Goal: Task Accomplishment & Management: Complete application form

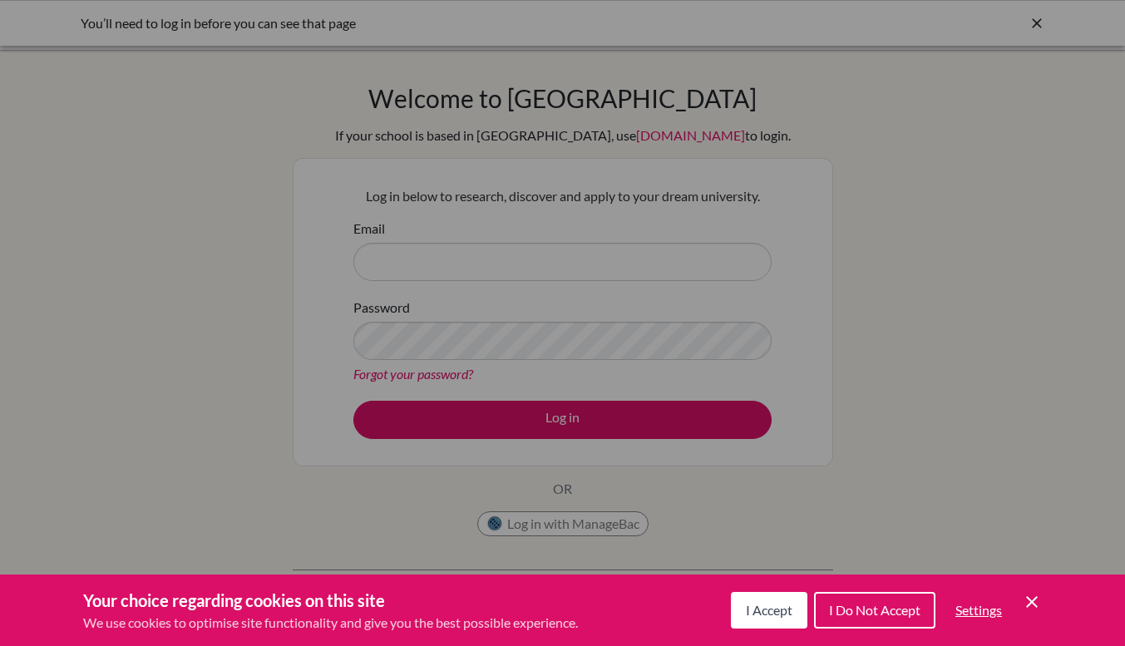
click at [759, 608] on span "I Accept" at bounding box center [769, 610] width 47 height 16
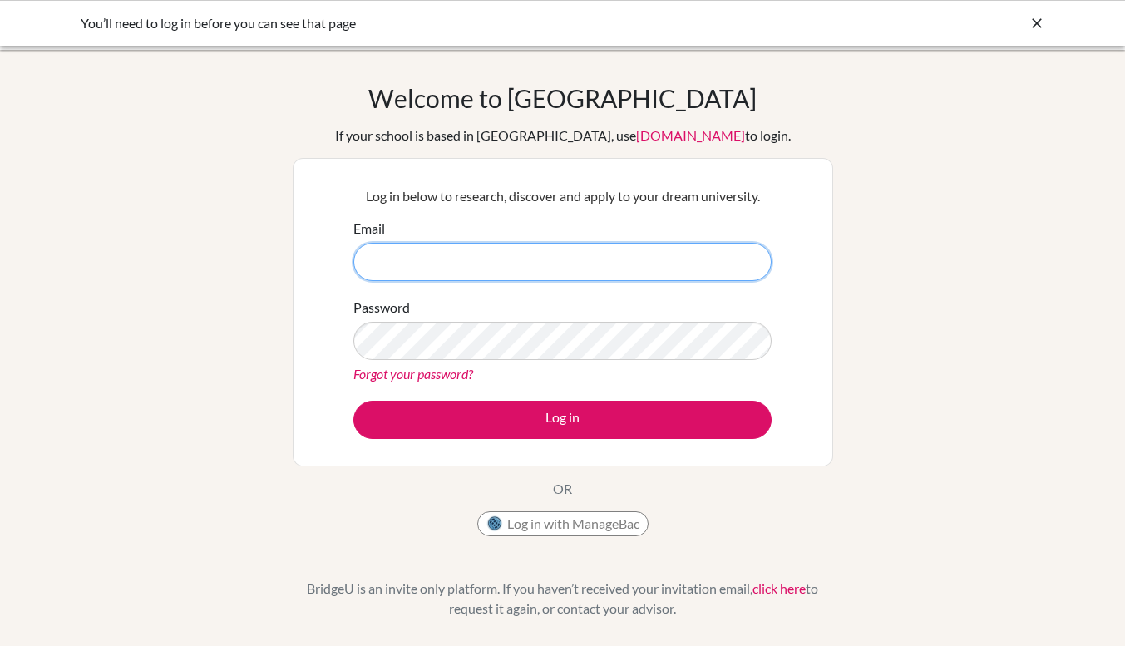
click at [582, 257] on input "Email" at bounding box center [562, 262] width 418 height 38
type input "joanna.cooper@naisdublin.com"
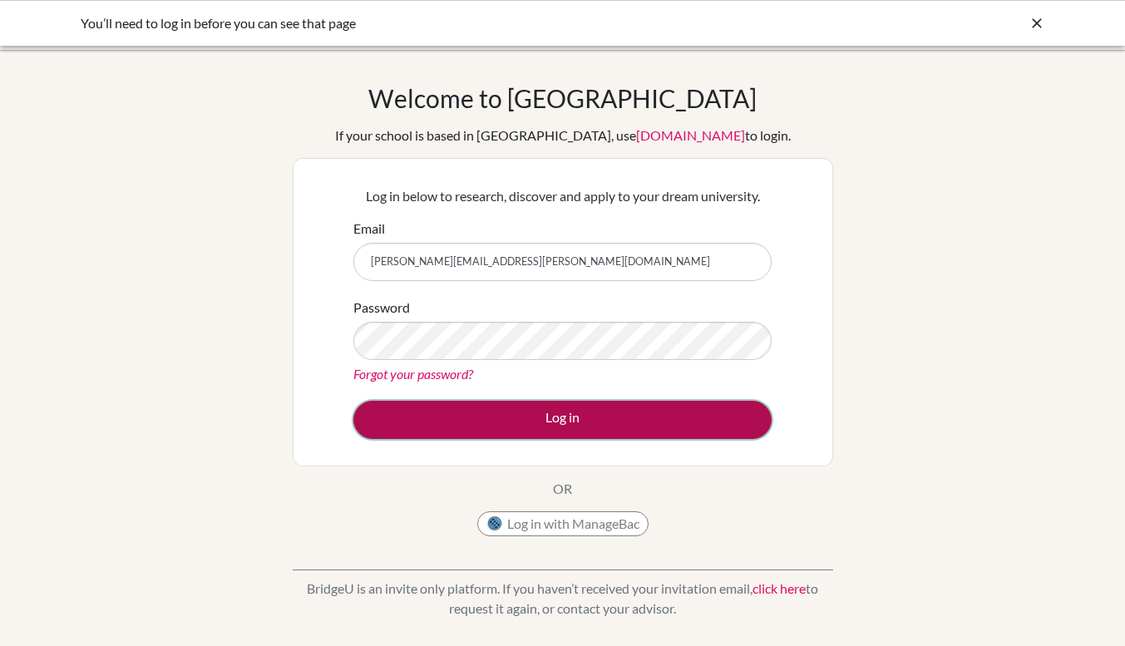
click at [596, 410] on button "Log in" at bounding box center [562, 420] width 418 height 38
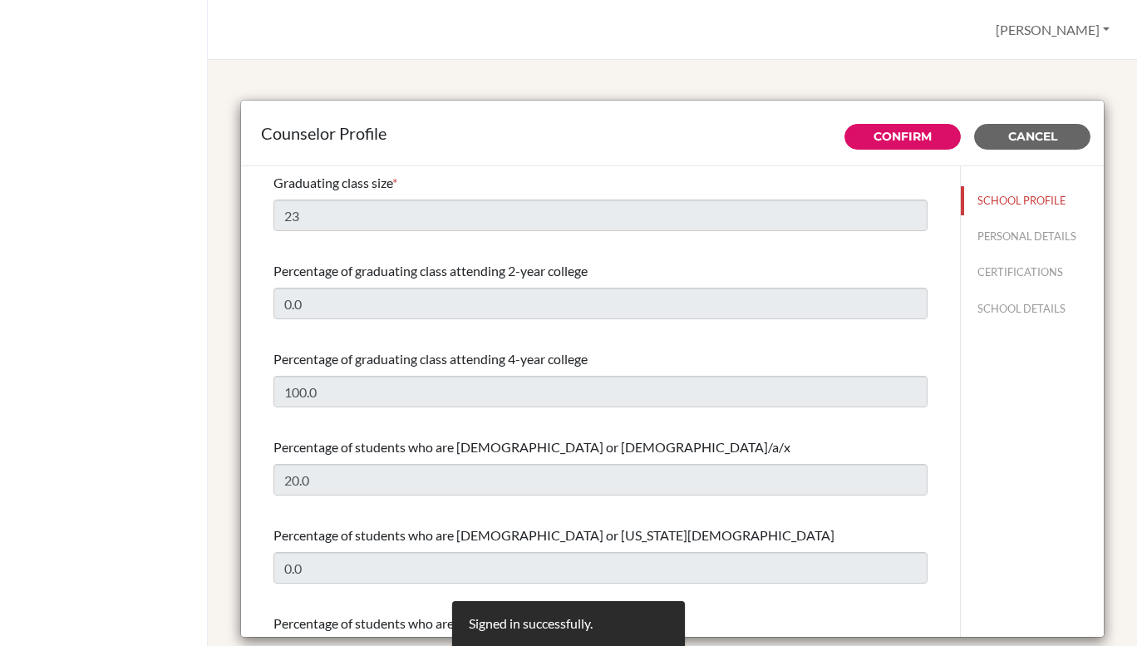
select select "1"
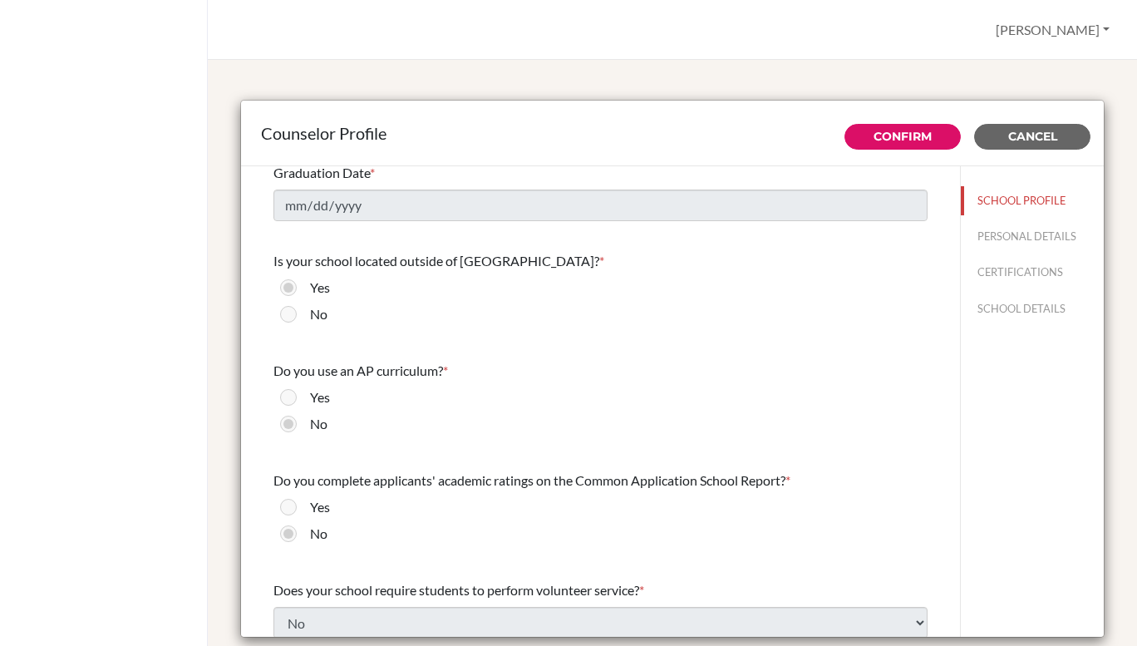
scroll to position [1606, 0]
click at [1005, 233] on button "PERSONAL DETAILS" at bounding box center [1032, 236] width 143 height 29
type input "[PERSON_NAME]"
type input "Cooper"
type input "School Counsellor"
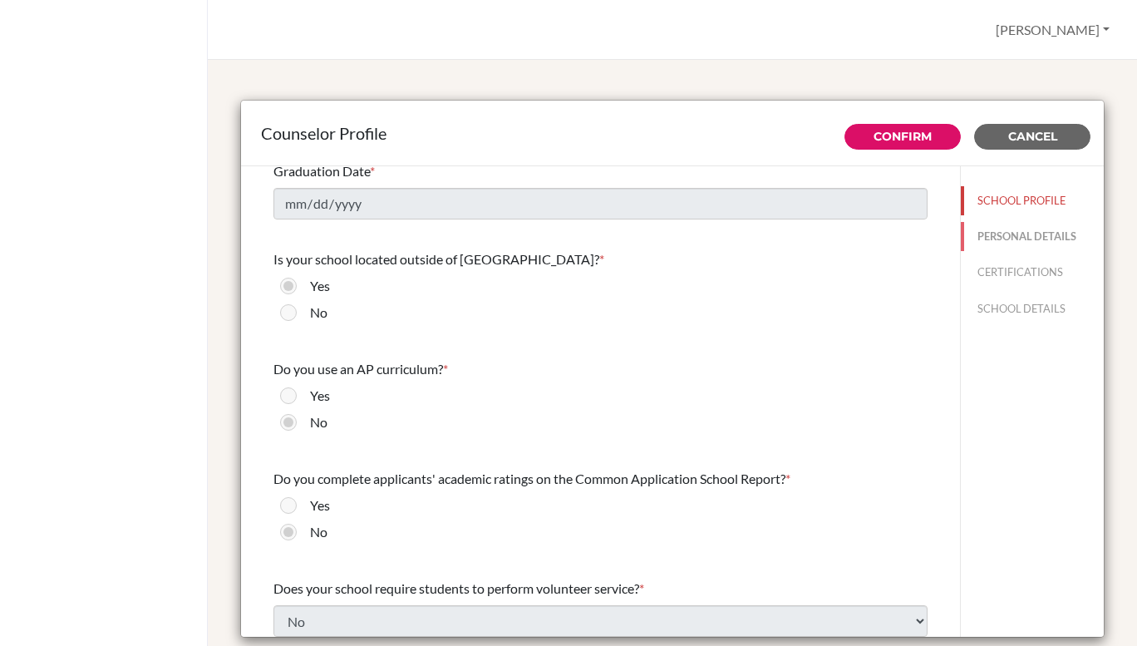
type input "353.1544 2323"
type input "joanna.cooper@naisdublin.com"
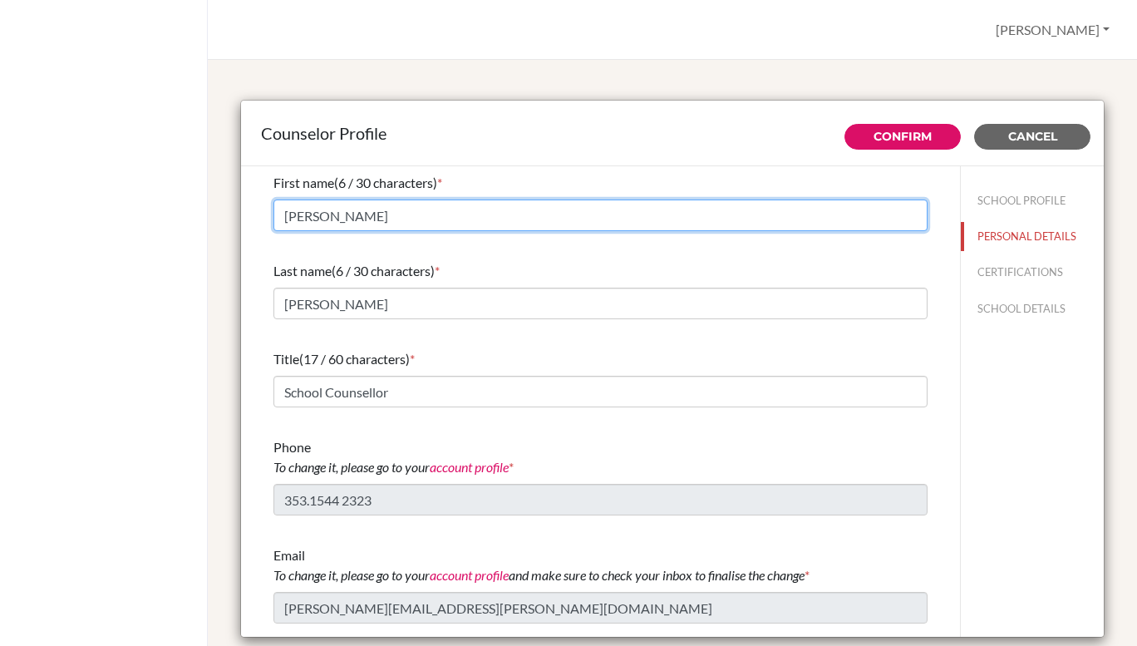
click at [772, 211] on input "[PERSON_NAME]" at bounding box center [601, 216] width 654 height 32
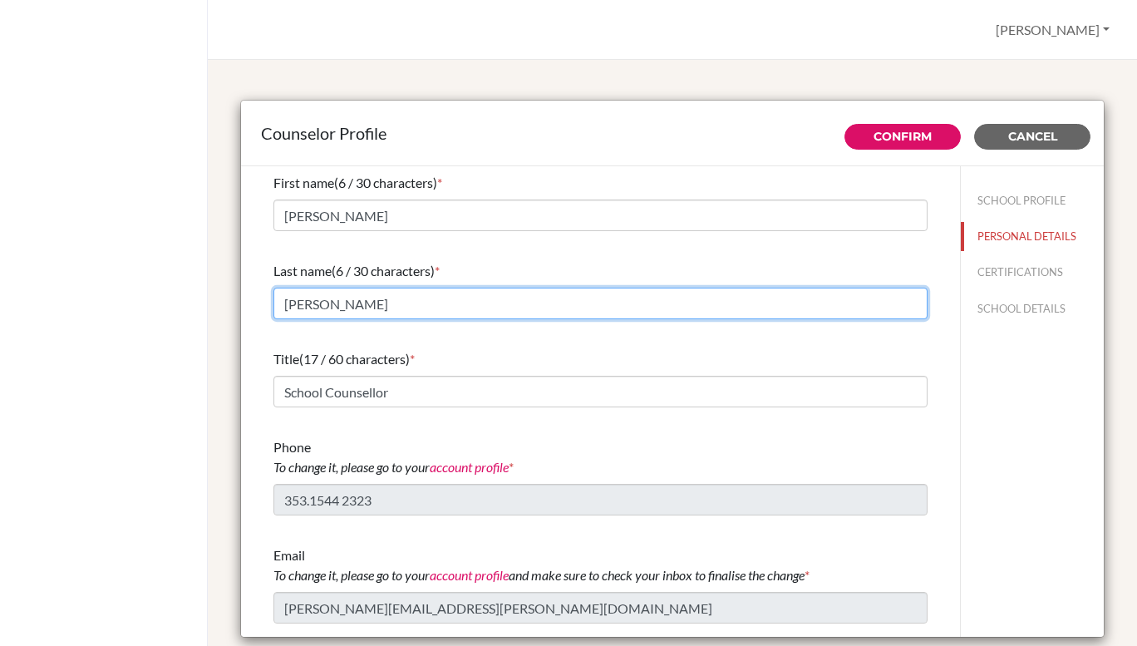
click at [669, 310] on input "Cooper" at bounding box center [601, 304] width 654 height 32
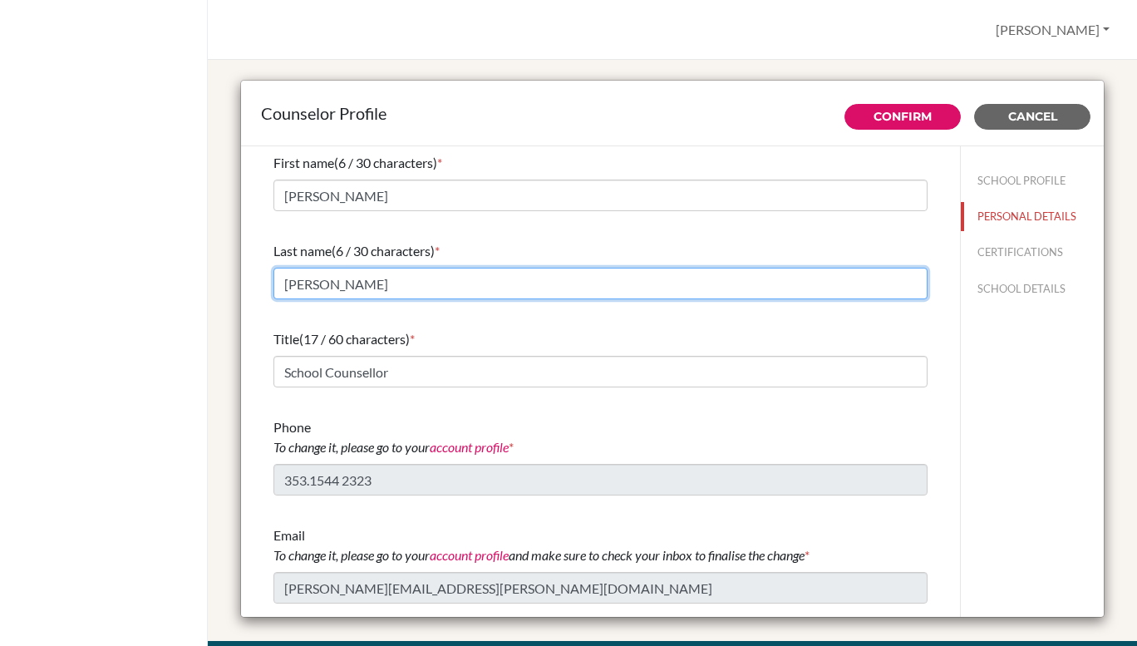
scroll to position [19, 0]
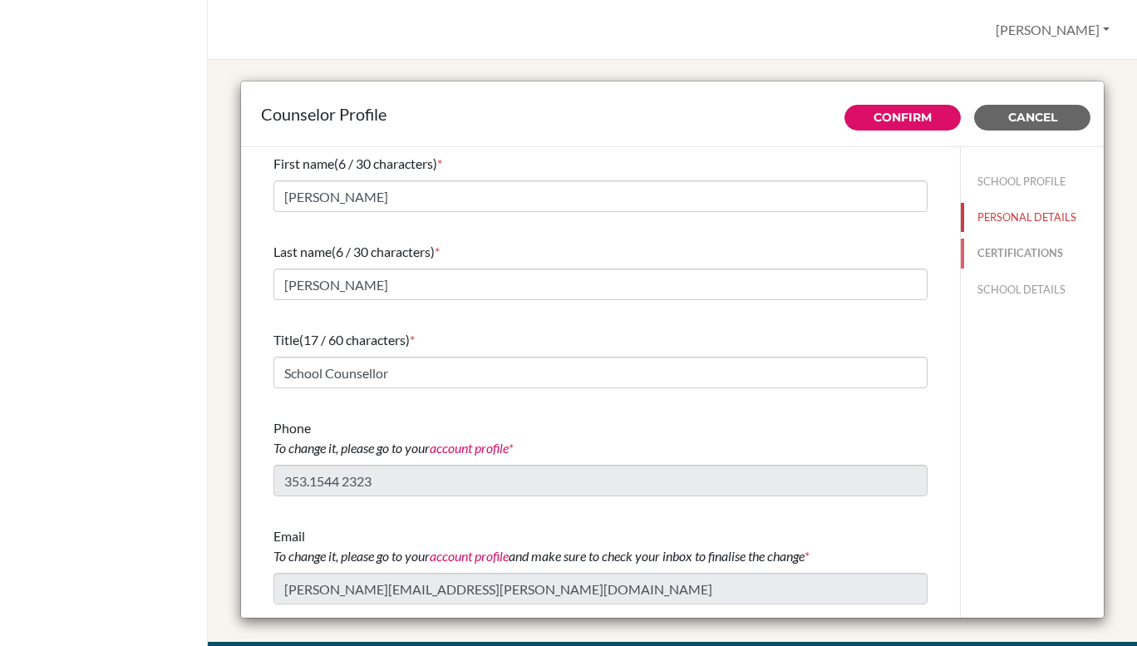
click at [1008, 256] on button "CERTIFICATIONS" at bounding box center [1032, 253] width 143 height 29
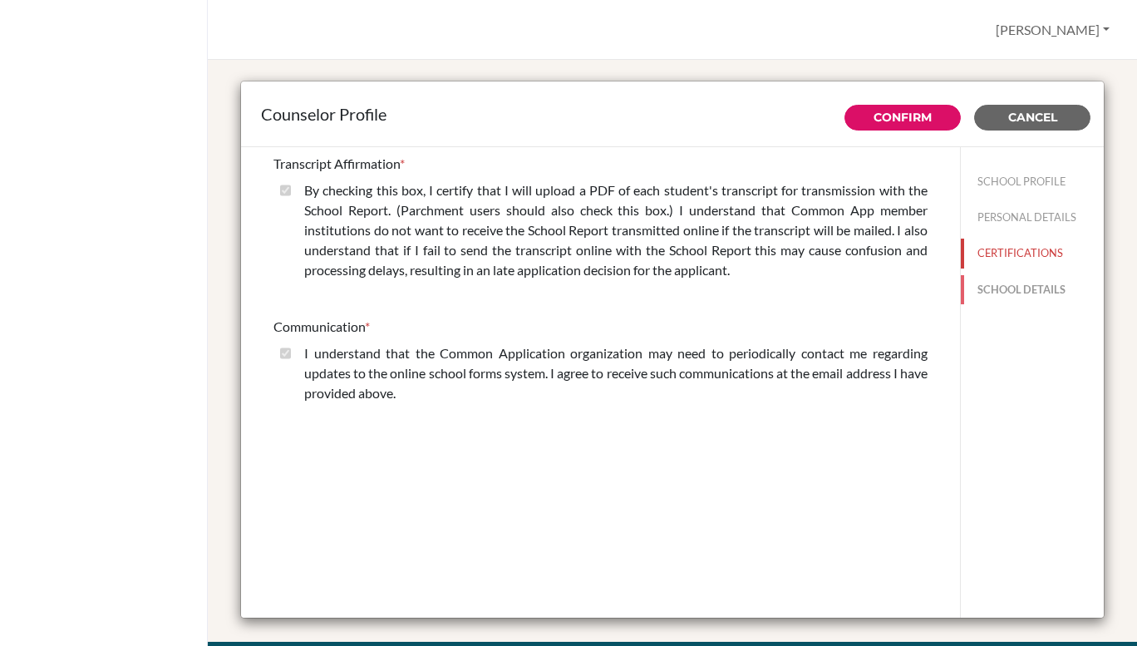
click at [990, 289] on button "SCHOOL DETAILS" at bounding box center [1032, 289] width 143 height 29
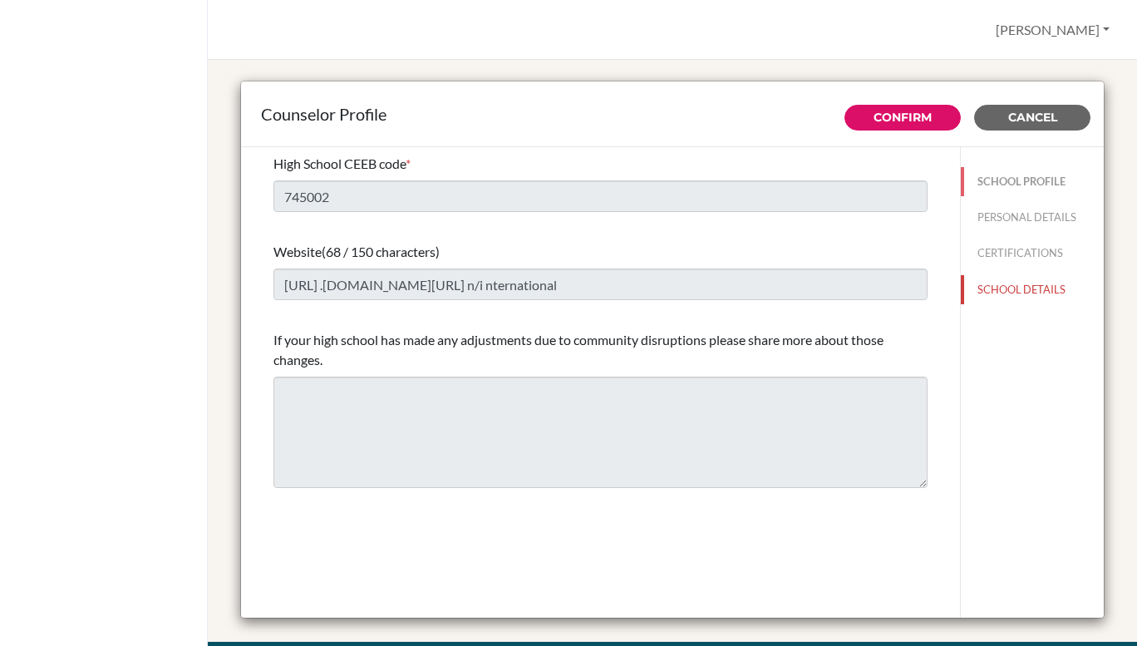
click at [1017, 180] on button "SCHOOL PROFILE" at bounding box center [1032, 181] width 143 height 29
type input "23"
type input "0.0"
select select "1"
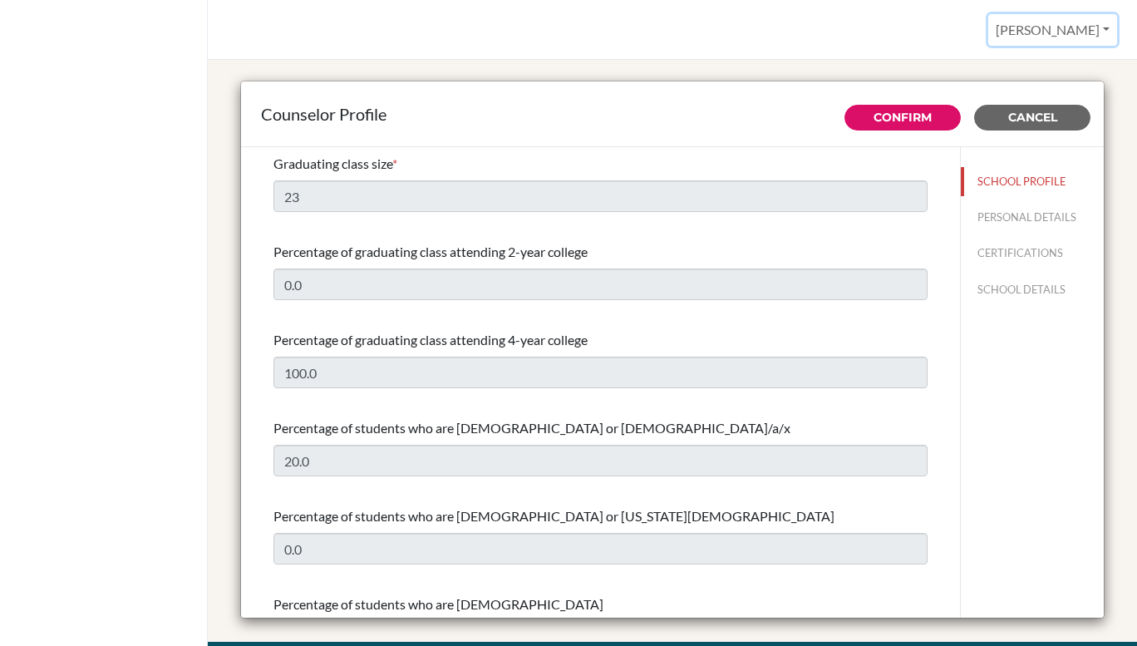
click at [1080, 32] on button "[PERSON_NAME]" at bounding box center [1053, 30] width 129 height 32
click at [1023, 73] on link "Profile" at bounding box center [1050, 68] width 131 height 27
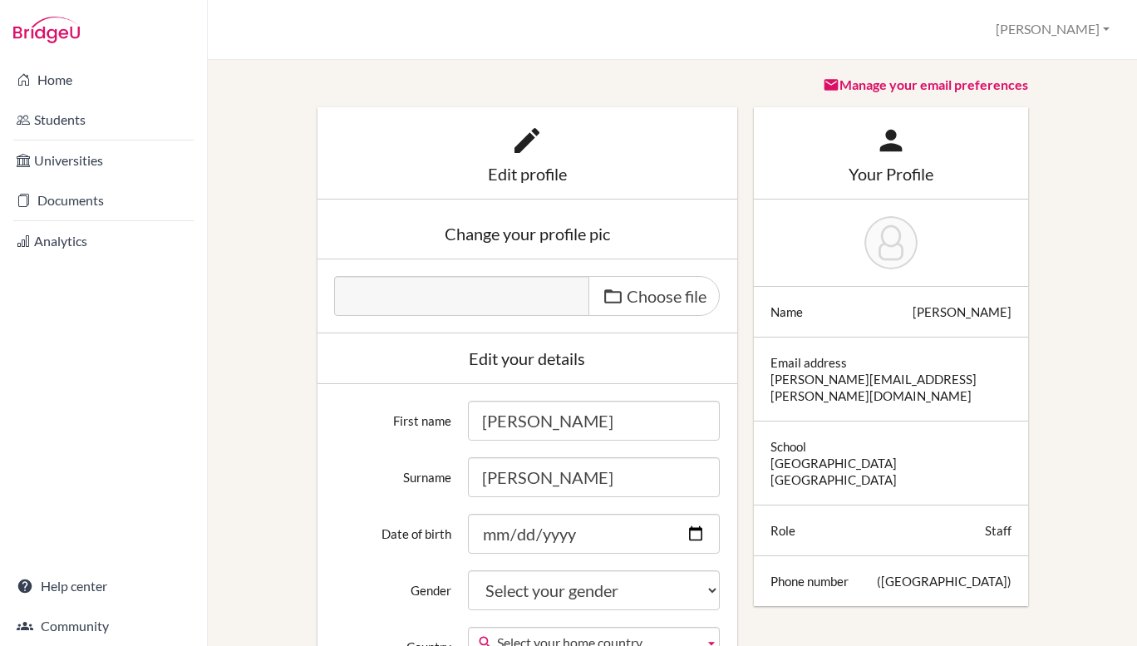
scroll to position [2, 0]
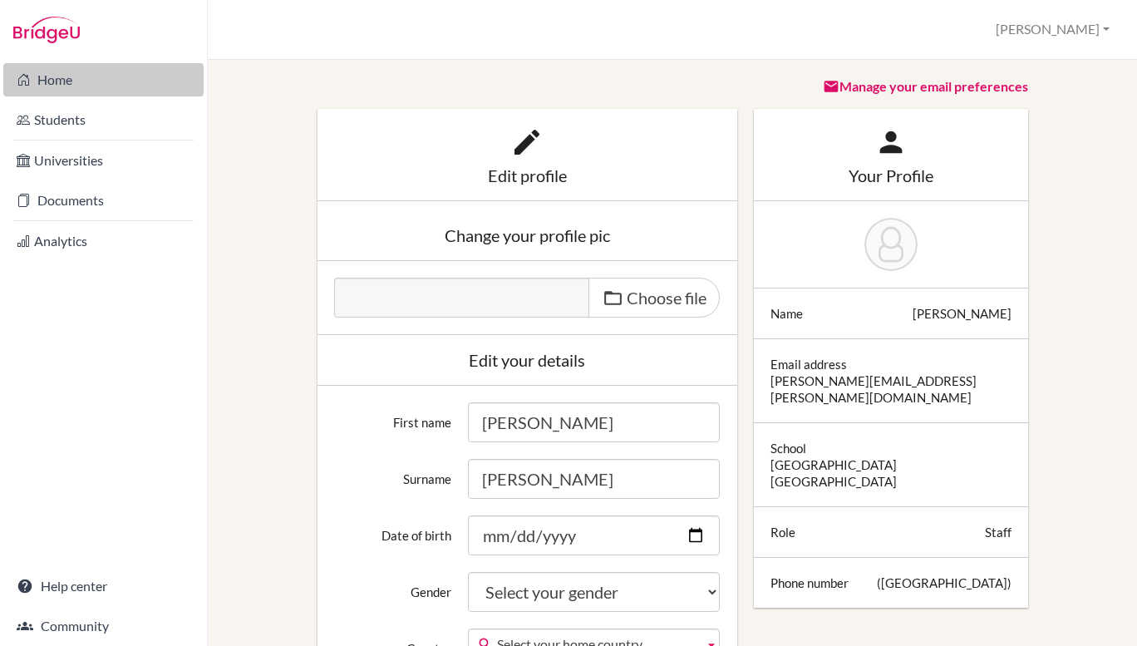
click at [57, 73] on link "Home" at bounding box center [103, 79] width 200 height 33
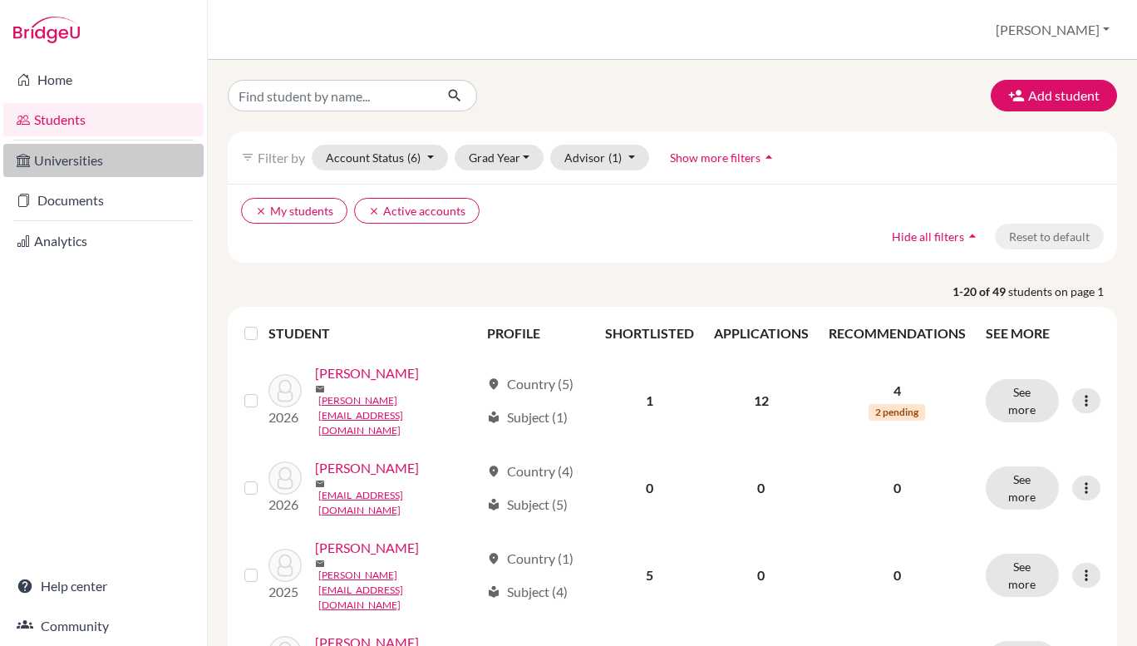
click at [98, 152] on link "Universities" at bounding box center [103, 160] width 200 height 33
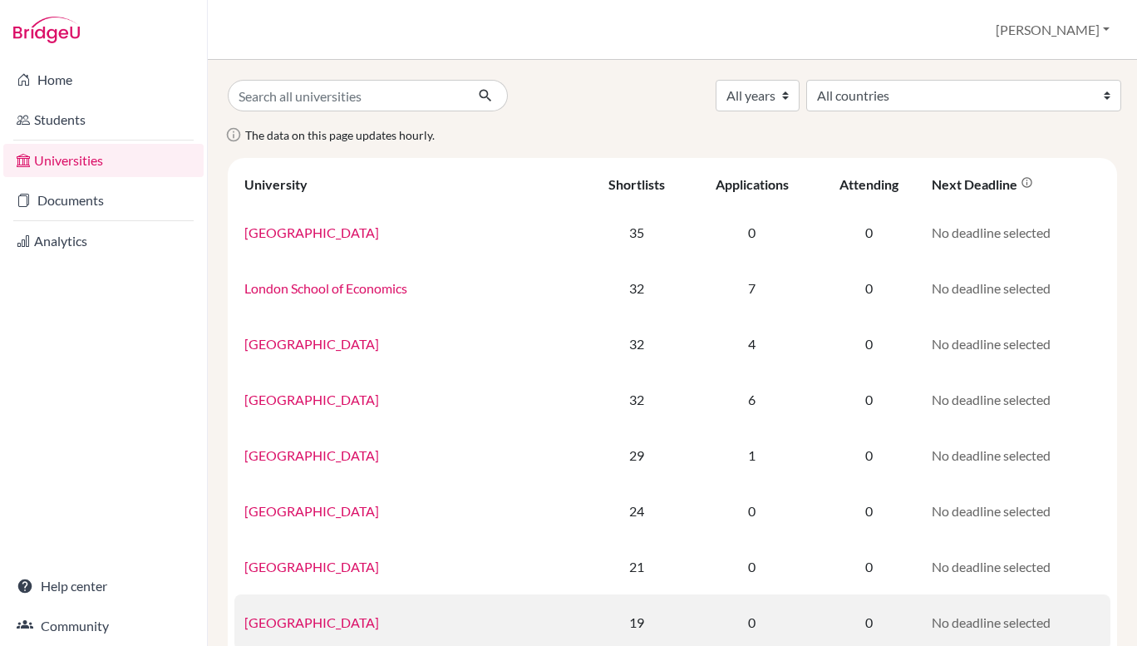
click at [349, 620] on link "University of Cambridge" at bounding box center [311, 622] width 135 height 16
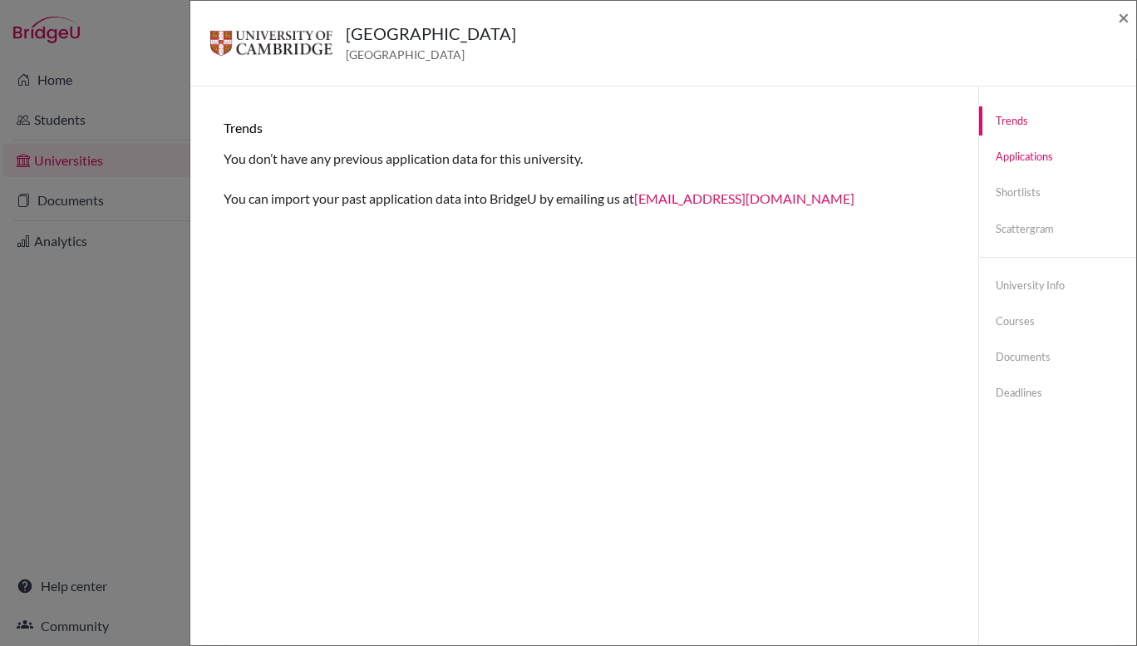
click at [1022, 155] on link "Applications" at bounding box center [1057, 156] width 157 height 29
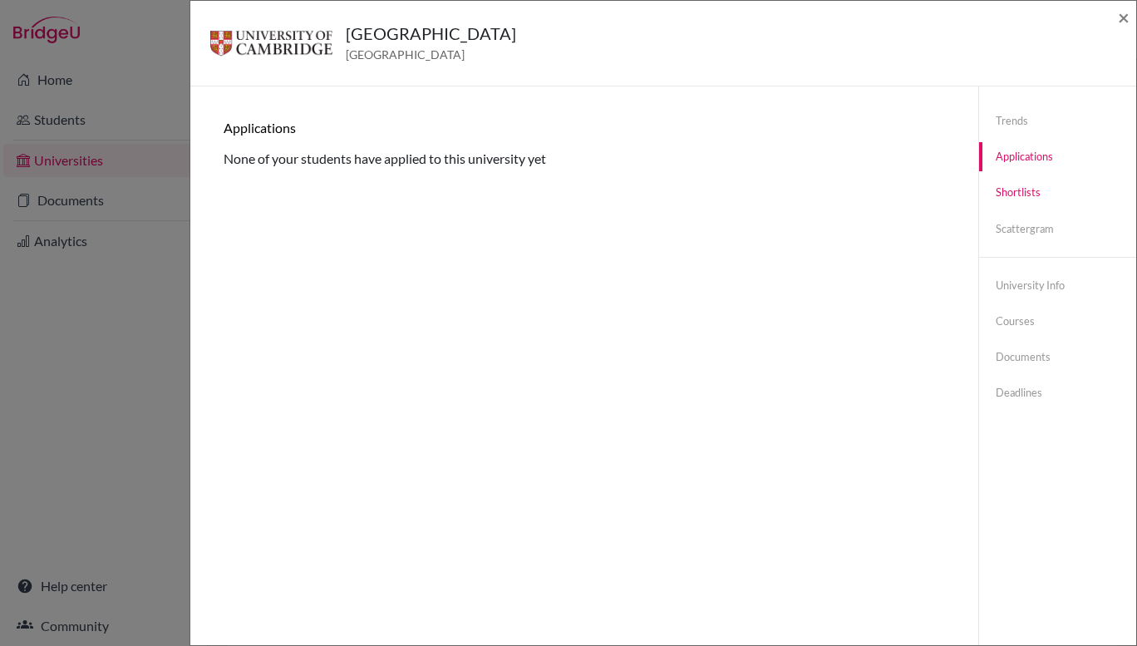
click at [1007, 191] on link "Shortlists" at bounding box center [1057, 192] width 157 height 29
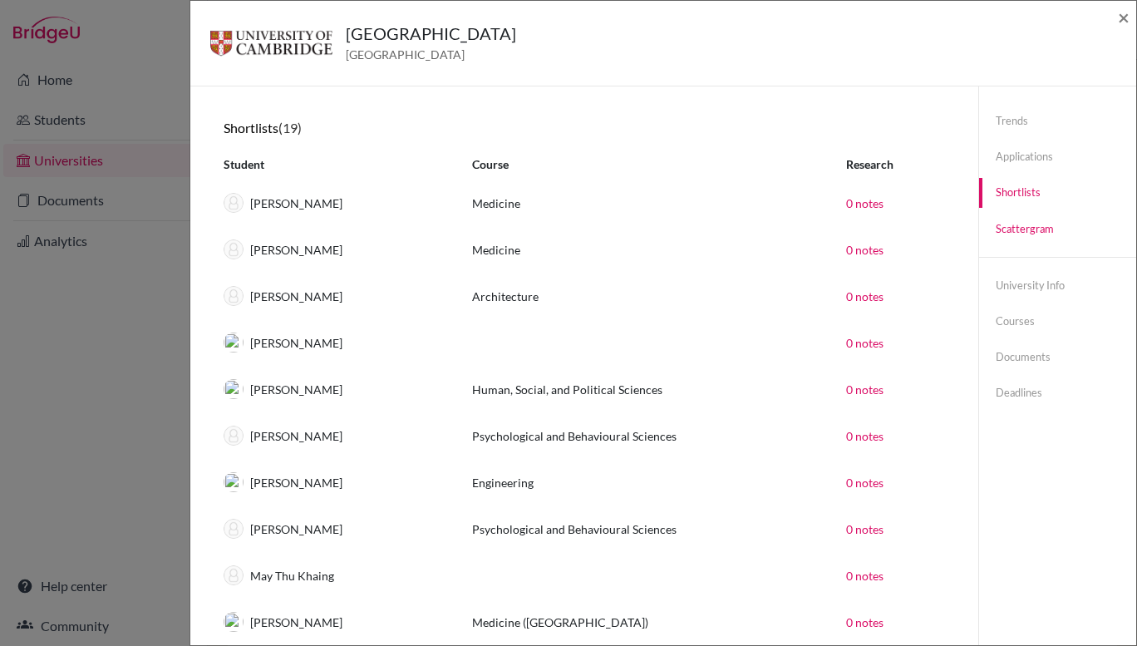
click at [1014, 228] on link "Scattergram" at bounding box center [1057, 229] width 157 height 29
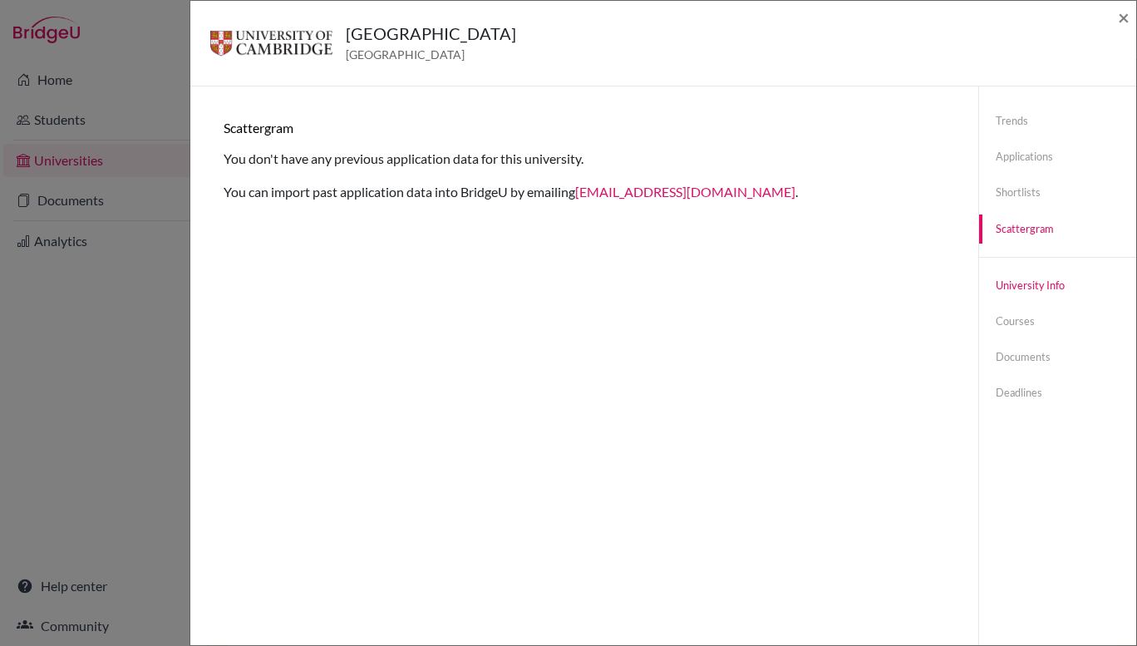
click at [1029, 275] on link "University info" at bounding box center [1057, 285] width 157 height 29
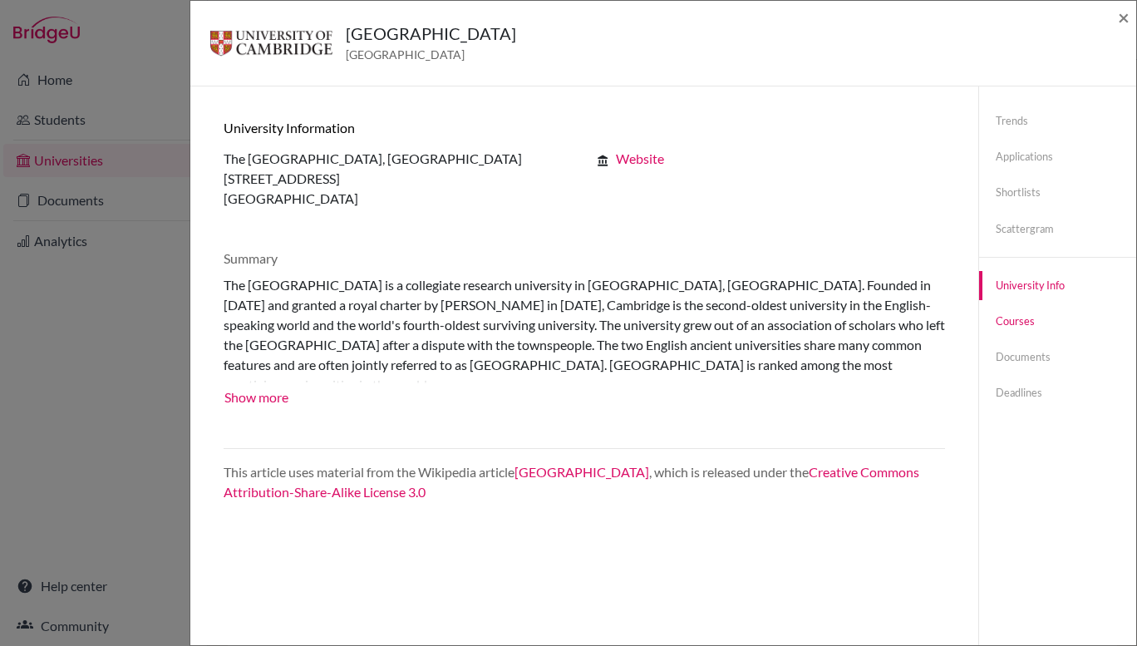
click at [1012, 314] on link "Courses" at bounding box center [1057, 321] width 157 height 29
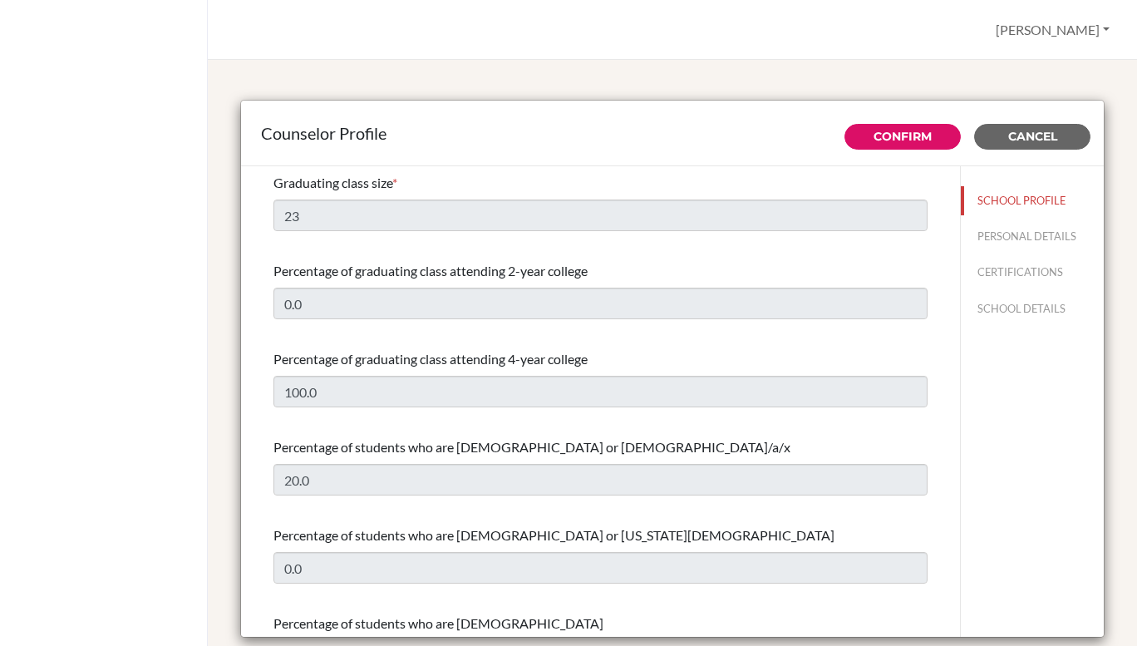
select select "1"
click at [359, 182] on span "Graduating class size" at bounding box center [333, 183] width 119 height 16
click at [1082, 31] on button "[PERSON_NAME]" at bounding box center [1053, 30] width 129 height 32
click at [1038, 65] on link "Profile" at bounding box center [1050, 68] width 131 height 27
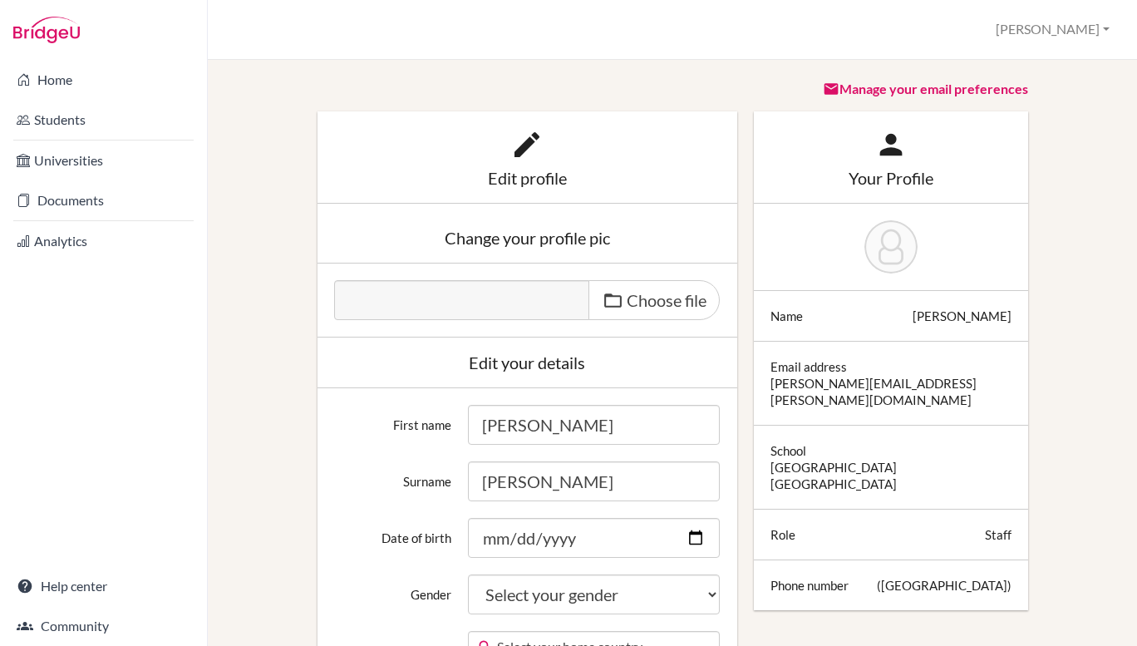
click at [523, 175] on div "Edit profile" at bounding box center [527, 178] width 387 height 17
click at [414, 199] on div "Edit profile" at bounding box center [528, 157] width 420 height 92
click at [512, 239] on div "Change your profile pic" at bounding box center [527, 237] width 387 height 17
click at [1100, 32] on button "[PERSON_NAME]" at bounding box center [1053, 29] width 129 height 31
click at [1048, 91] on link "School Settings" at bounding box center [1050, 94] width 131 height 27
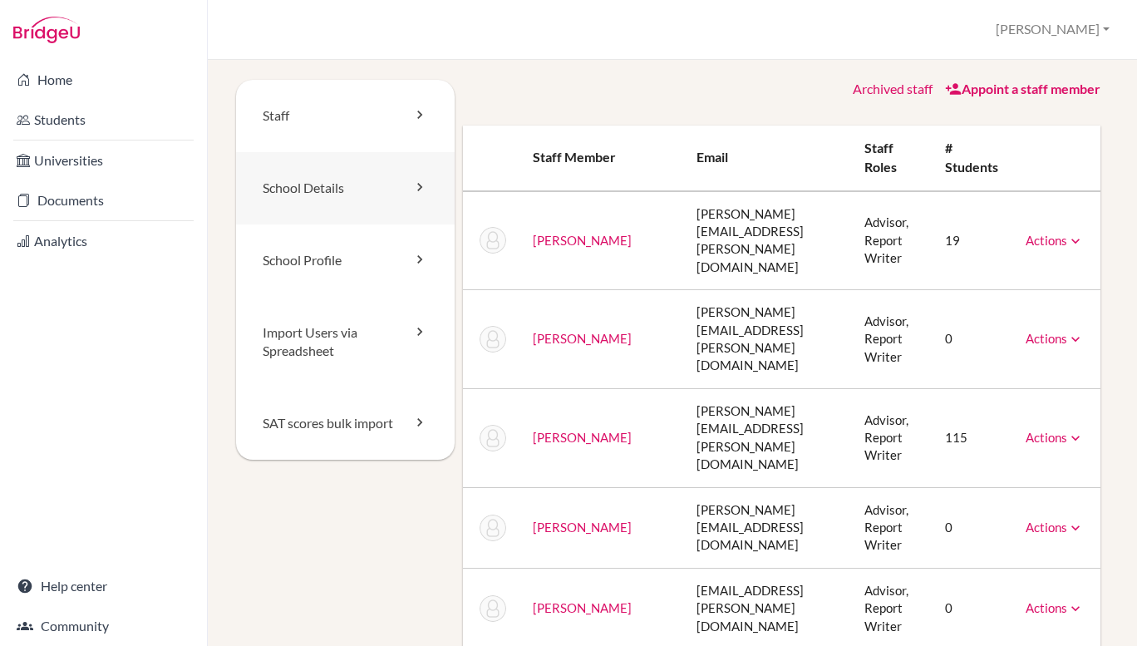
click at [305, 182] on link "School Details" at bounding box center [345, 188] width 219 height 72
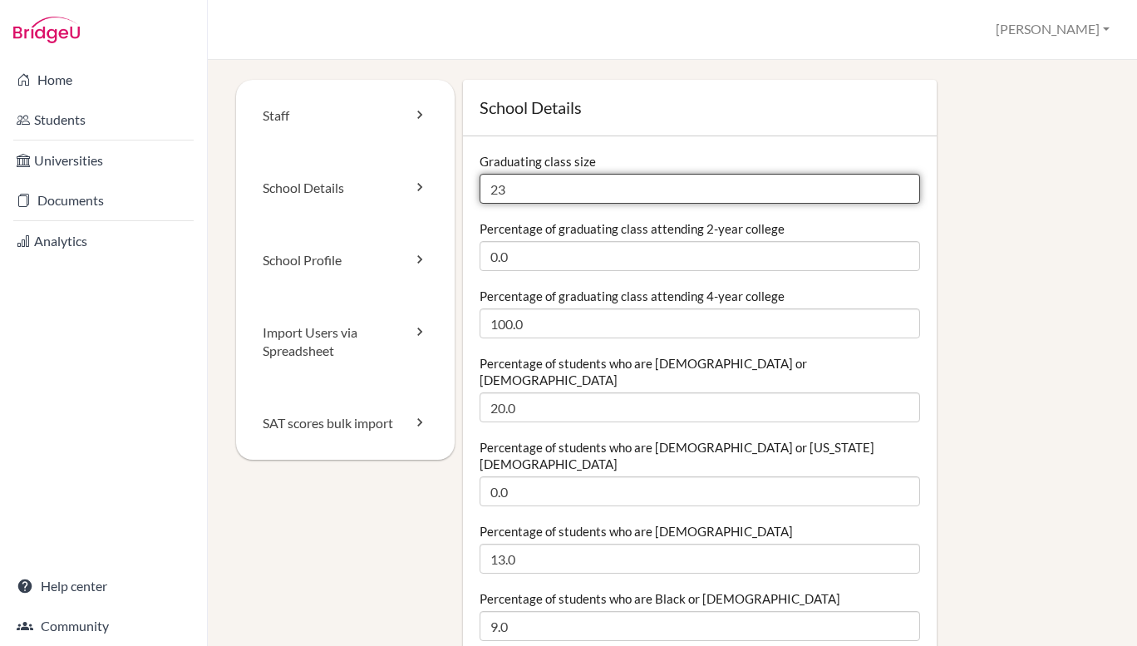
click at [514, 182] on input "23" at bounding box center [700, 189] width 441 height 30
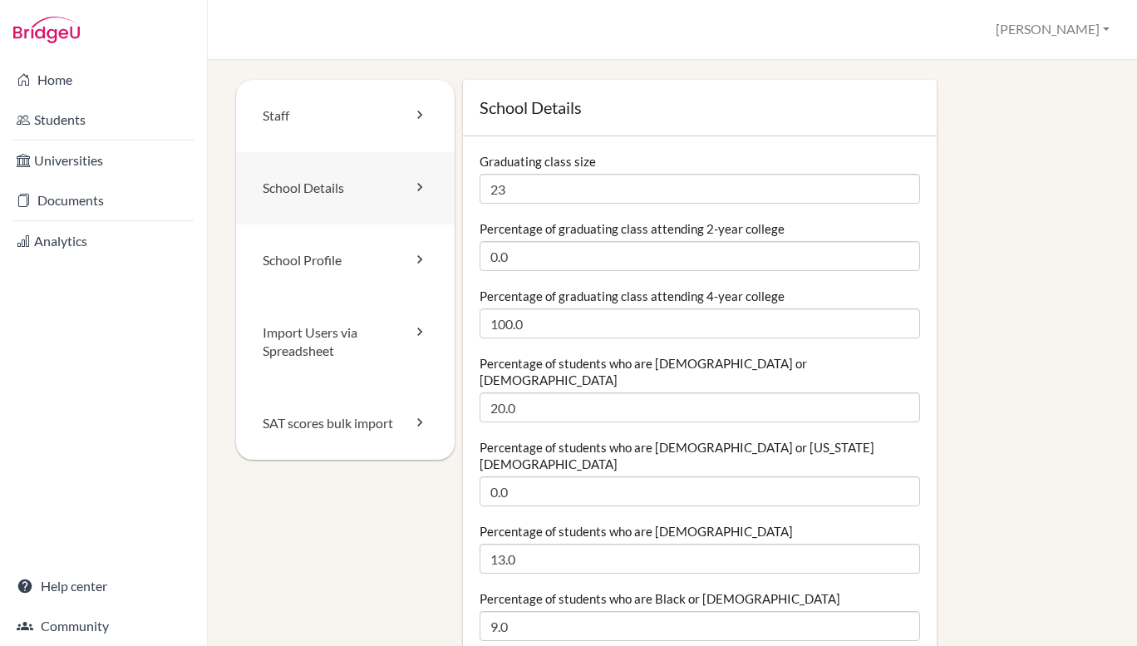
click at [343, 189] on link "School Details" at bounding box center [345, 188] width 219 height 72
click at [58, 75] on link "Home" at bounding box center [103, 79] width 200 height 33
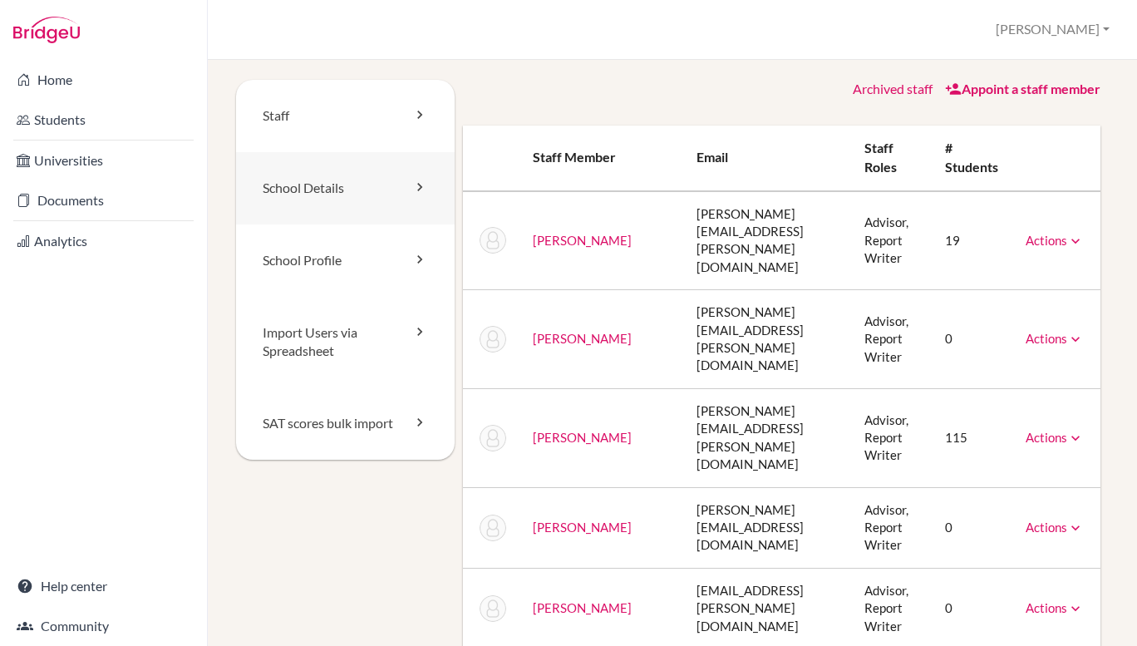
click at [313, 189] on link "School Details" at bounding box center [345, 188] width 219 height 72
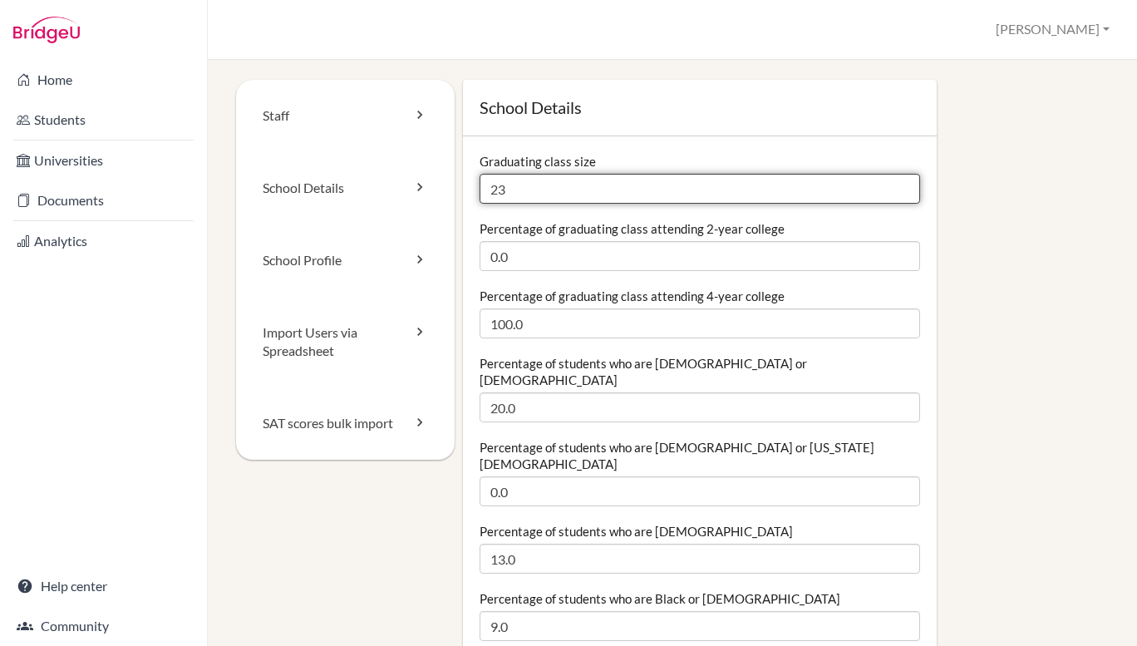
click at [520, 185] on input "23" at bounding box center [700, 189] width 441 height 30
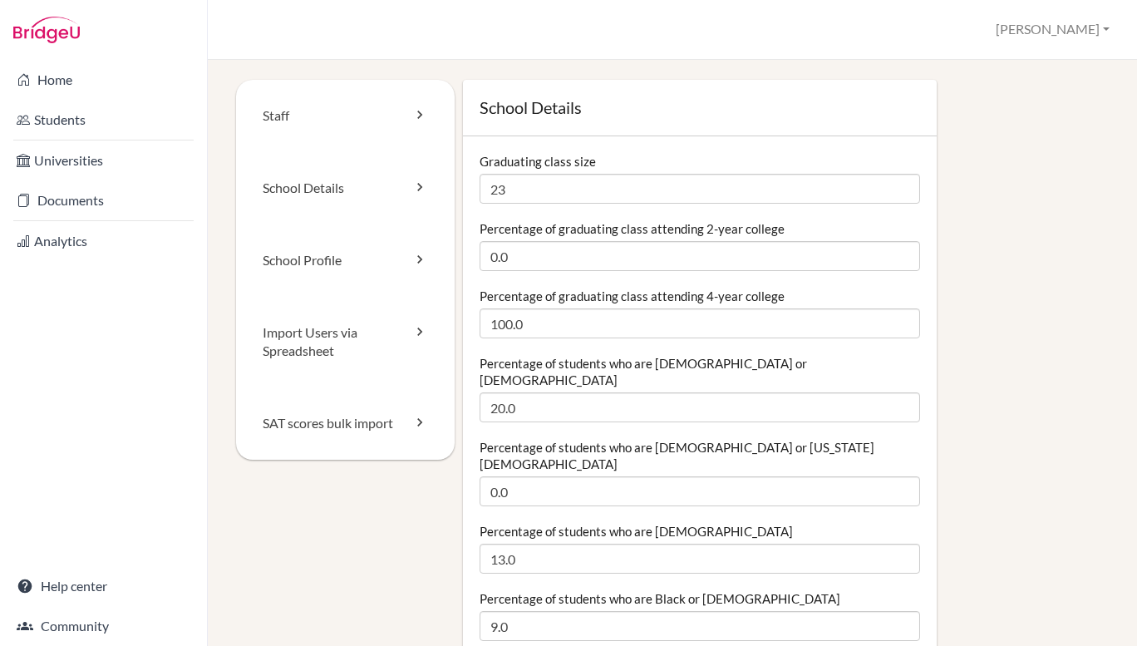
click at [534, 166] on label "Graduating class size" at bounding box center [538, 161] width 116 height 17
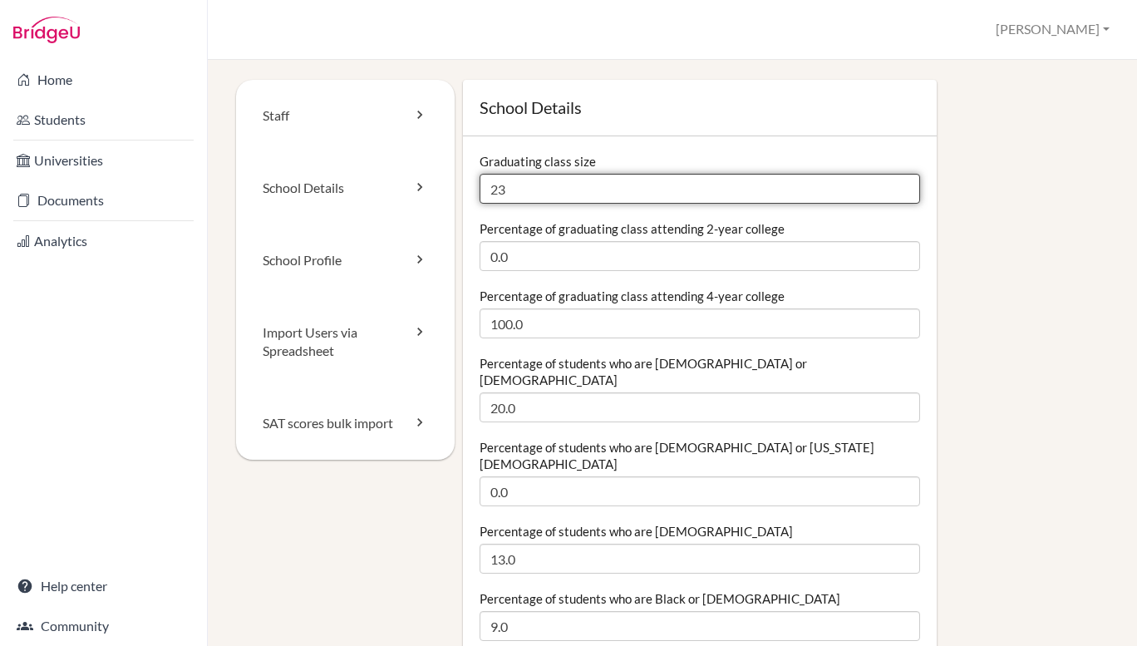
click at [534, 174] on input "23" at bounding box center [700, 189] width 441 height 30
type input "2"
type input "44"
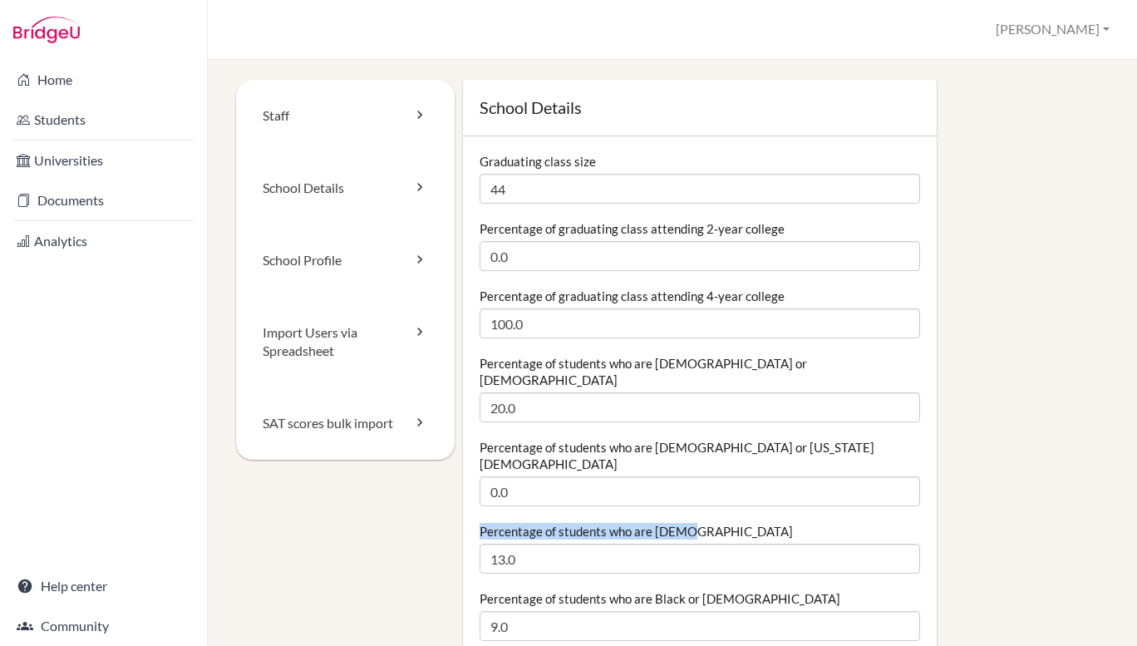
drag, startPoint x: 476, startPoint y: 495, endPoint x: 688, endPoint y: 503, distance: 212.2
click at [688, 523] on div "Percentage of students who are Asian 13.0" at bounding box center [700, 548] width 441 height 51
copy label "Percentage of students who are Asian"
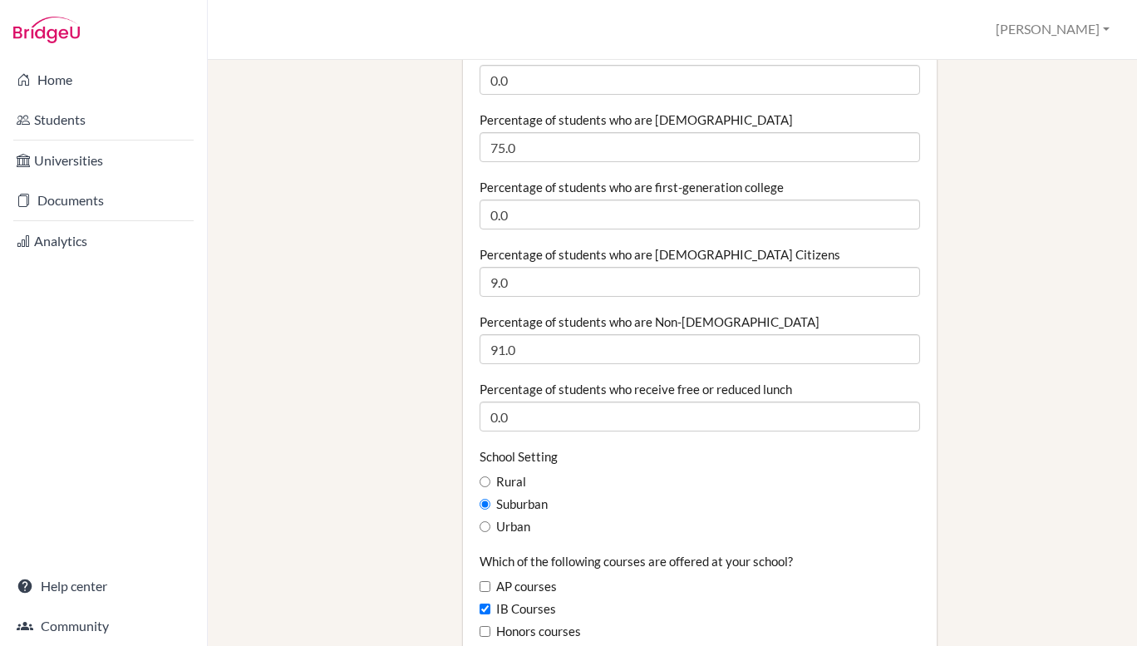
scroll to position [634, 0]
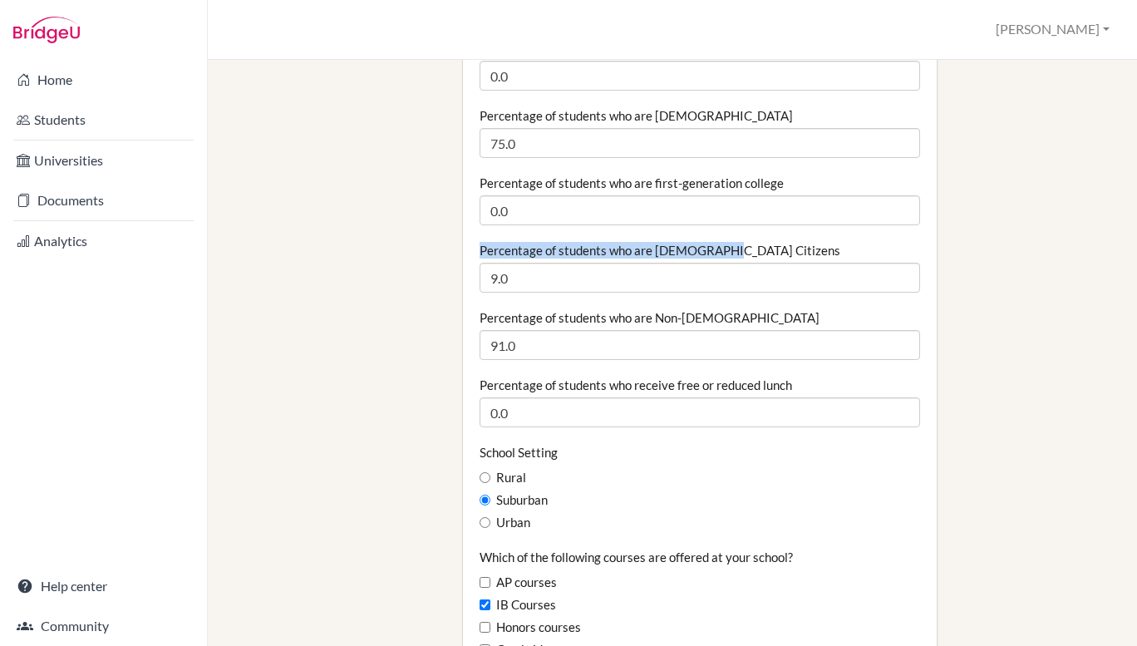
drag, startPoint x: 476, startPoint y: 200, endPoint x: 727, endPoint y: 195, distance: 251.1
click at [727, 242] on div "Percentage of students who are US Citizens 9.0" at bounding box center [700, 267] width 441 height 51
copy label "Percentage of students who are US Citizens"
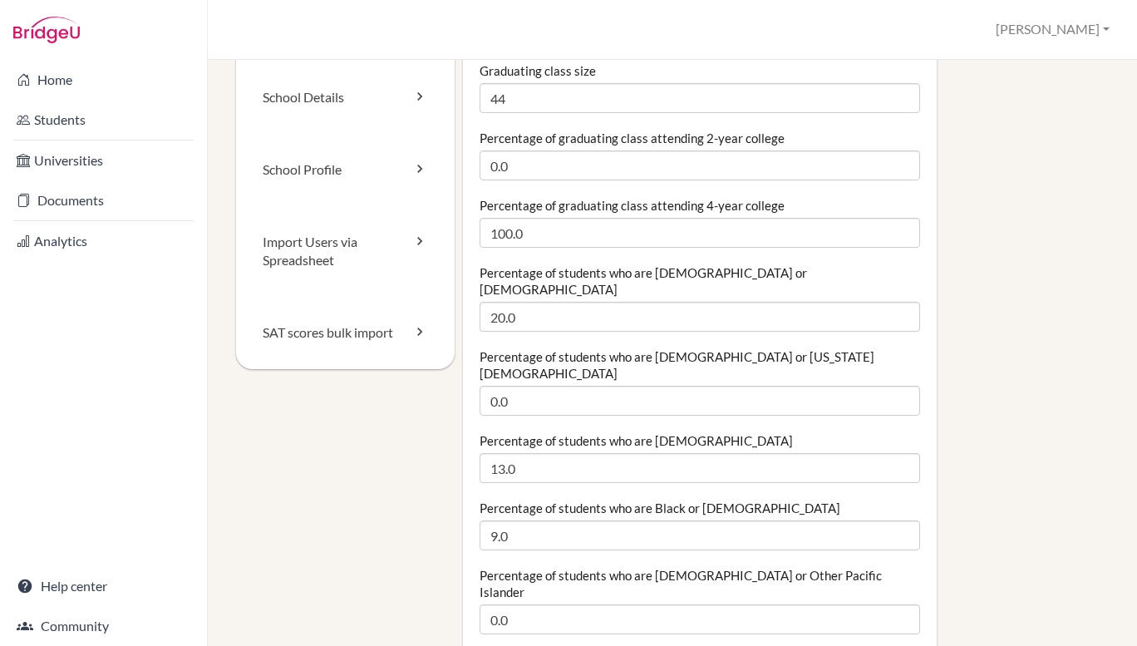
scroll to position [87, 0]
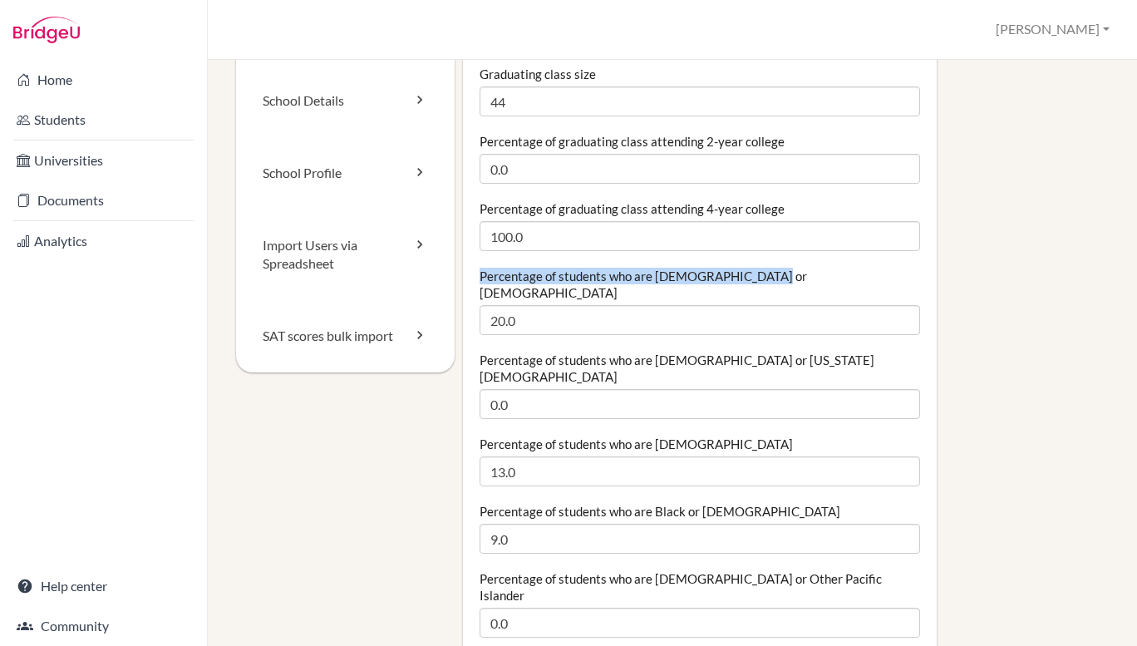
drag, startPoint x: 476, startPoint y: 272, endPoint x: 756, endPoint y: 269, distance: 280.2
click at [756, 269] on div "Percentage of students who are Hispanic or Latino 20.0" at bounding box center [700, 301] width 441 height 67
copy label "Percentage of students who are Hispanic or Latino"
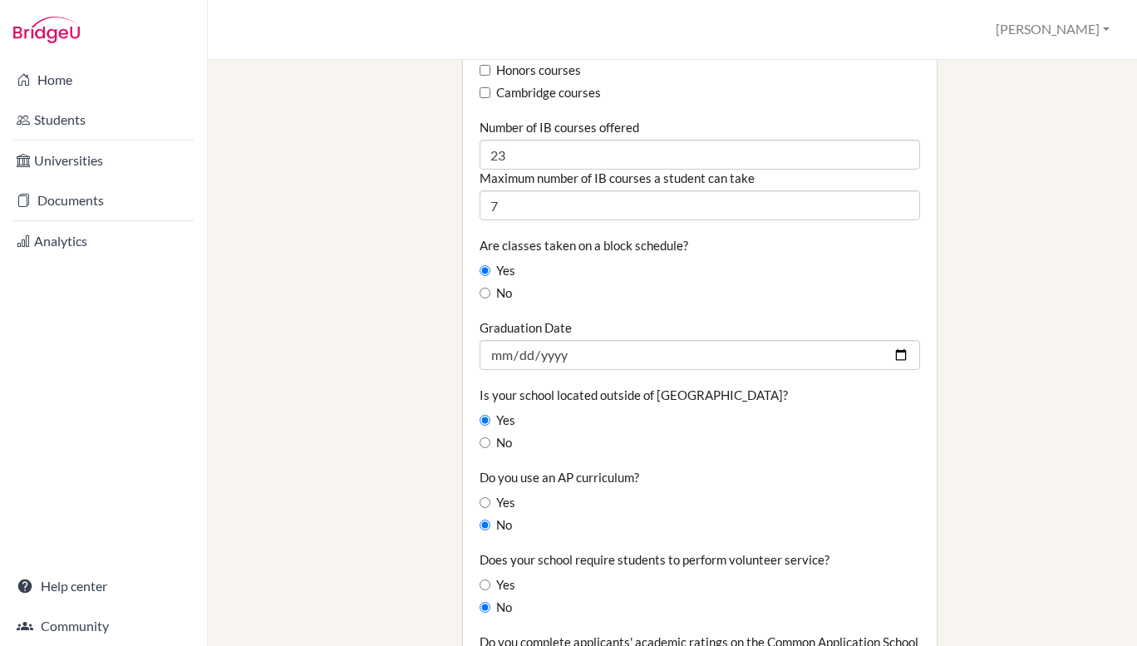
scroll to position [1196, 0]
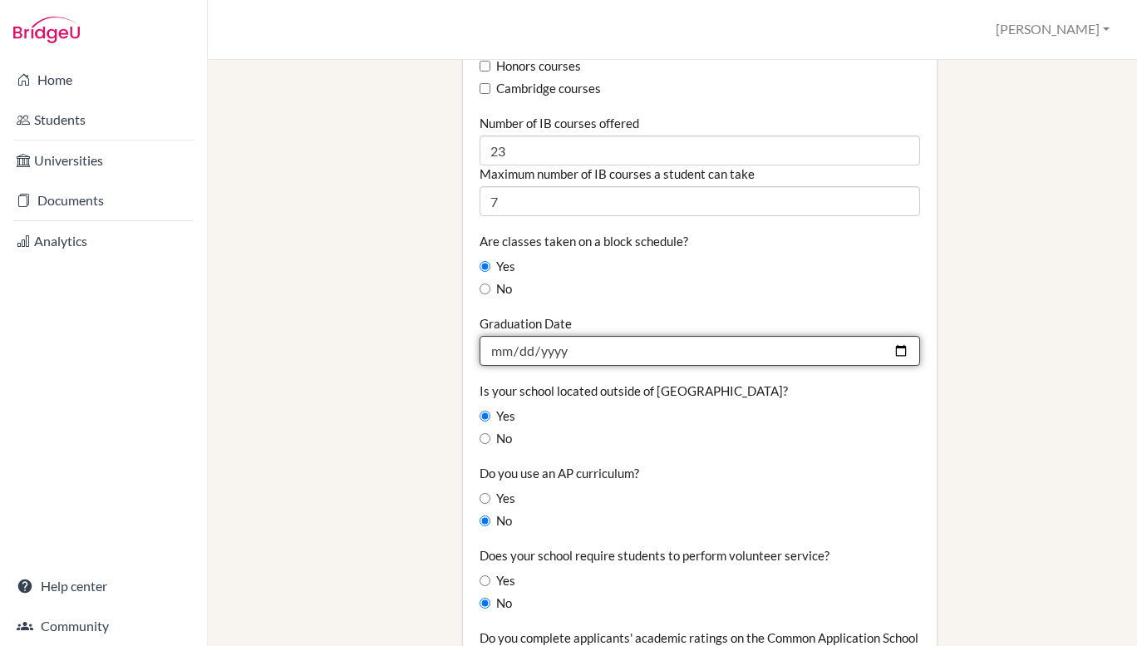
click at [713, 336] on input "2025-07-06" at bounding box center [700, 351] width 441 height 30
click at [568, 336] on input "2025-07-06" at bounding box center [700, 351] width 441 height 30
click at [564, 336] on input "2025-07-06" at bounding box center [700, 351] width 441 height 30
click at [535, 336] on input "2025-07-06" at bounding box center [700, 351] width 441 height 30
type input "2026-07-06"
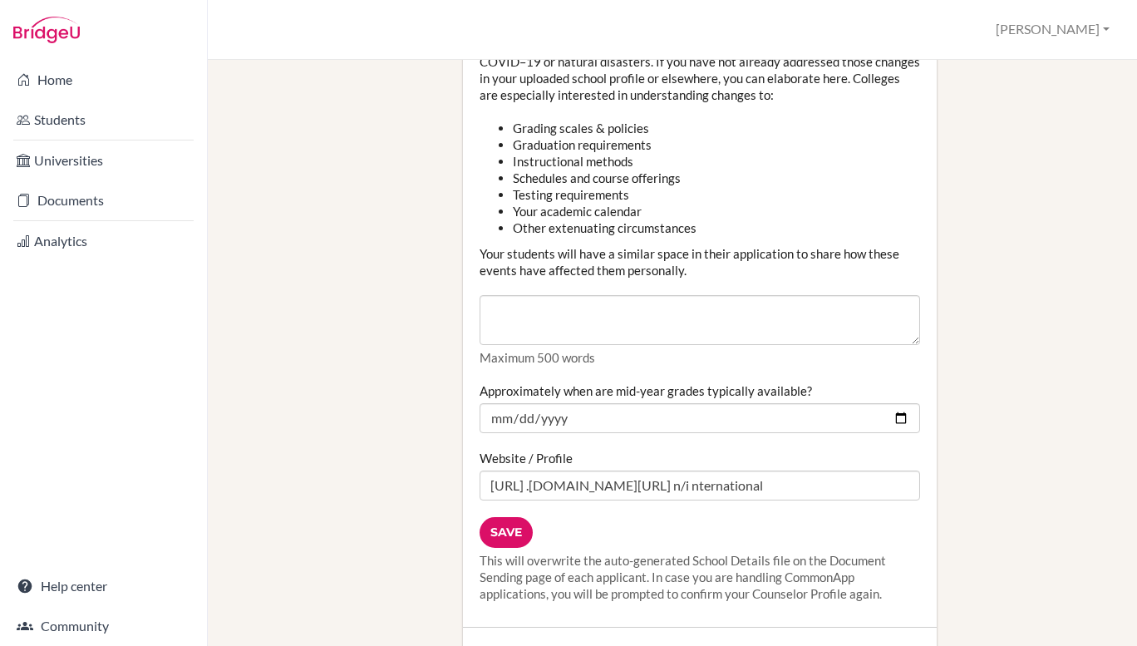
scroll to position [1906, 0]
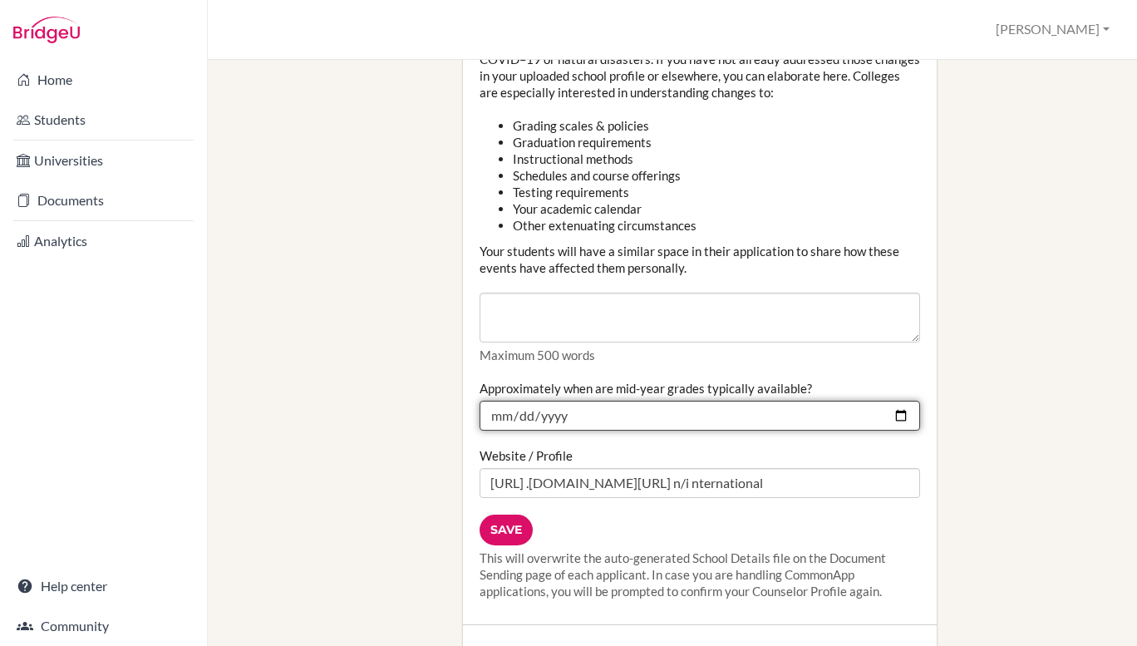
click at [570, 401] on input "2024-09-23" at bounding box center [700, 416] width 441 height 30
click at [570, 401] on input "2024-09-03" at bounding box center [700, 416] width 441 height 30
click at [557, 401] on input "2024-09-03" at bounding box center [700, 416] width 441 height 30
type input "2025-09-03"
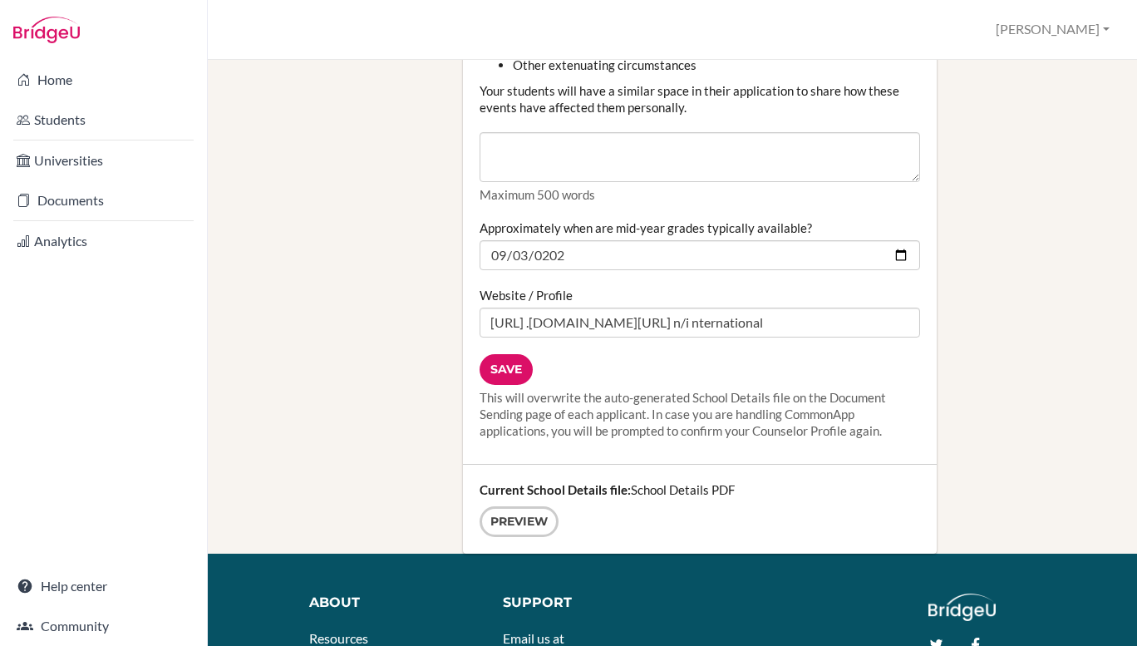
scroll to position [2069, 0]
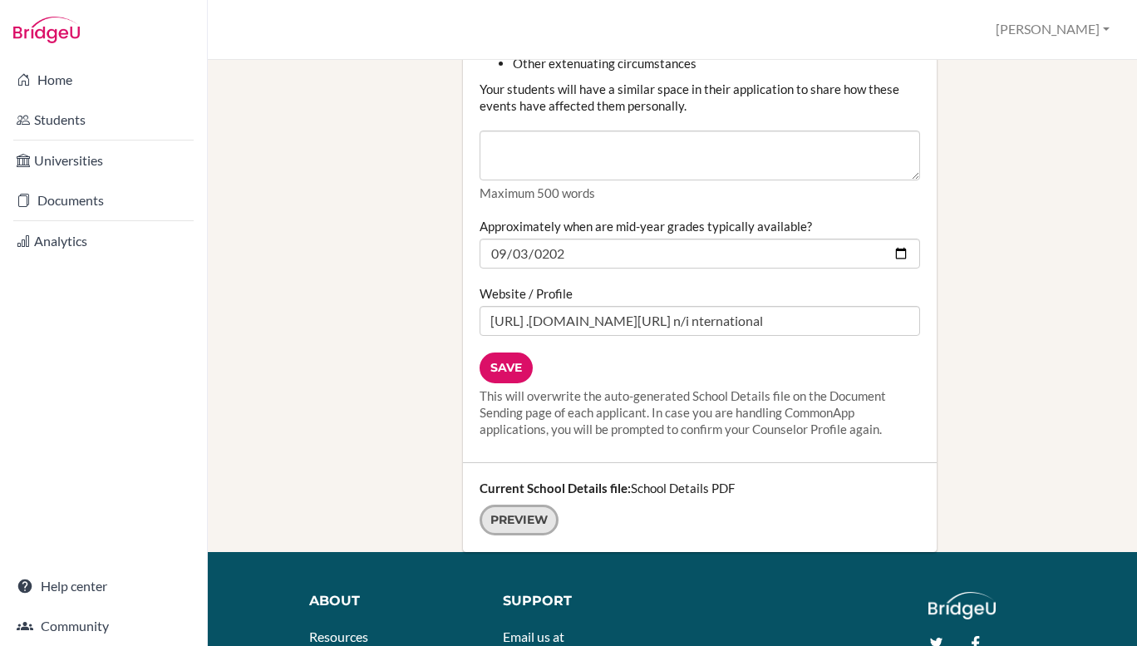
click at [525, 505] on link "Preview" at bounding box center [519, 520] width 79 height 31
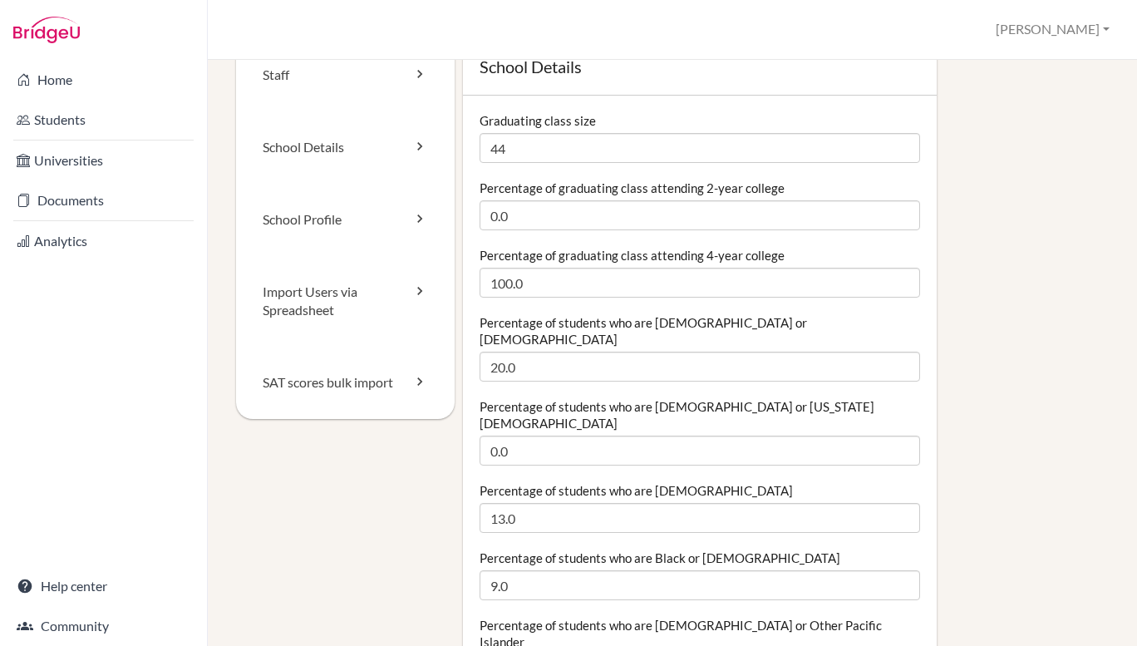
scroll to position [54, 0]
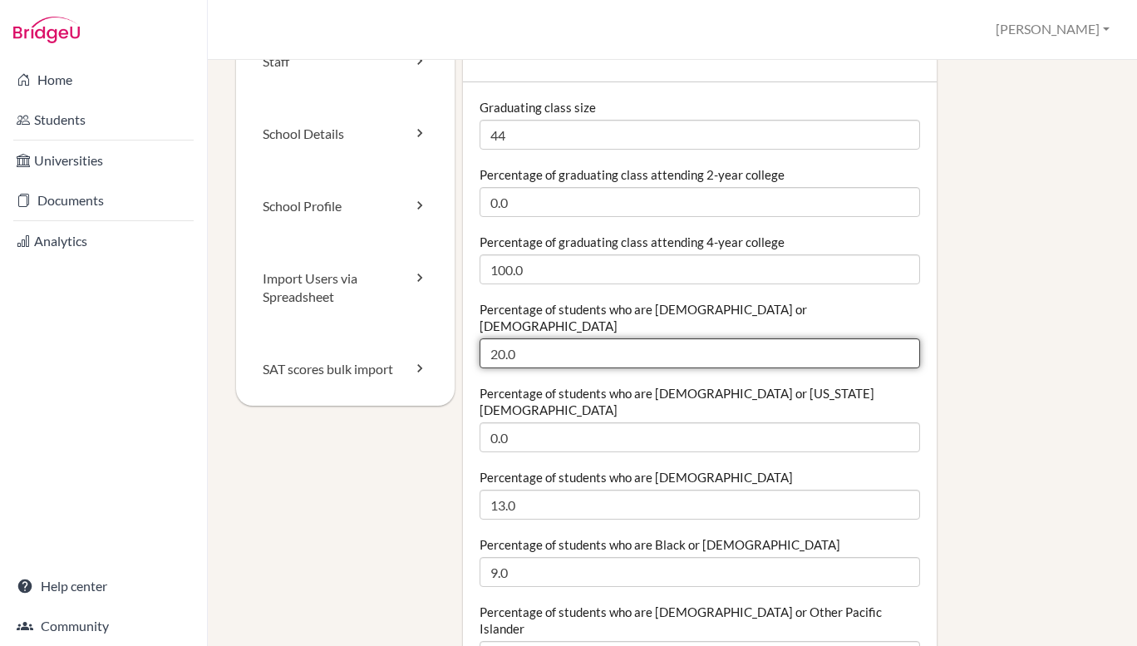
click at [550, 338] on input "20.0" at bounding box center [700, 353] width 441 height 30
type input "2"
paste input "11.4"
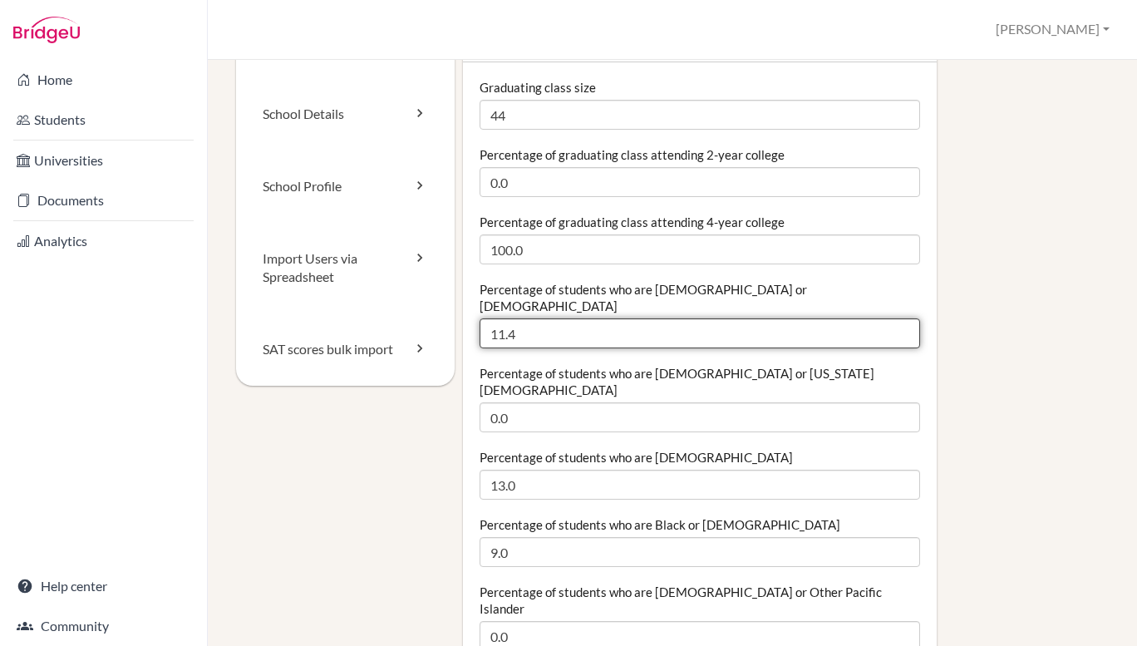
scroll to position [82, 0]
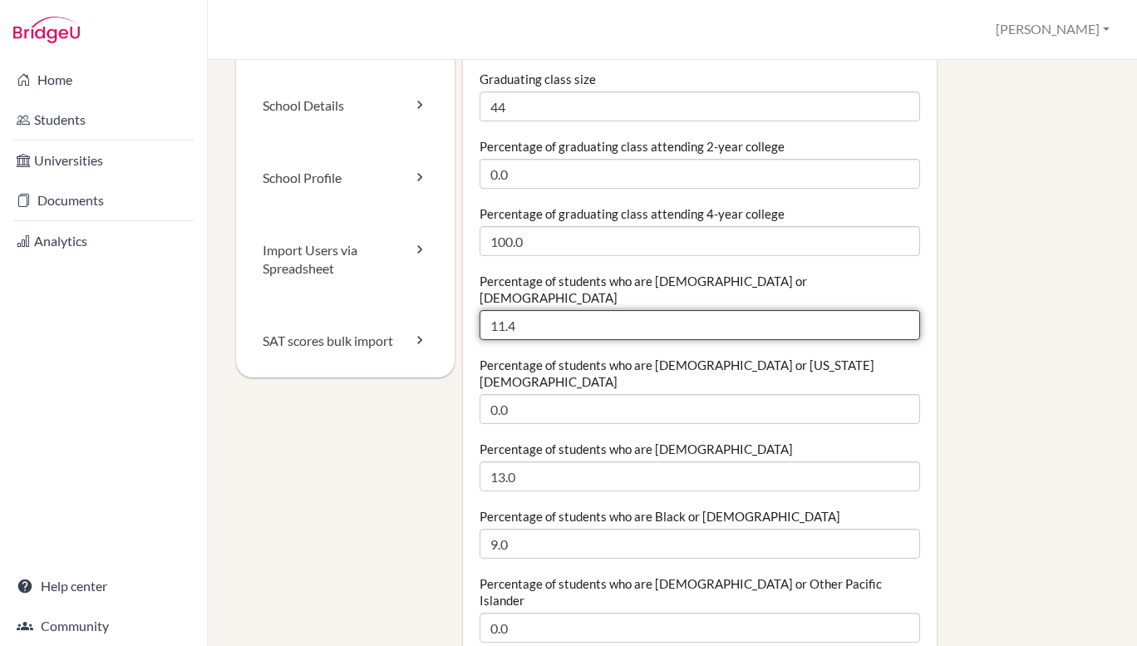
type input "11.4"
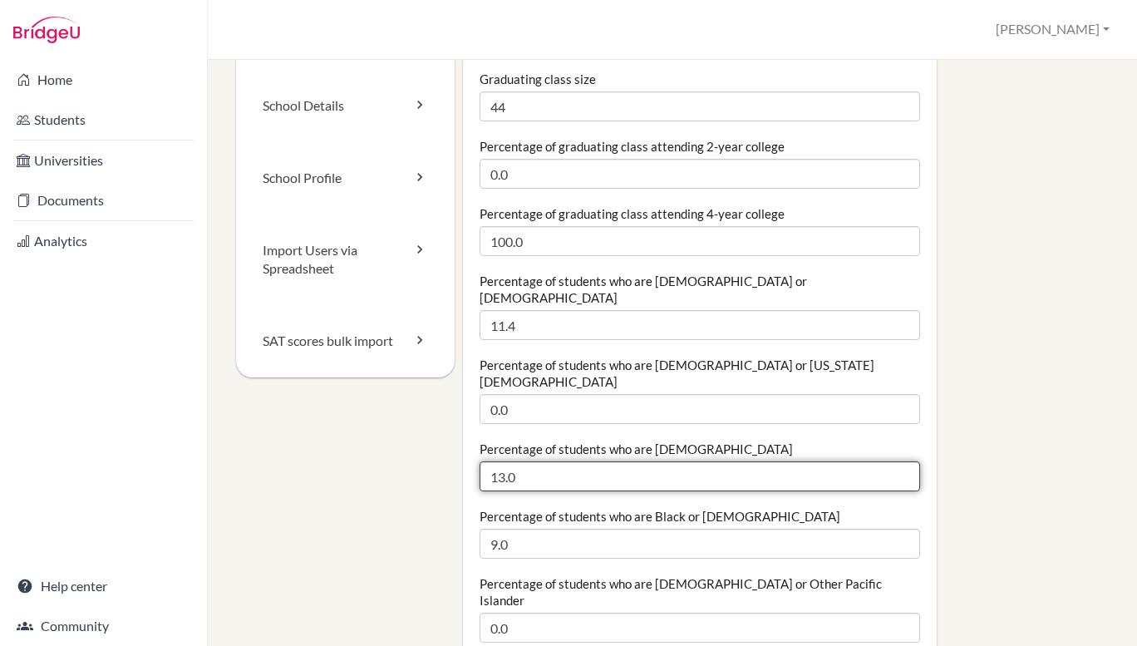
click at [515, 461] on input "13.0" at bounding box center [700, 476] width 441 height 30
type input "1"
paste input "20.5"
type input "20.5"
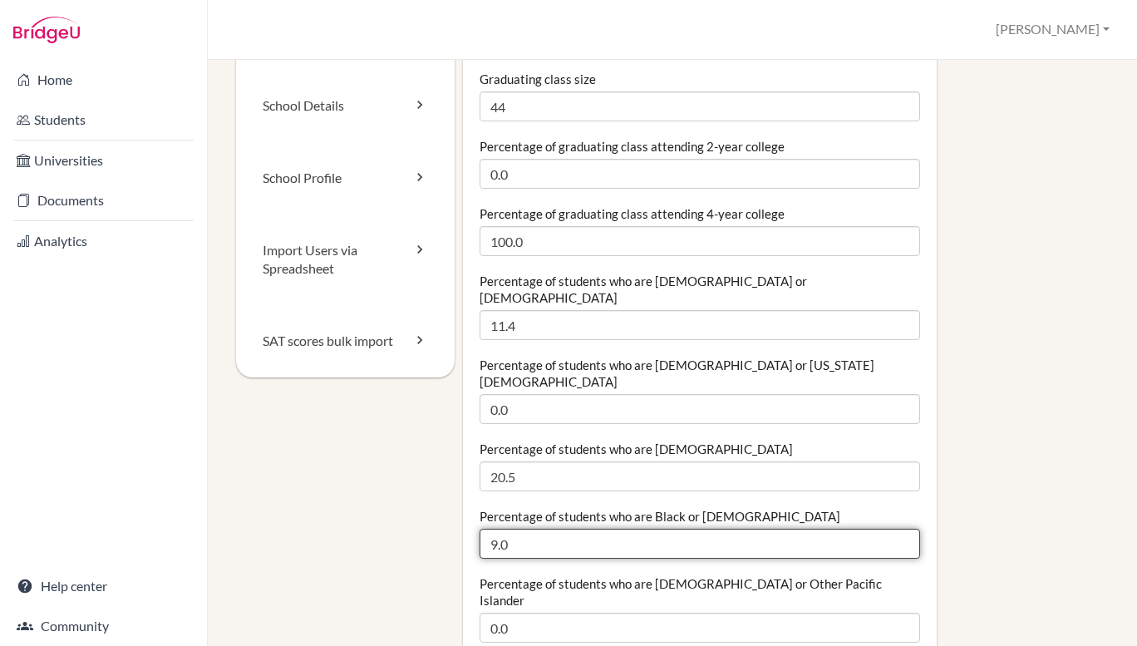
click at [639, 529] on input "9.0" at bounding box center [700, 544] width 441 height 30
type input "9"
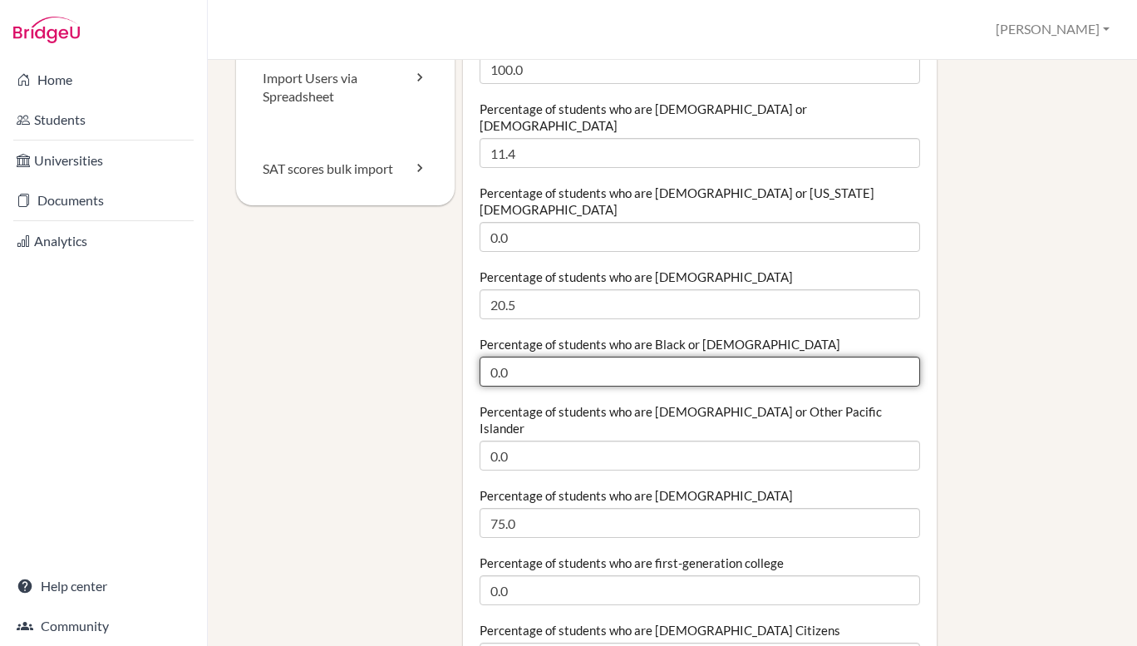
scroll to position [270, 0]
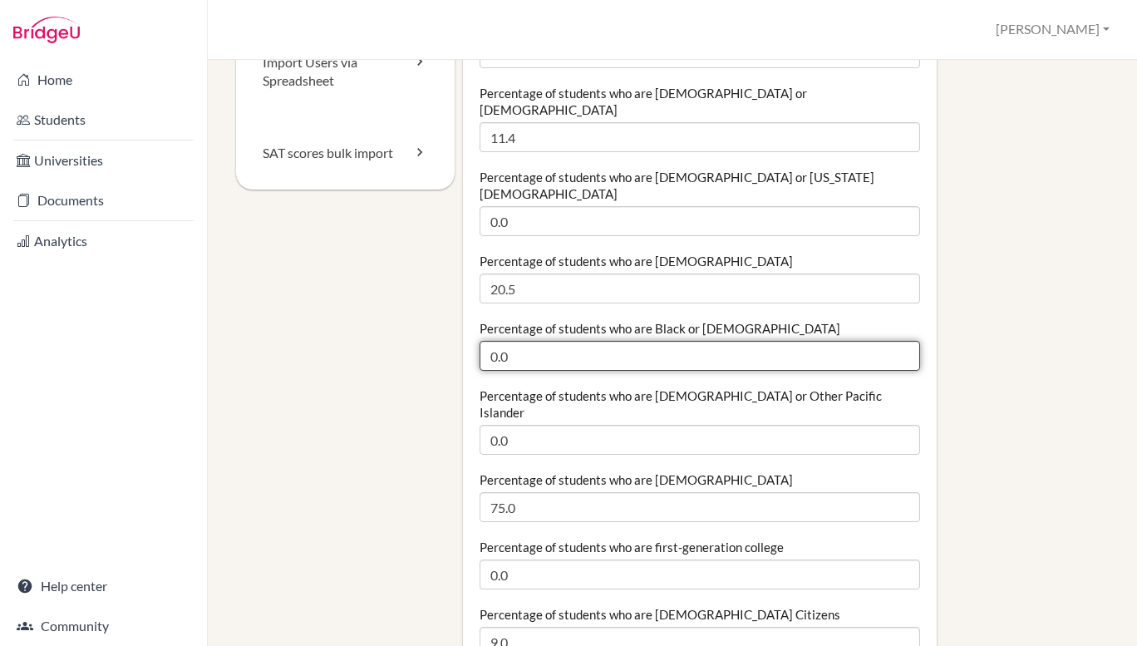
type input "0.0"
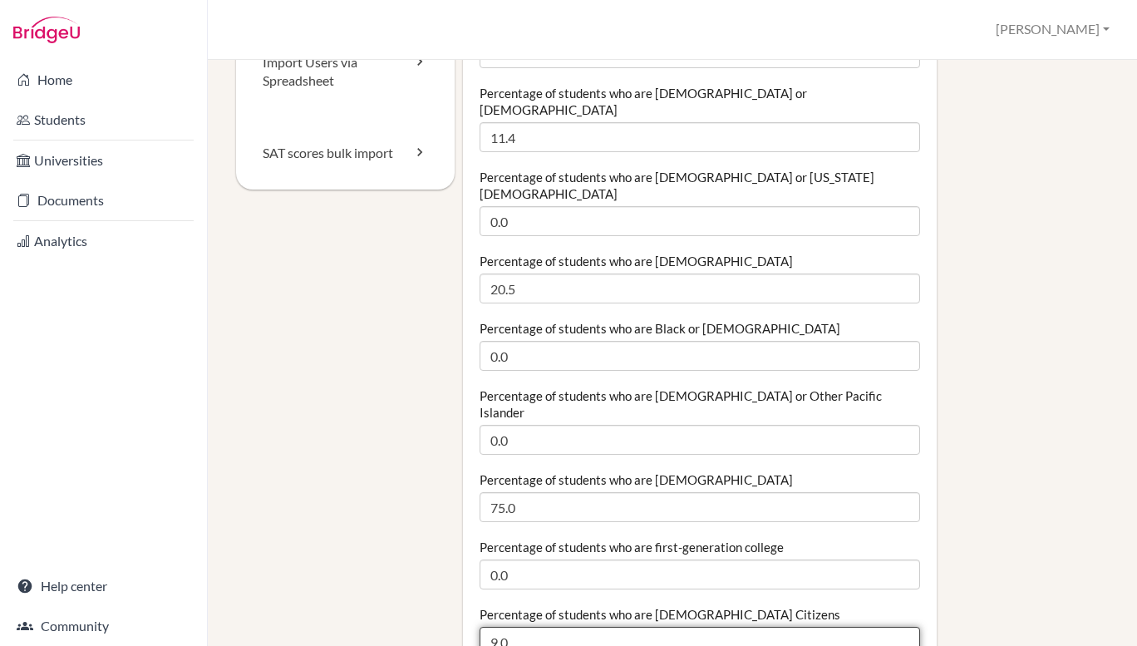
click at [551, 627] on input "9.0" at bounding box center [700, 642] width 441 height 30
type input "9"
paste input "6.8"
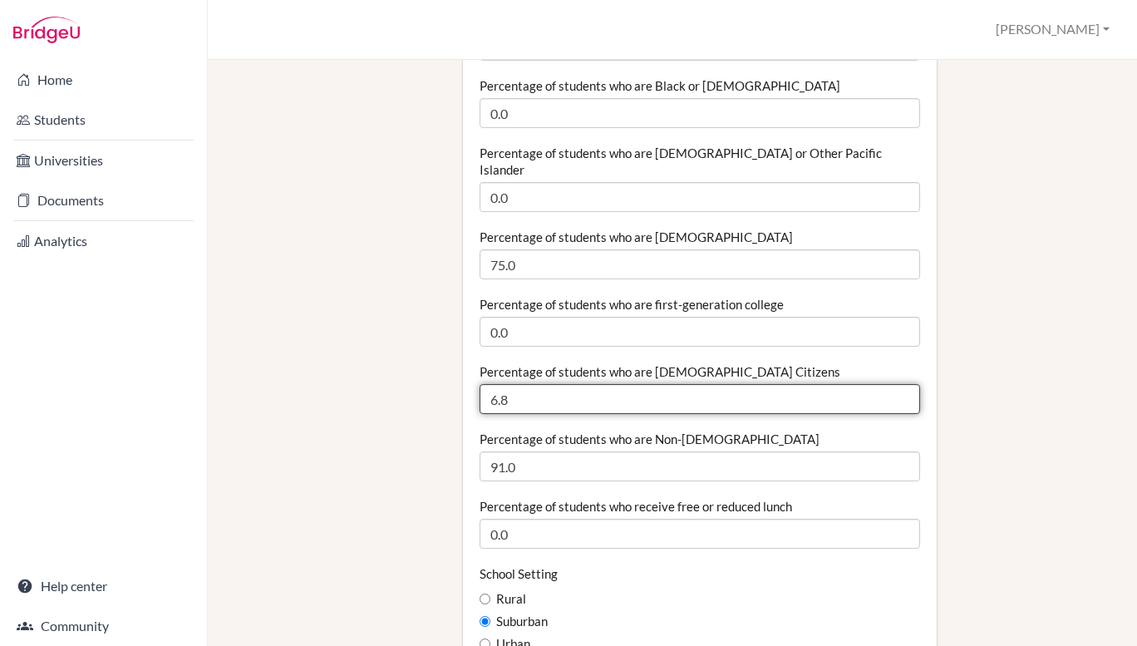
scroll to position [523, 0]
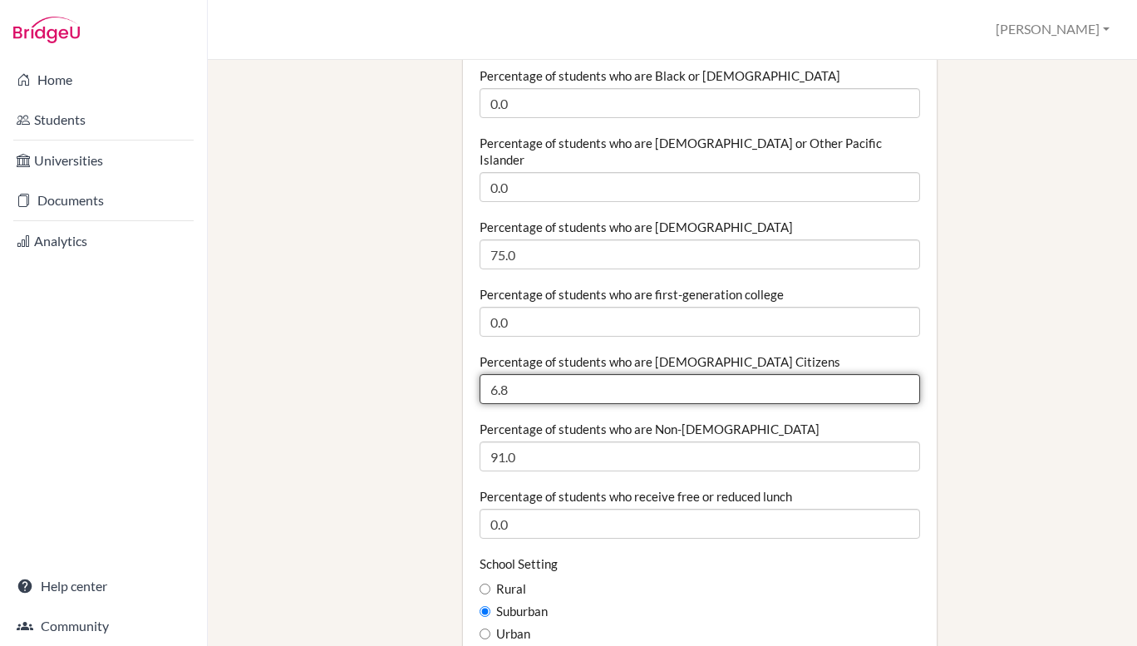
type input "6.8"
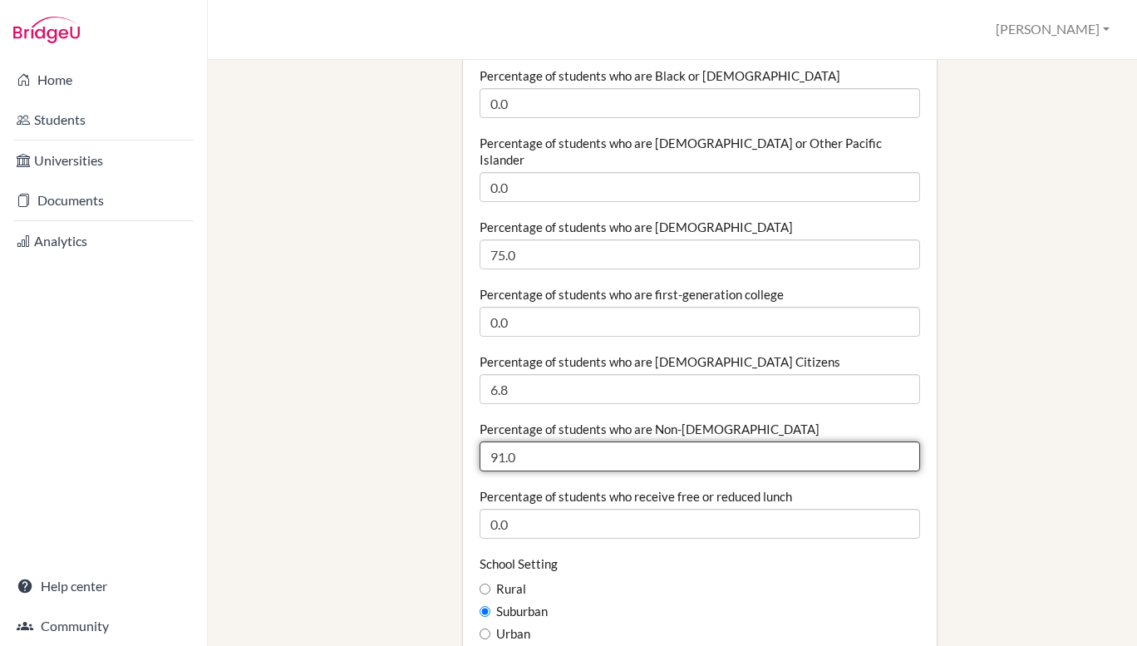
click at [533, 441] on input "91.0" at bounding box center [700, 456] width 441 height 30
type input "9"
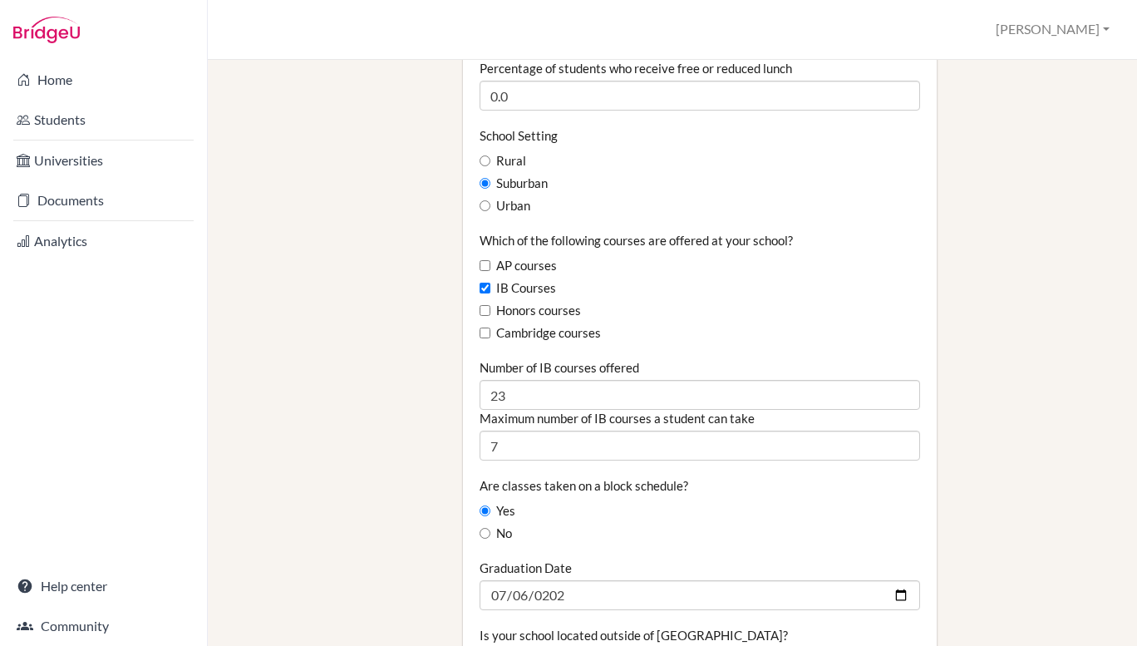
scroll to position [957, 0]
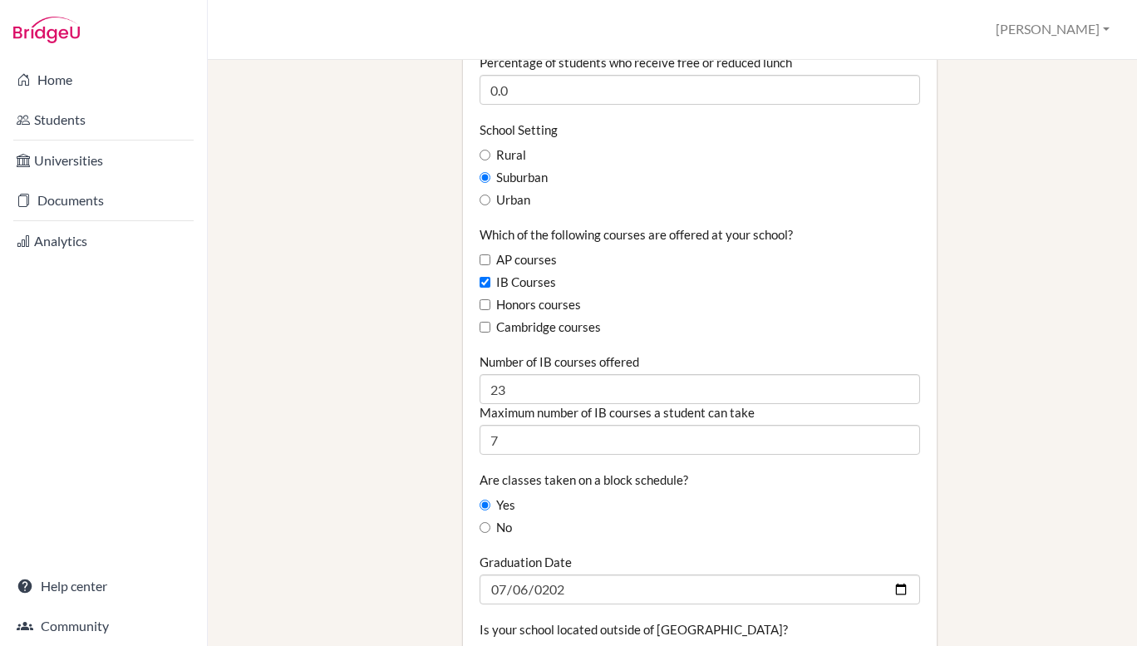
type input "93.2"
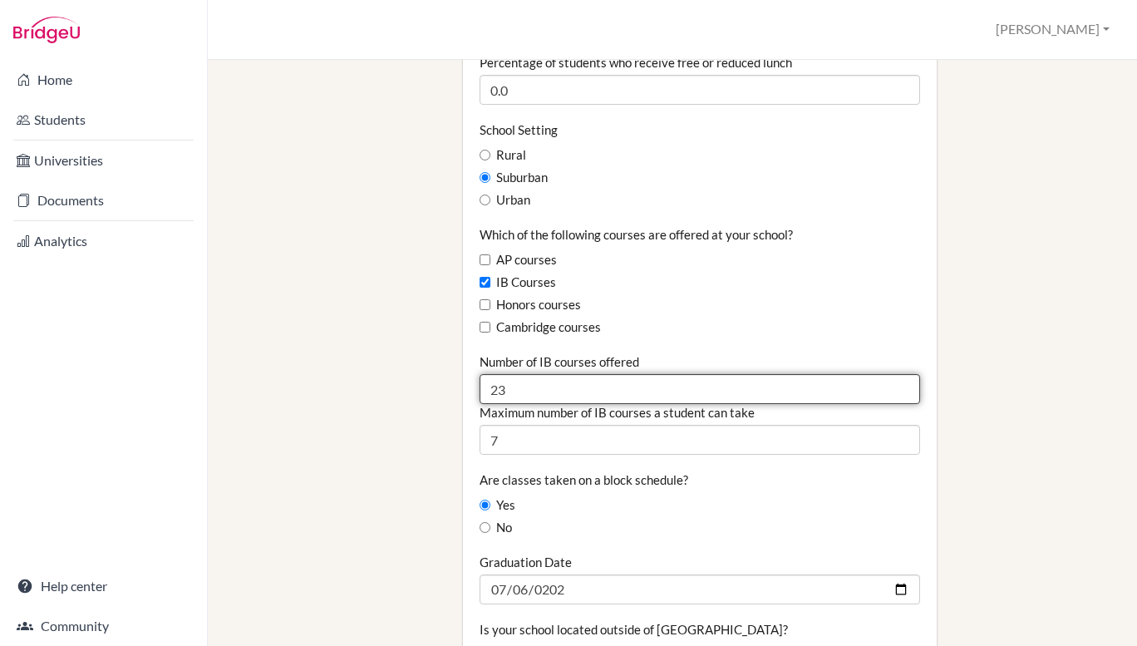
click at [519, 374] on input "23" at bounding box center [700, 389] width 441 height 30
type input "22"
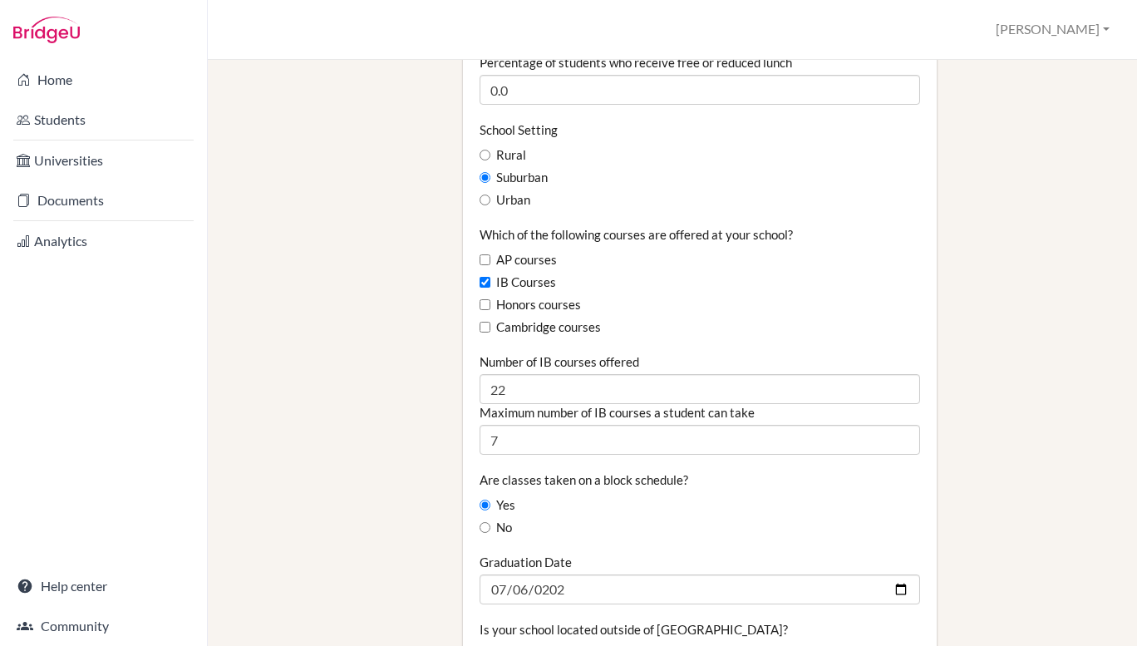
click at [675, 519] on div "No" at bounding box center [700, 528] width 441 height 18
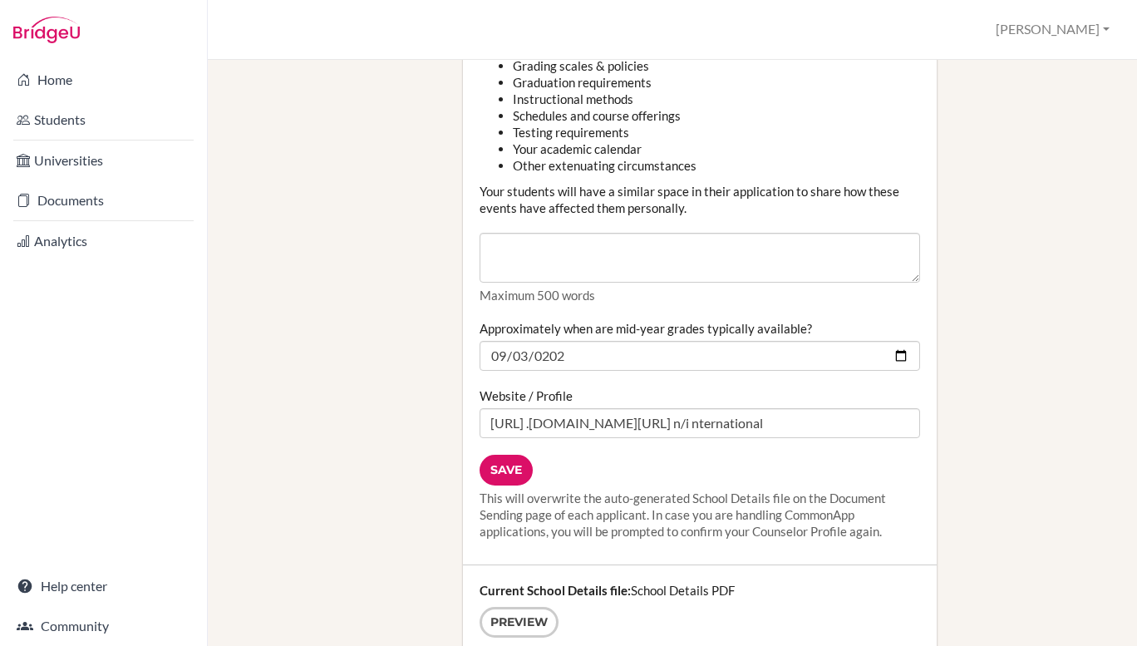
scroll to position [1966, 0]
click at [509, 455] on input "Save" at bounding box center [506, 470] width 53 height 31
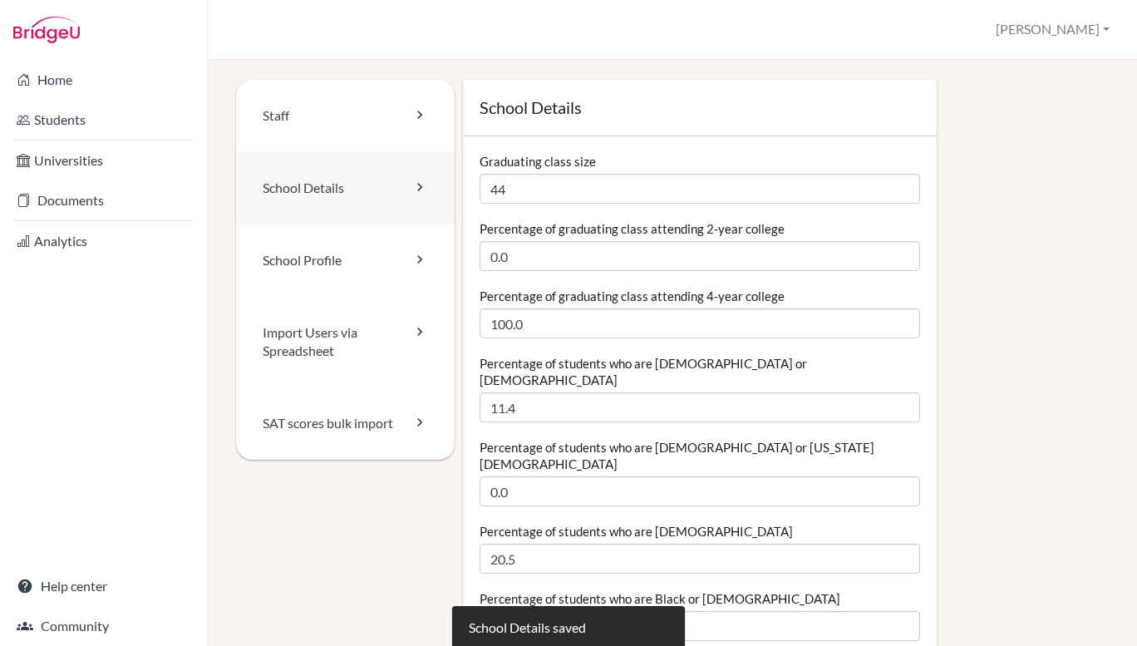
click at [334, 188] on link "School Details" at bounding box center [345, 188] width 219 height 72
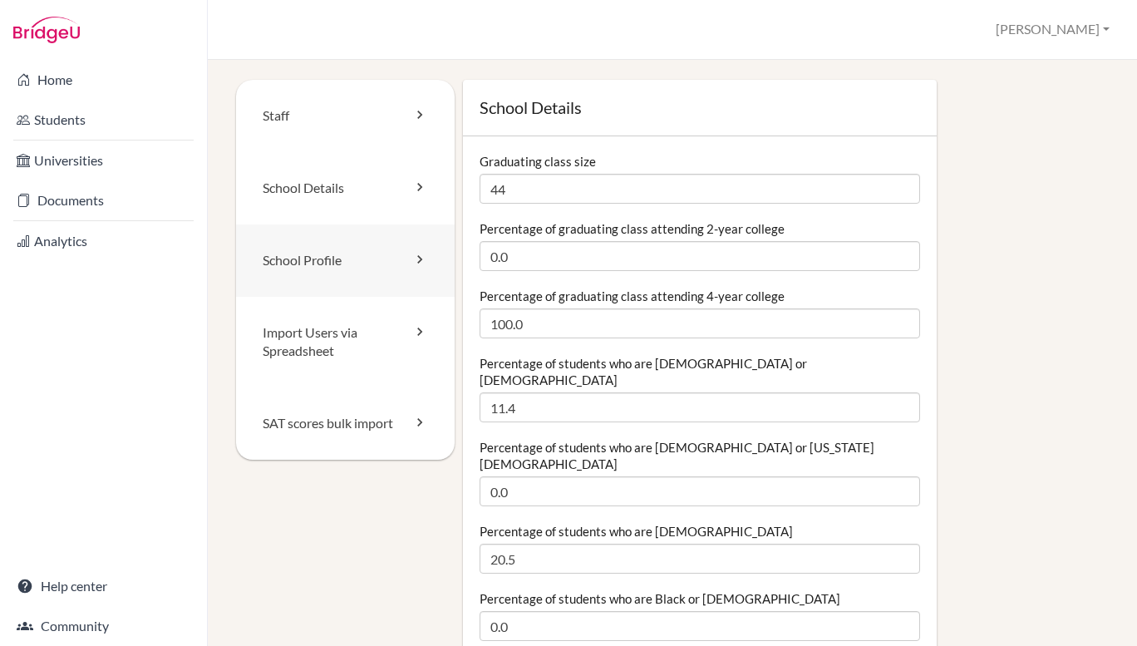
click at [321, 255] on link "School Profile" at bounding box center [345, 260] width 219 height 72
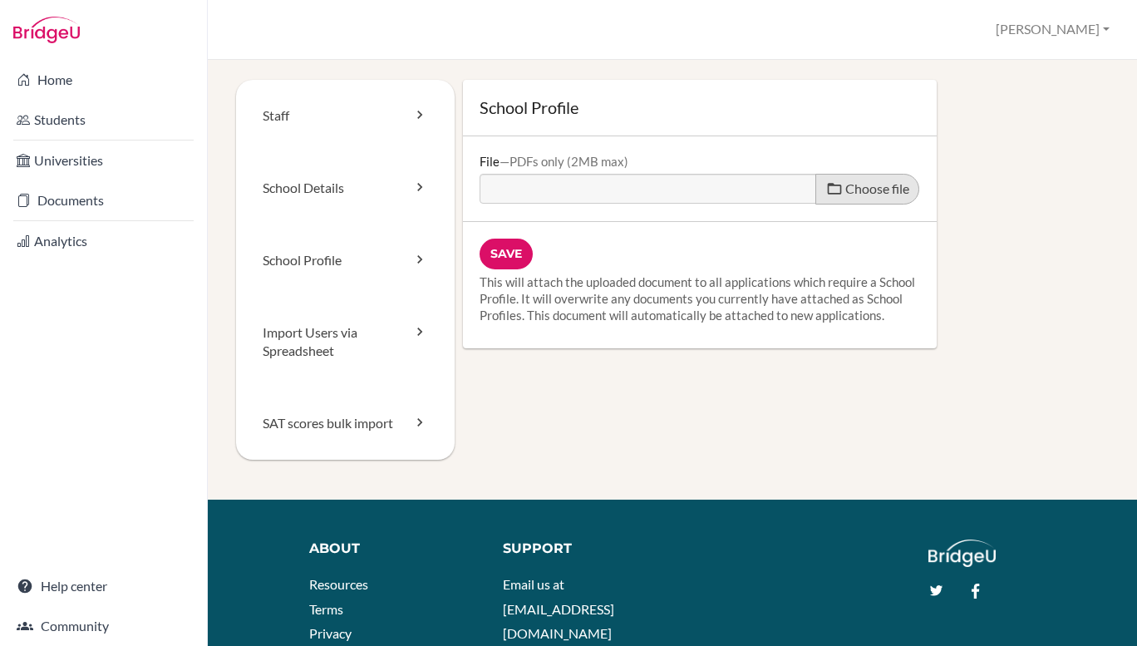
click at [868, 188] on span "Choose file" at bounding box center [878, 188] width 64 height 16
click at [734, 188] on input "Choose file" at bounding box center [607, 183] width 254 height 19
type input "C:\fakepath\[GEOGRAPHIC_DATA] [GEOGRAPHIC_DATA] School Profile 2025-6 2.pdf"
type input "[GEOGRAPHIC_DATA] [GEOGRAPHIC_DATA] School Profile 2025-6 2.pdf"
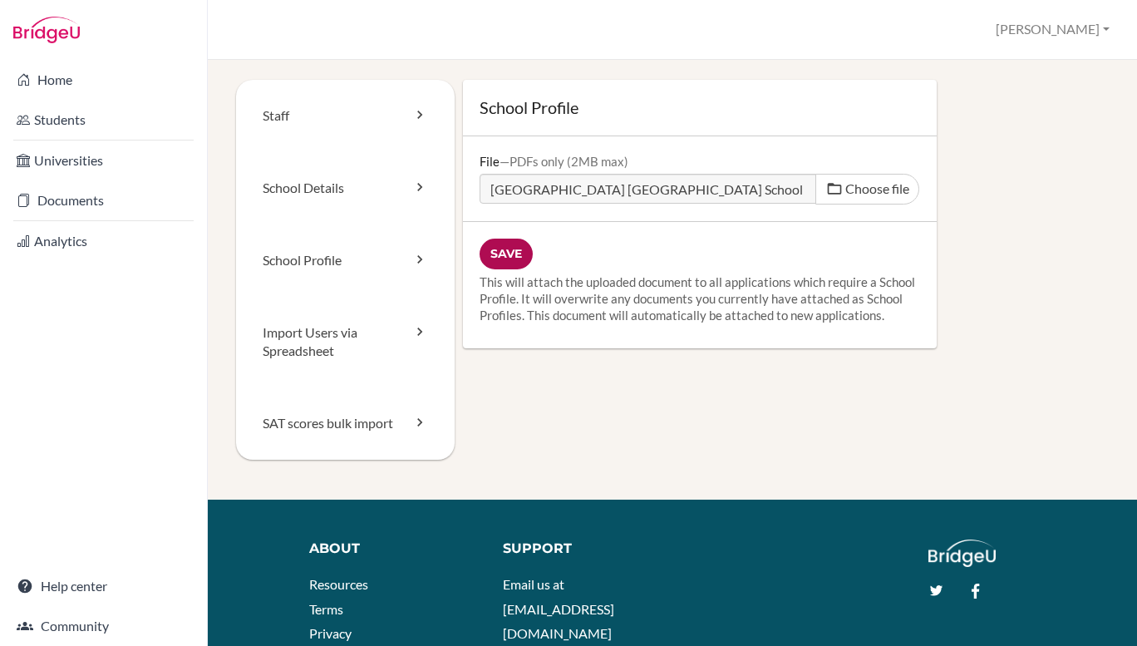
click at [504, 258] on input "Save" at bounding box center [506, 254] width 53 height 31
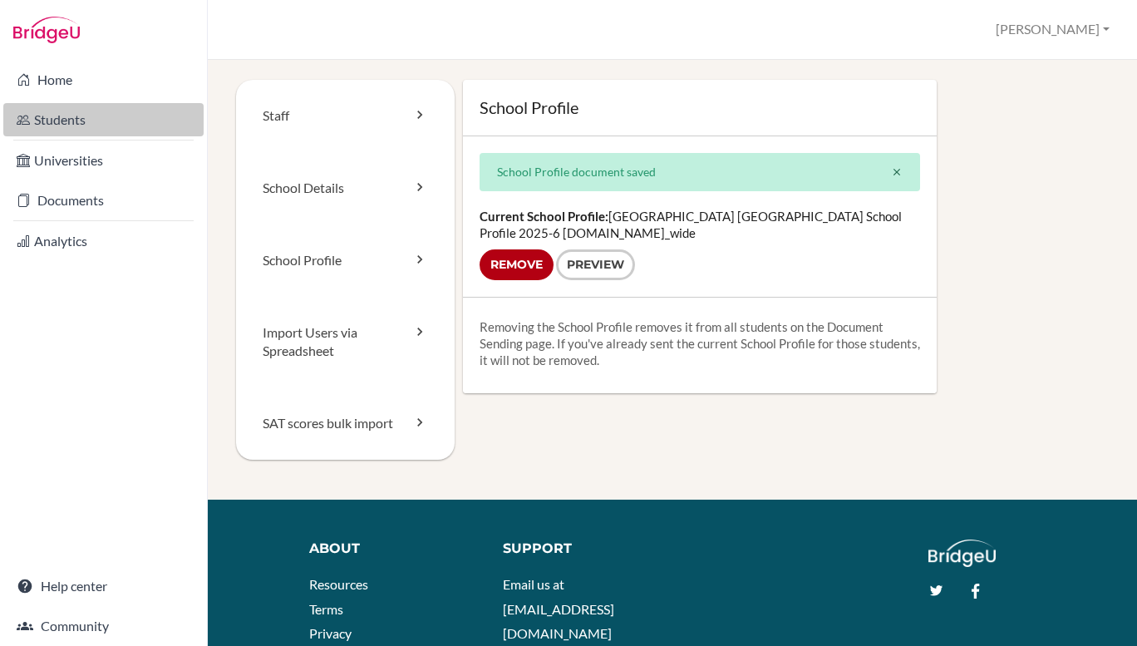
click at [68, 118] on link "Students" at bounding box center [103, 119] width 200 height 33
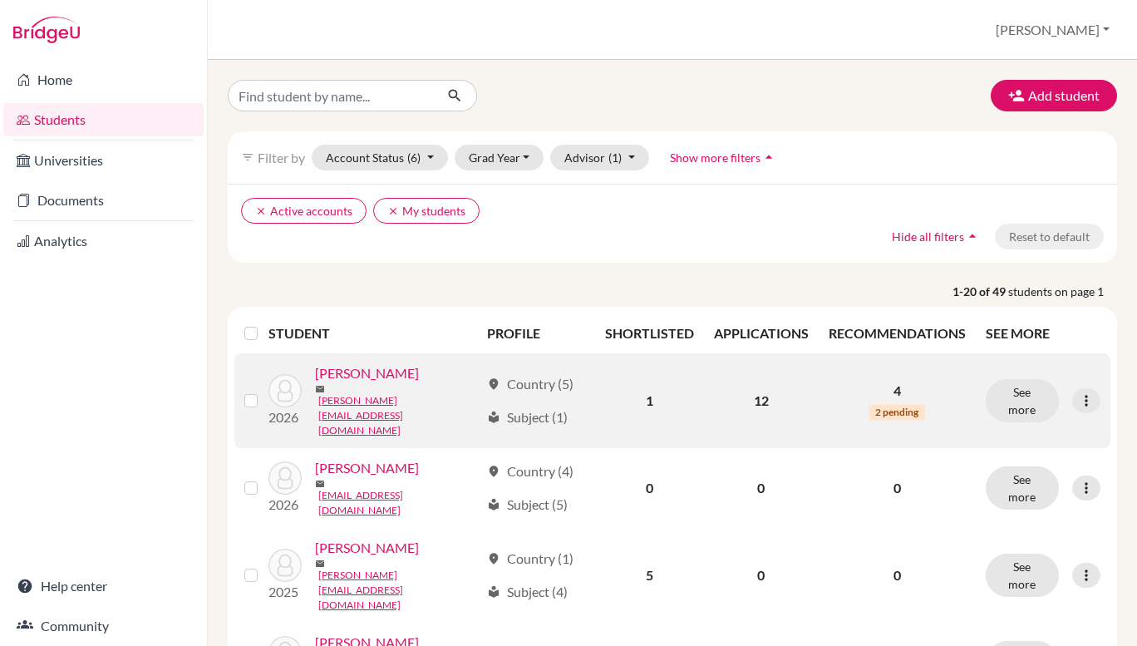
click at [370, 383] on link "Andrade, Gabriel" at bounding box center [367, 373] width 104 height 20
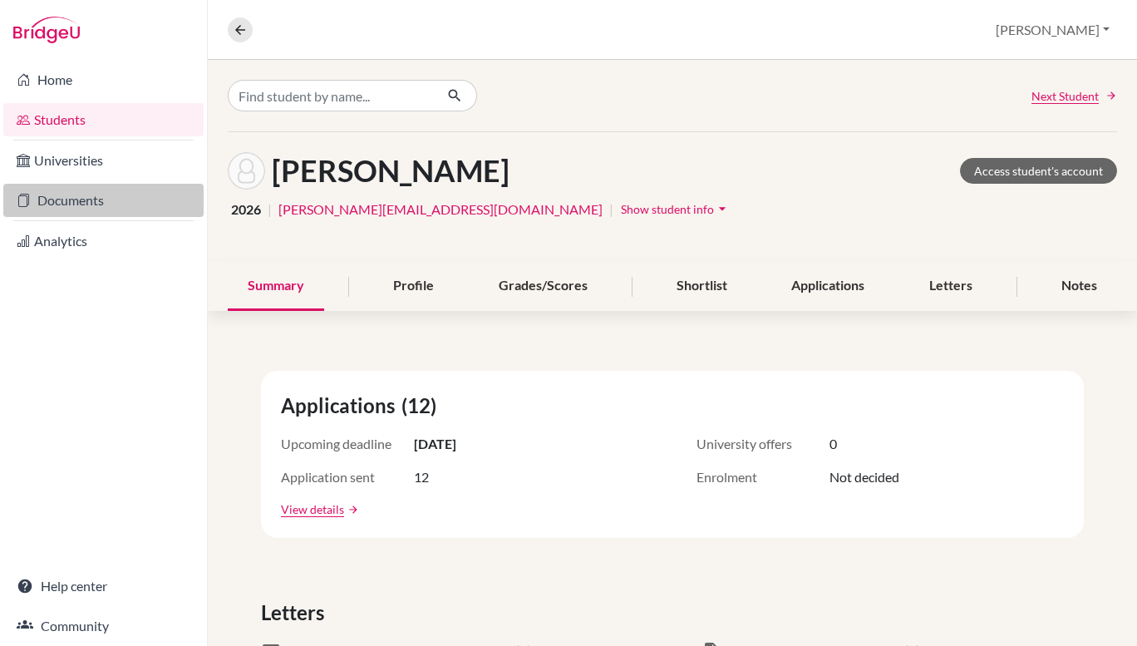
click at [98, 205] on link "Documents" at bounding box center [103, 200] width 200 height 33
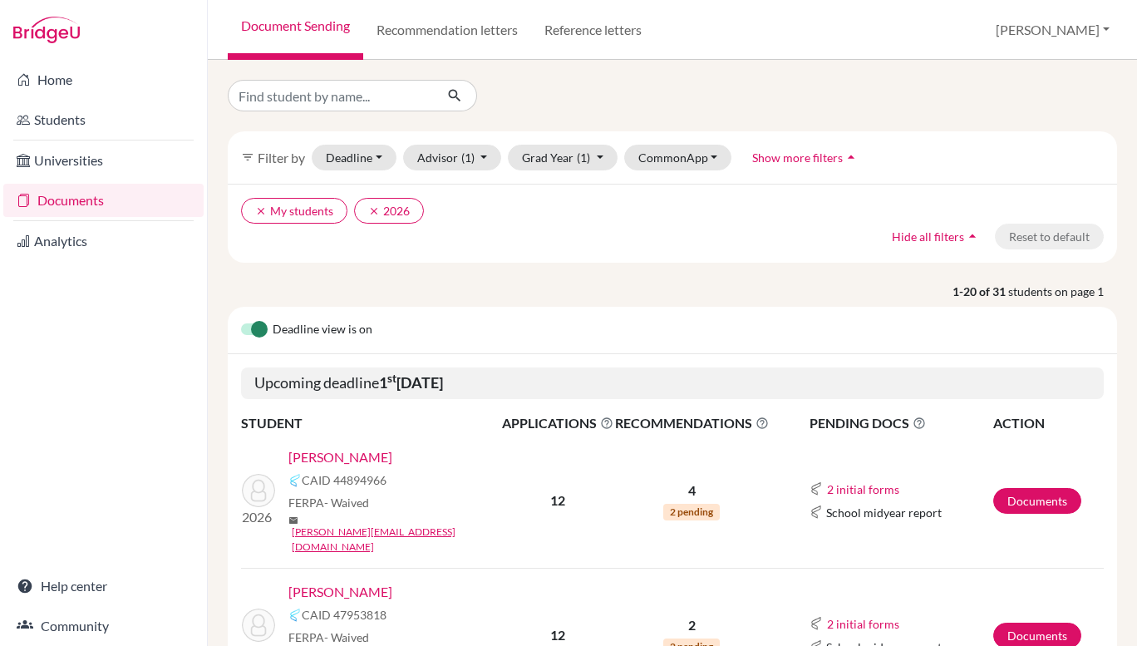
click at [357, 459] on link "[PERSON_NAME]" at bounding box center [341, 457] width 104 height 20
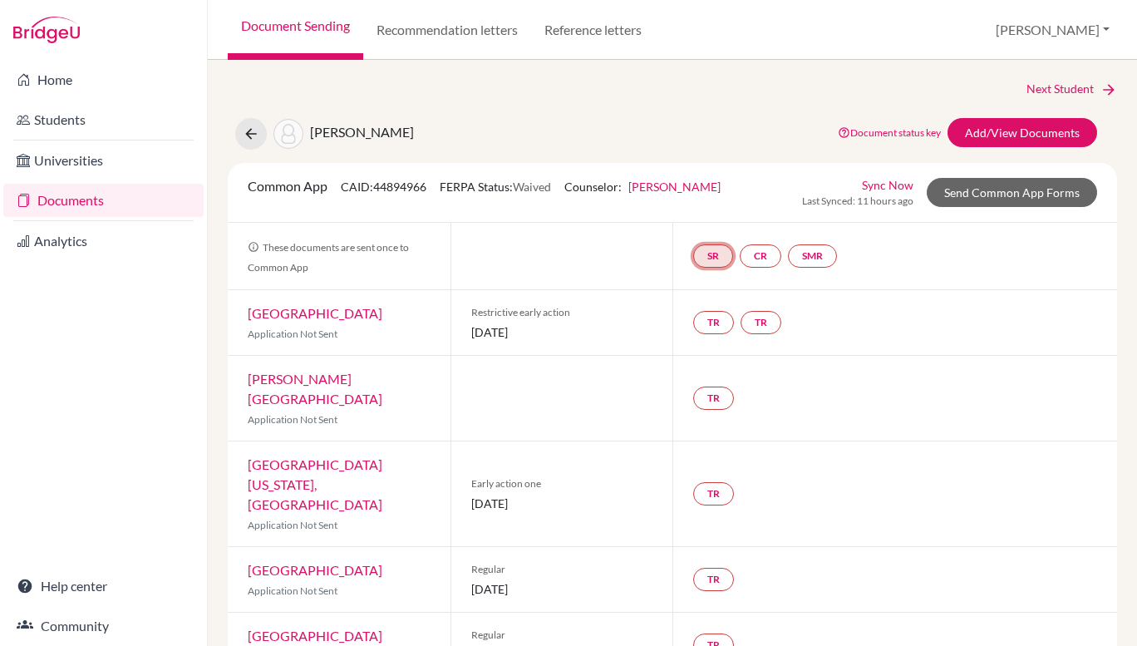
click at [714, 252] on link "SR" at bounding box center [713, 255] width 40 height 23
click at [760, 255] on link "CR" at bounding box center [761, 255] width 42 height 23
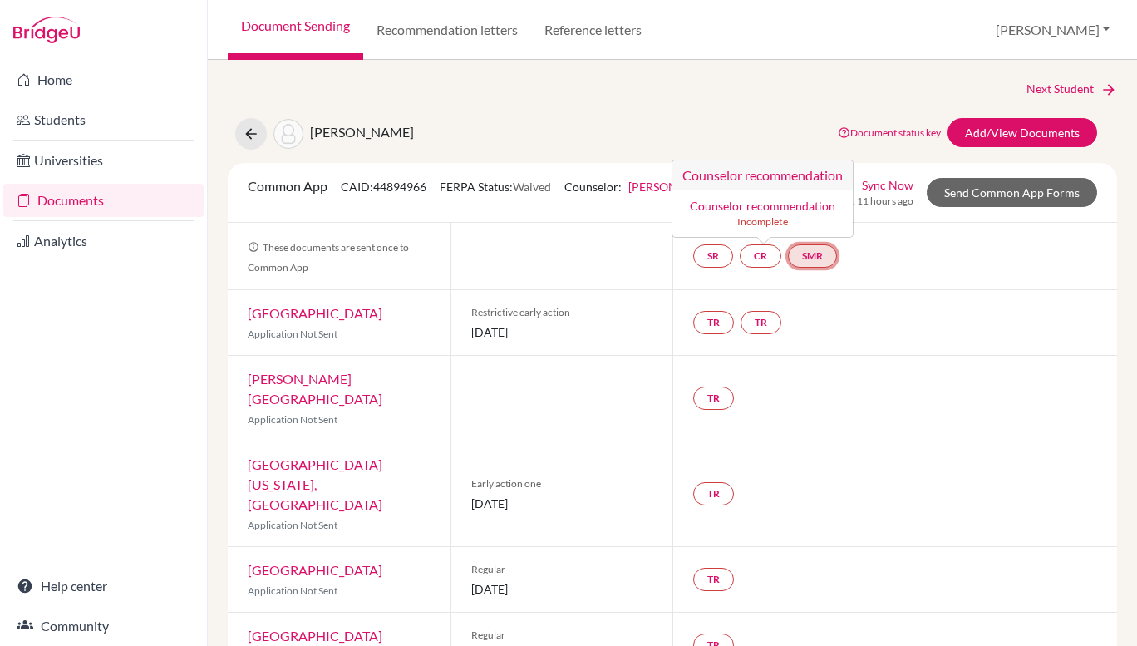
click at [811, 259] on link "SMR" at bounding box center [812, 255] width 49 height 23
click at [945, 258] on div "SR CR SMR School midyear report School midyear report Incomplete" at bounding box center [895, 256] width 445 height 67
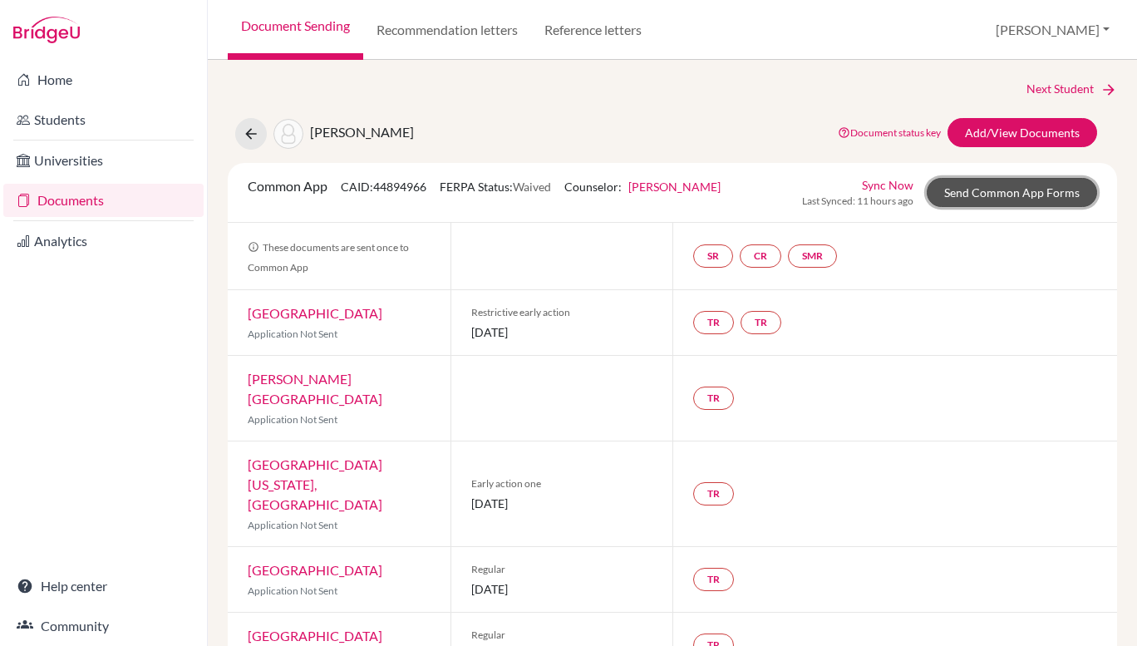
click at [977, 194] on link "Send Common App Forms" at bounding box center [1012, 192] width 170 height 29
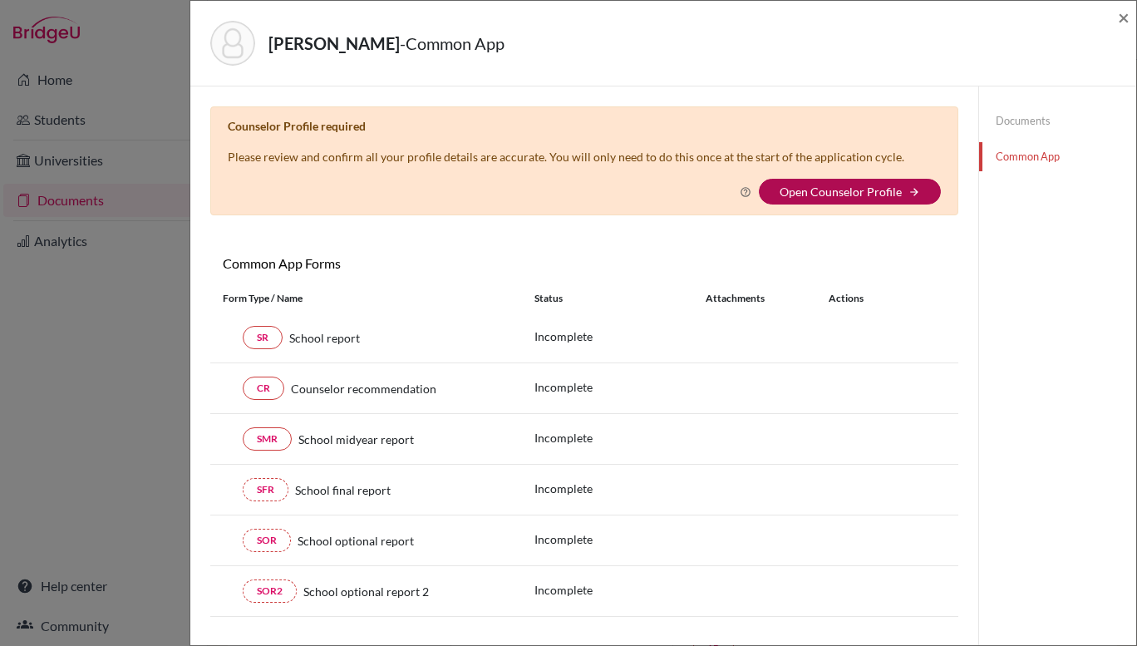
click at [792, 193] on link "Open Counselor Profile" at bounding box center [841, 192] width 122 height 14
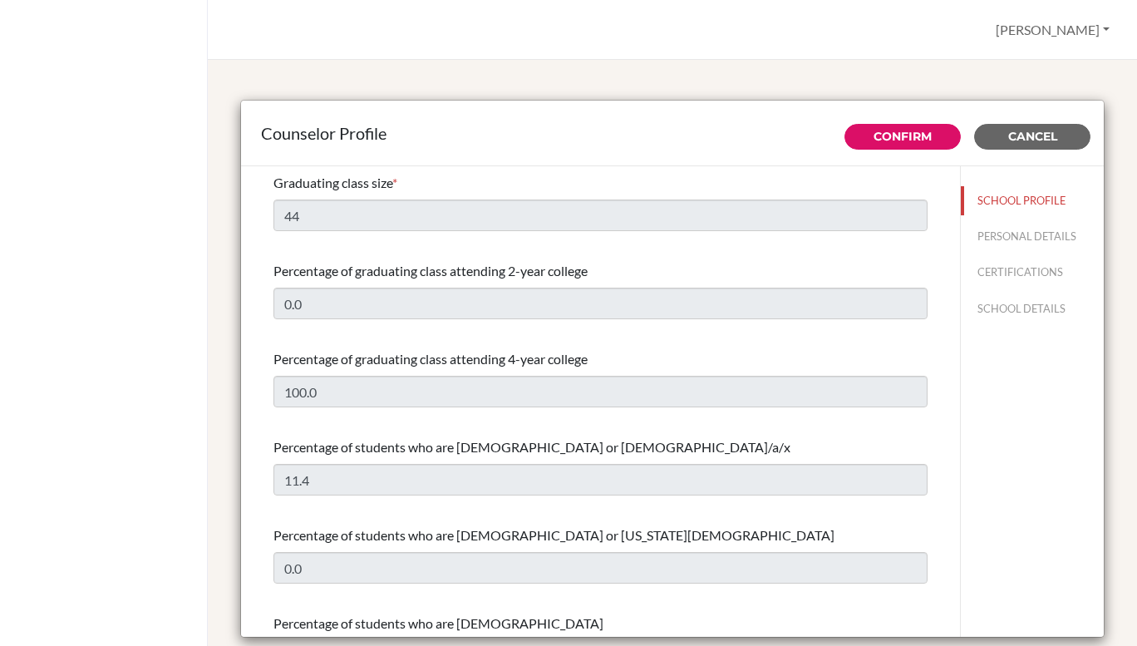
select select "1"
select select "350987"
click at [1004, 229] on button "PERSONAL DETAILS" at bounding box center [1032, 236] width 143 height 29
type input "[PERSON_NAME]"
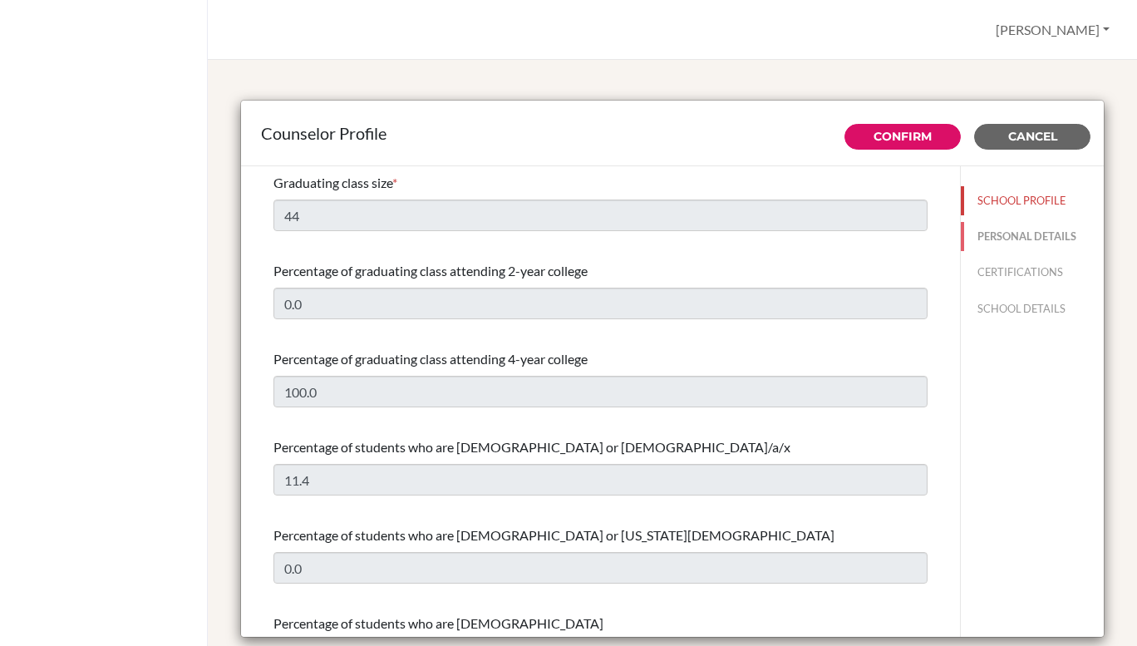
type input "School Counsellor"
type input "353.1544 2323"
type input "[PERSON_NAME][EMAIL_ADDRESS][PERSON_NAME][DOMAIN_NAME]"
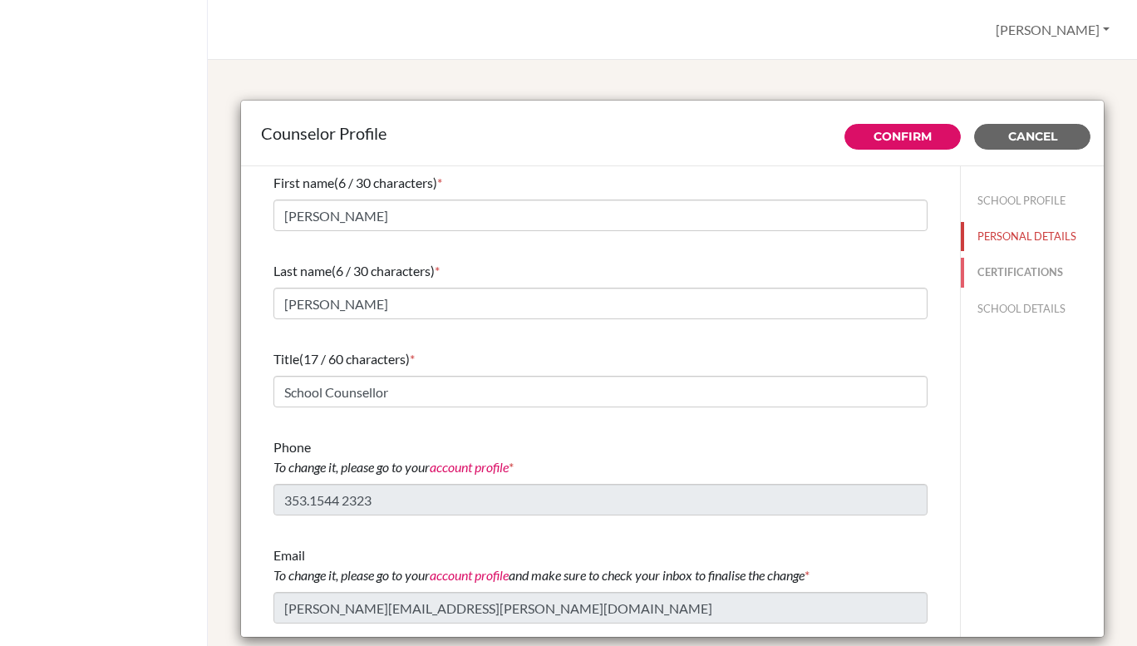
click at [1018, 267] on button "CERTIFICATIONS" at bounding box center [1032, 272] width 143 height 29
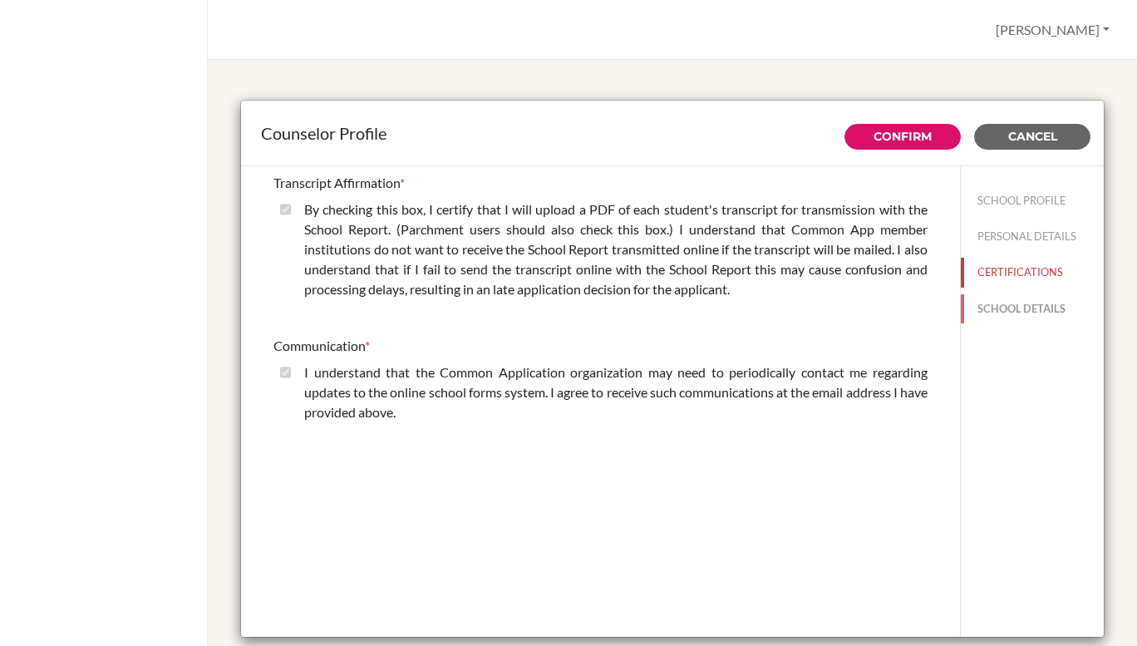
click at [1013, 308] on button "SCHOOL DETAILS" at bounding box center [1032, 308] width 143 height 29
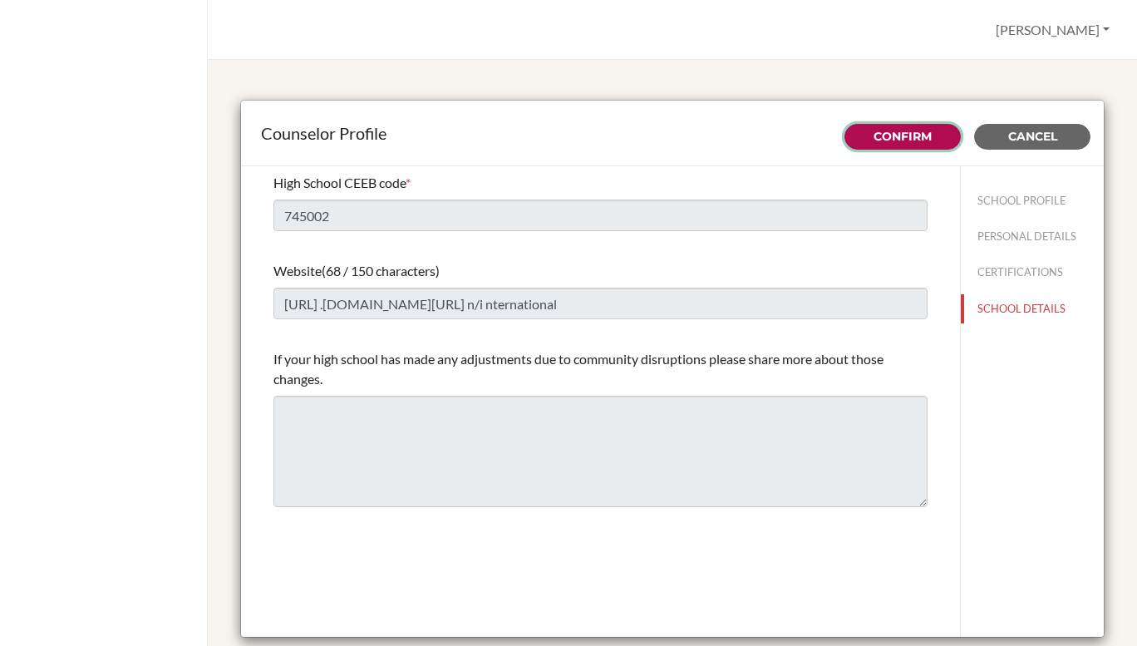
click at [896, 132] on link "Confirm" at bounding box center [903, 136] width 58 height 15
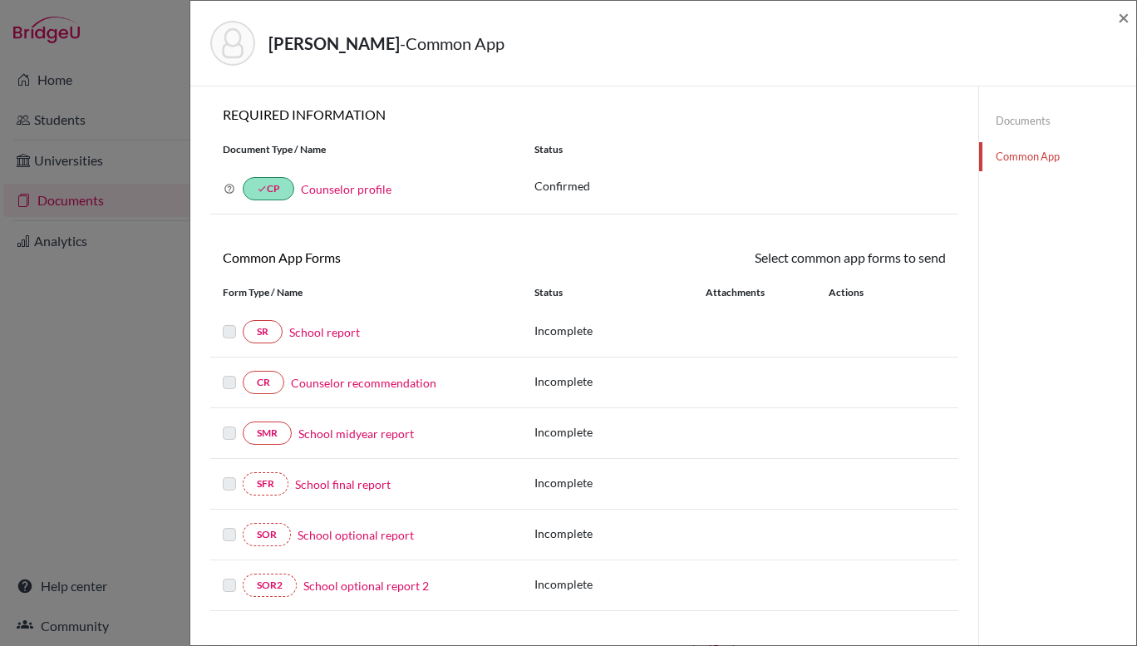
click at [321, 332] on link "School report" at bounding box center [324, 331] width 71 height 17
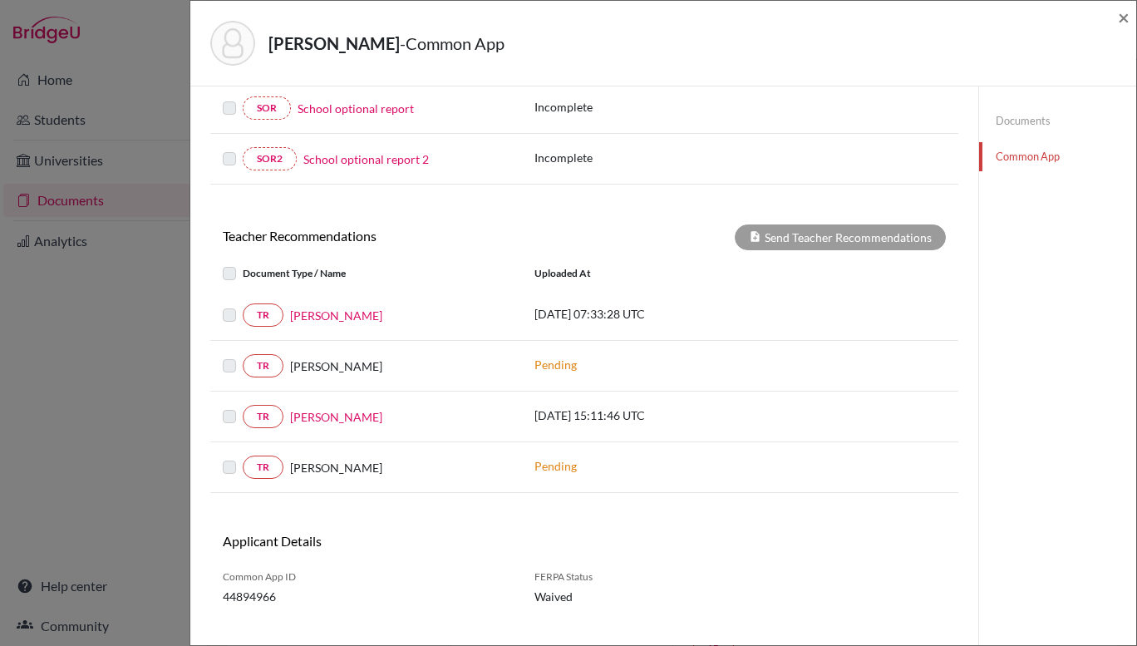
scroll to position [453, 0]
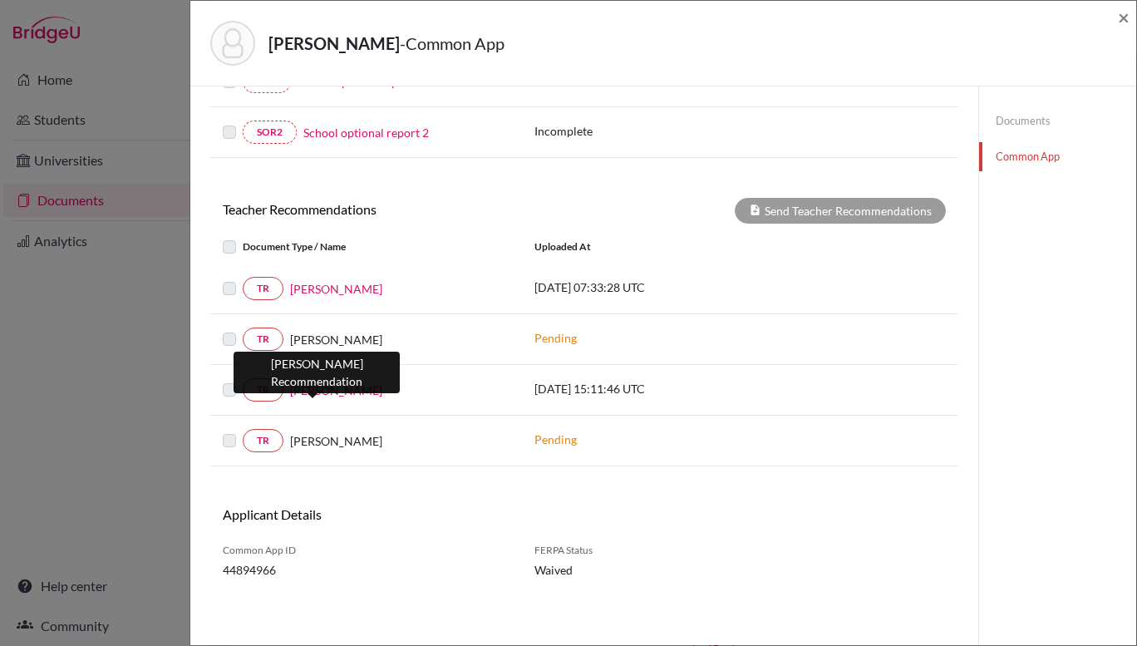
click at [303, 391] on link "[PERSON_NAME]" at bounding box center [336, 390] width 92 height 17
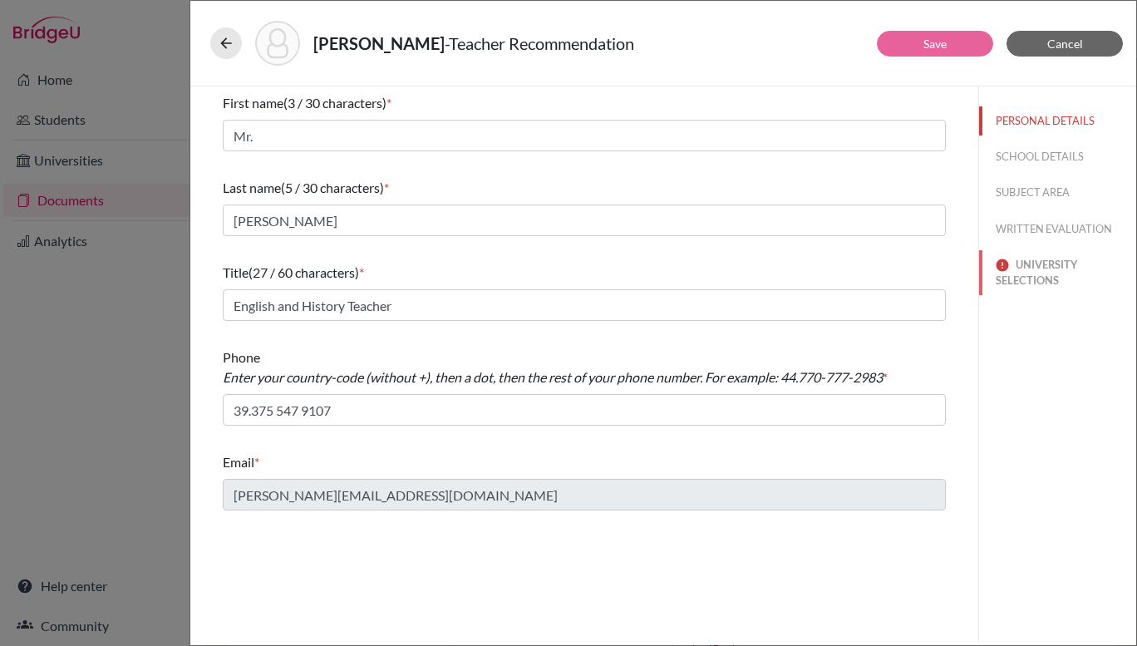
click at [1047, 268] on button "UNIVERSITY SELECTIONS" at bounding box center [1057, 272] width 157 height 45
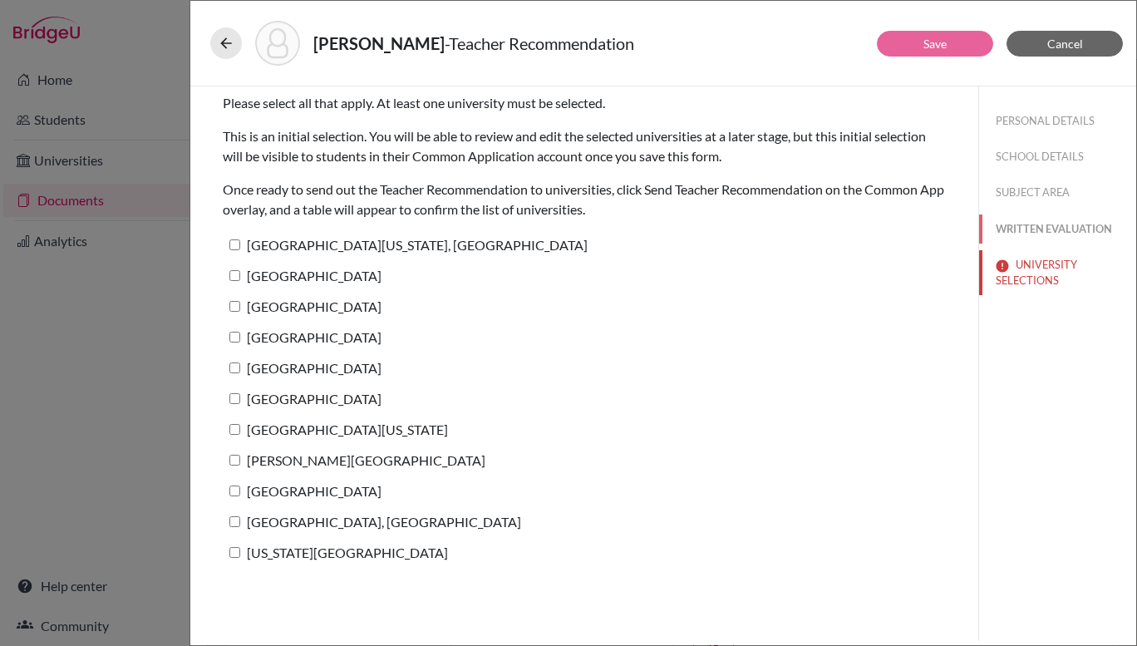
click at [1036, 225] on button "WRITTEN EVALUATION" at bounding box center [1057, 229] width 157 height 29
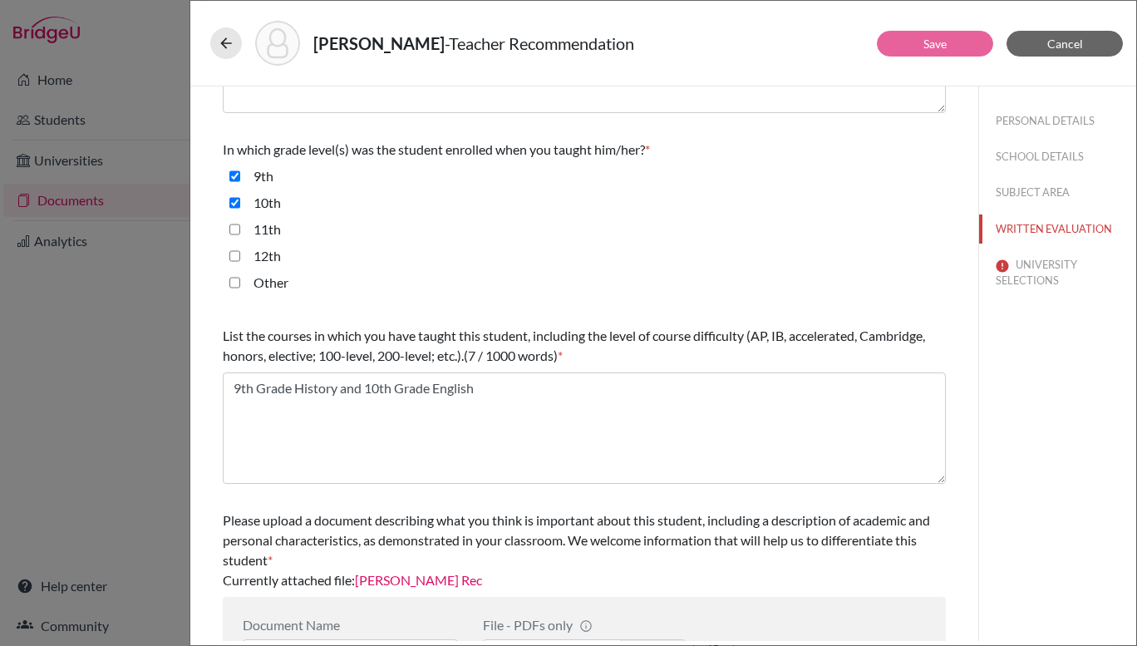
scroll to position [406, 0]
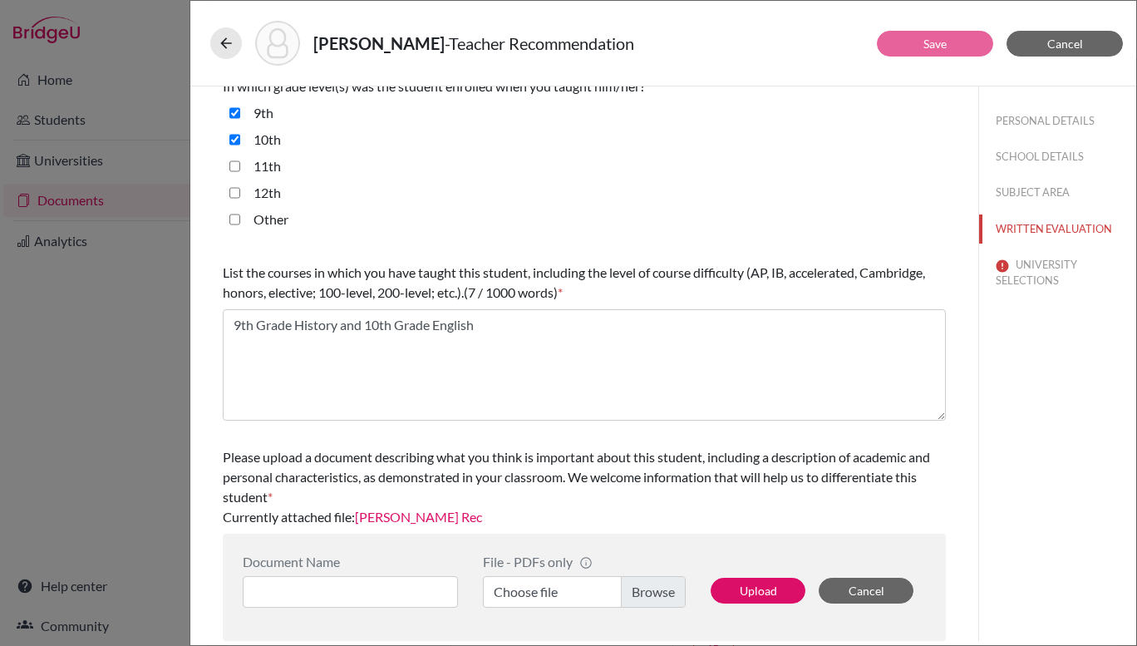
click at [420, 516] on link "Gabe de Silva Rec" at bounding box center [418, 517] width 127 height 16
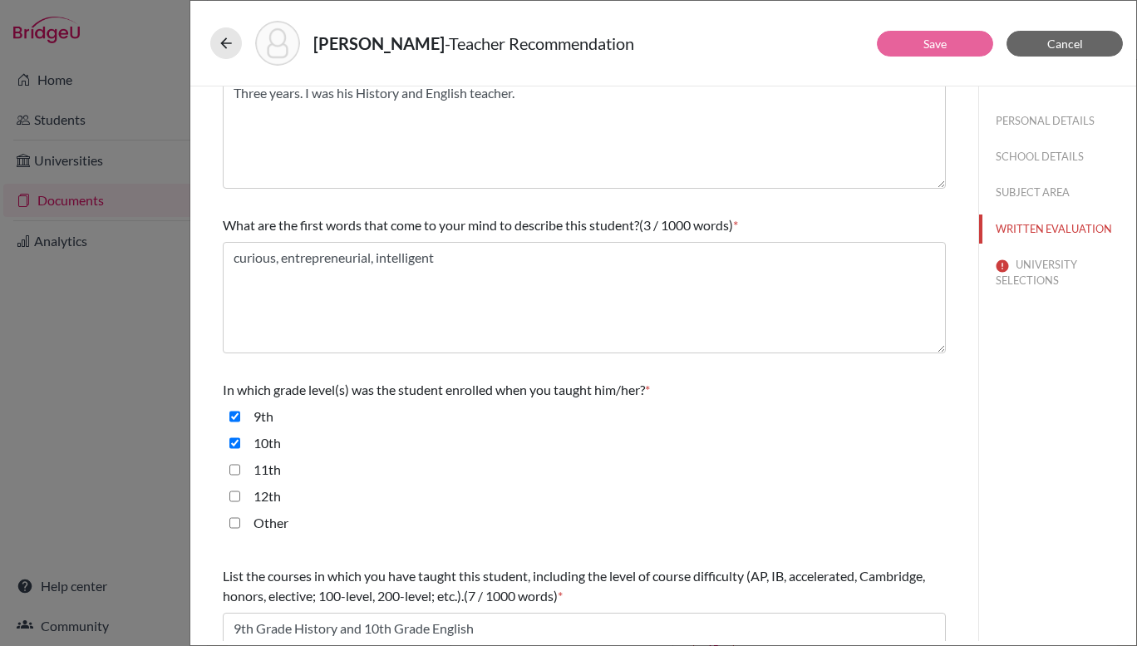
scroll to position [0, 0]
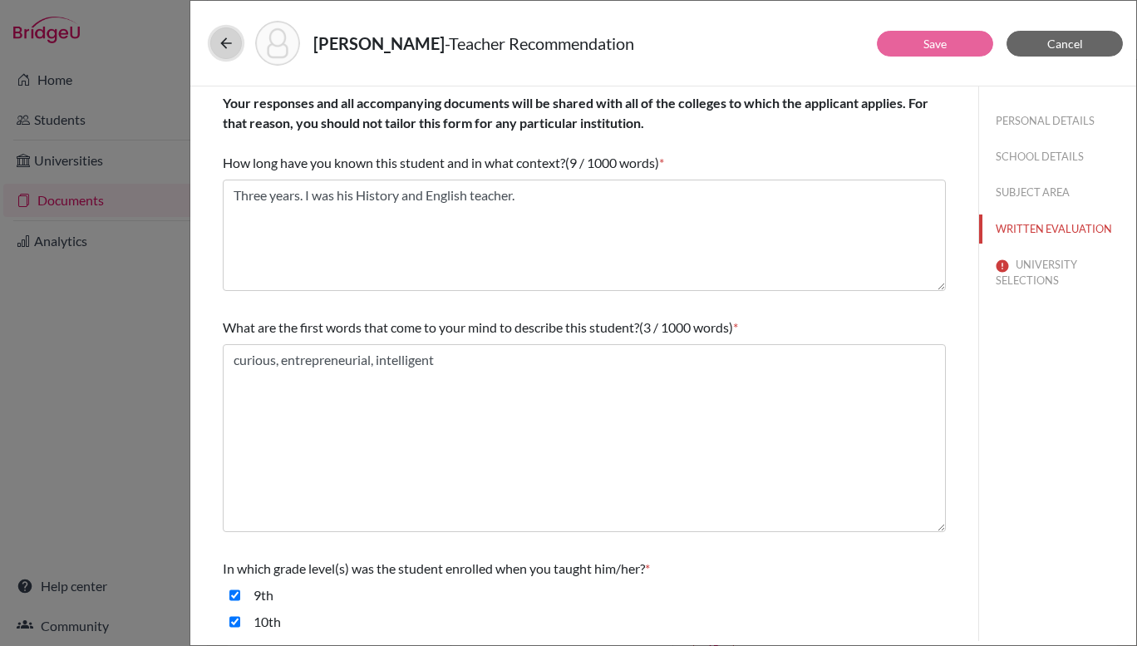
click at [222, 42] on icon at bounding box center [226, 43] width 17 height 17
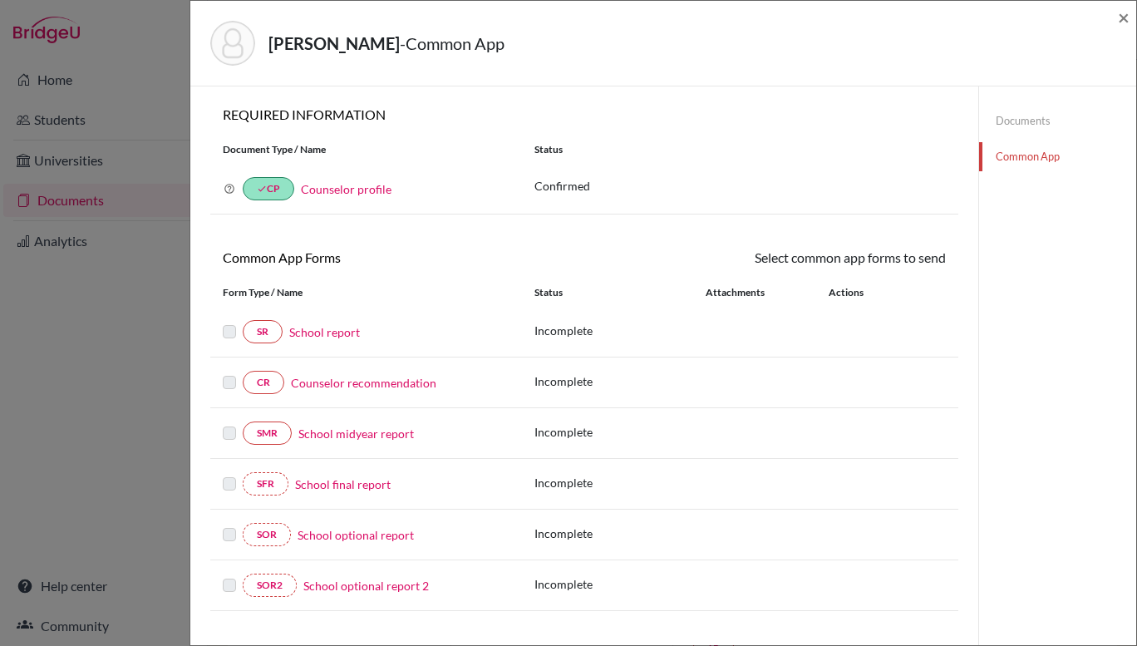
click at [137, 74] on div "[PERSON_NAME] - Common App × × REQUIRED INFORMATION Document Type / Name Status…" at bounding box center [568, 323] width 1137 height 646
click at [1125, 18] on span "×" at bounding box center [1124, 17] width 12 height 24
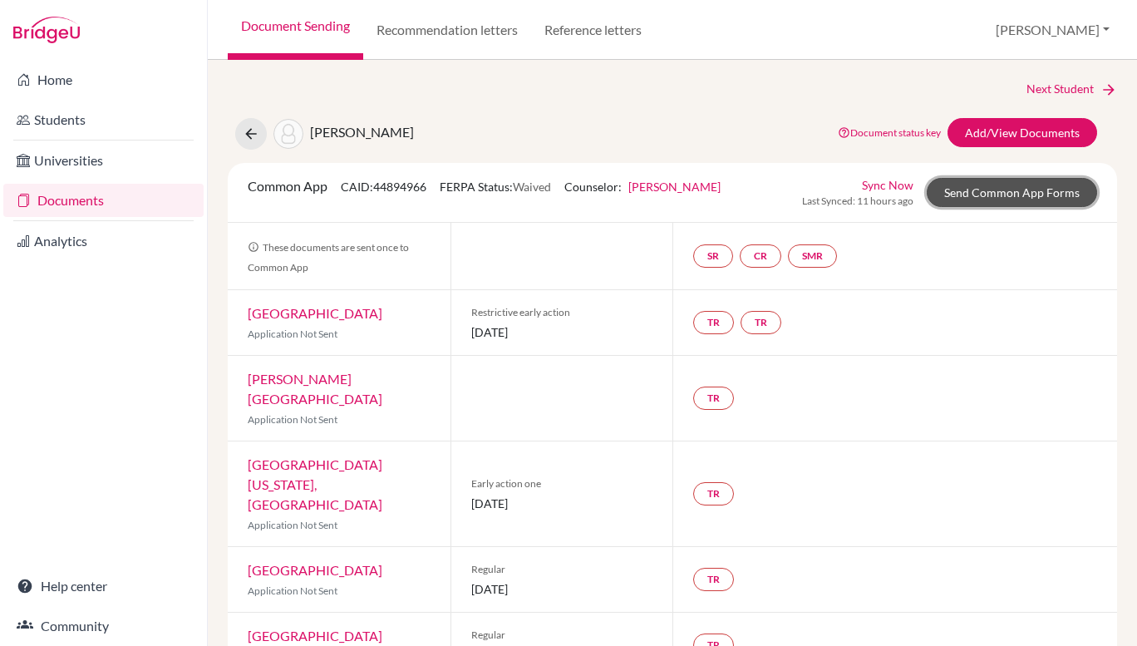
click at [969, 199] on link "Send Common App Forms" at bounding box center [1012, 192] width 170 height 29
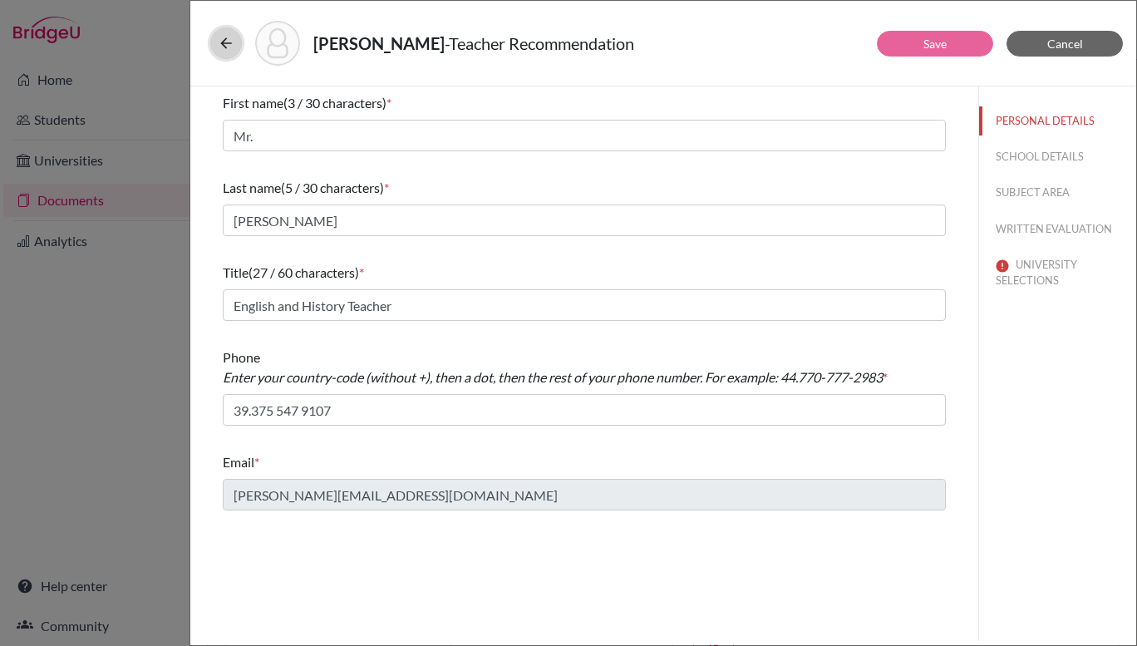
click at [222, 37] on icon at bounding box center [226, 43] width 17 height 17
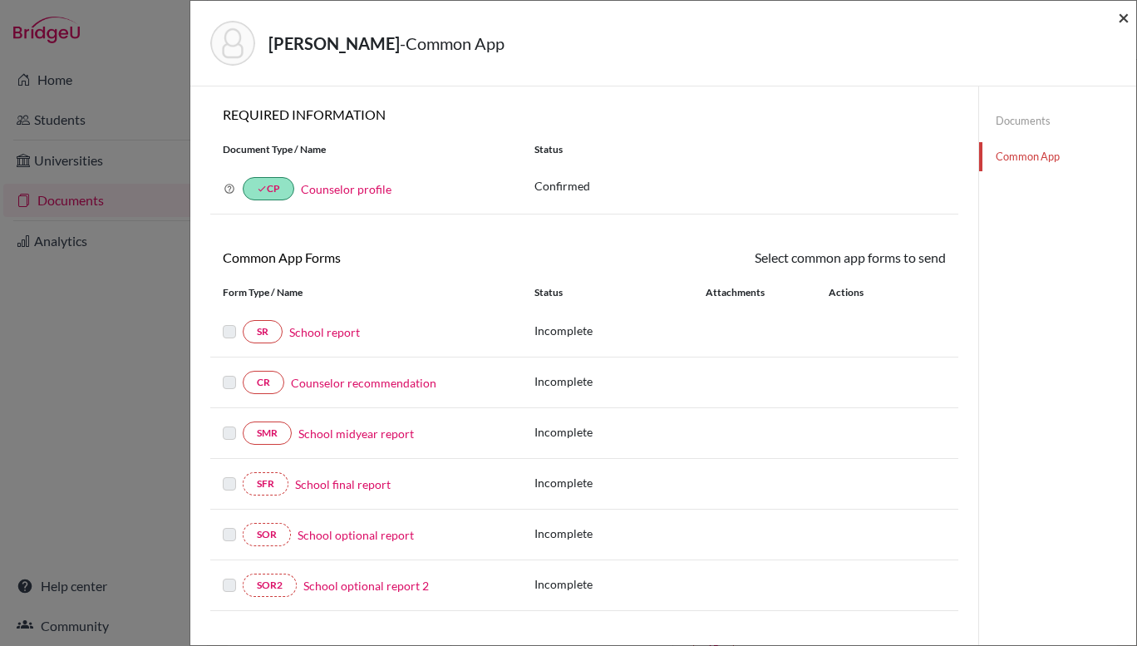
click at [1120, 17] on span "×" at bounding box center [1124, 17] width 12 height 24
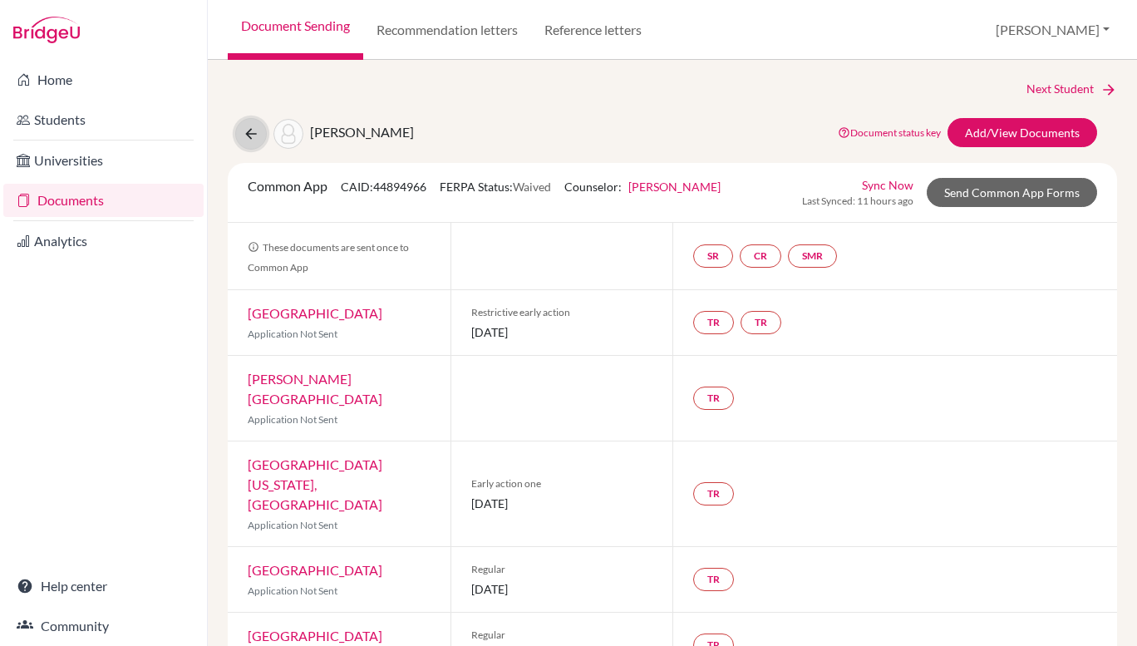
click at [244, 131] on icon at bounding box center [251, 134] width 17 height 17
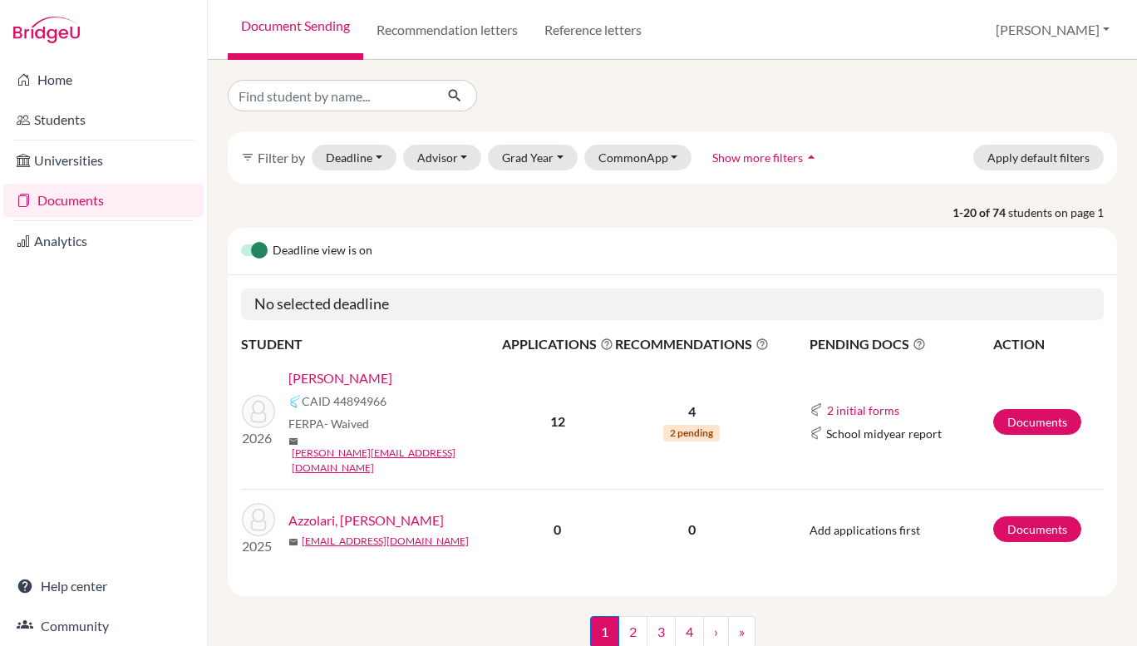
click at [352, 378] on link "[PERSON_NAME]" at bounding box center [341, 378] width 104 height 20
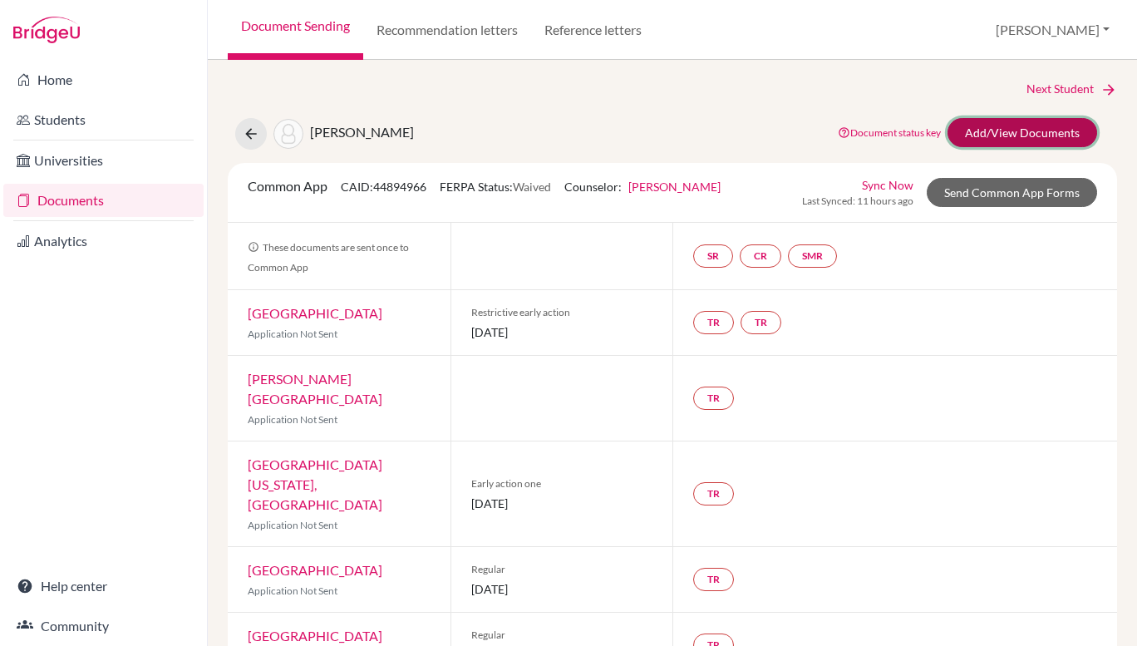
click at [1003, 128] on link "Add/View Documents" at bounding box center [1023, 132] width 150 height 29
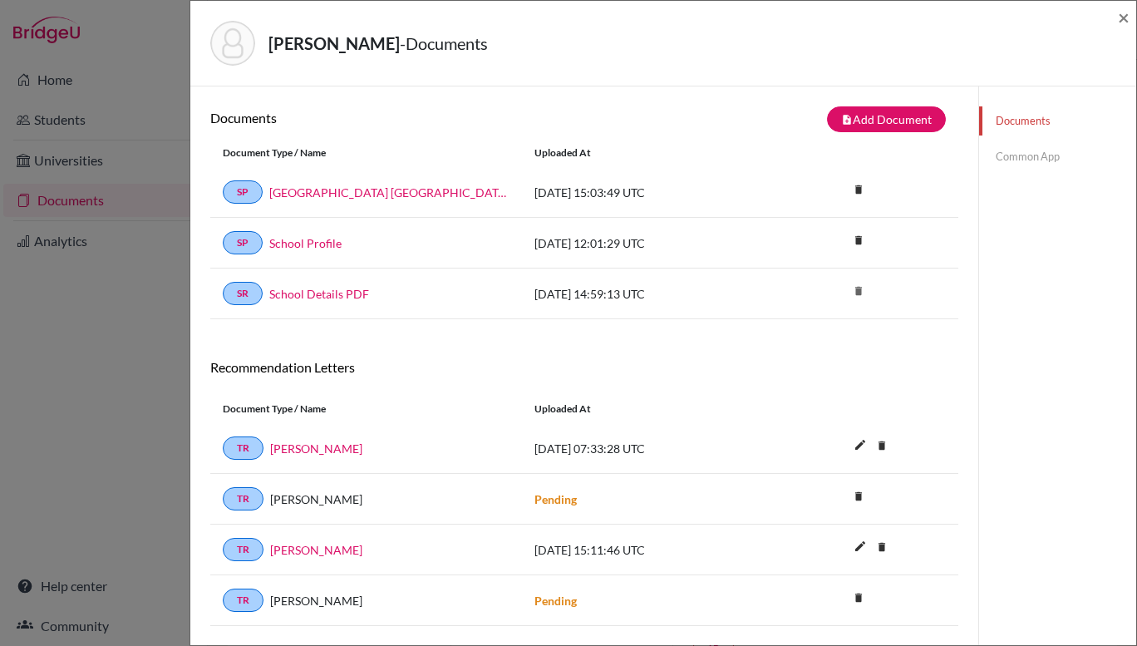
click at [1033, 150] on link "Common App" at bounding box center [1057, 156] width 157 height 29
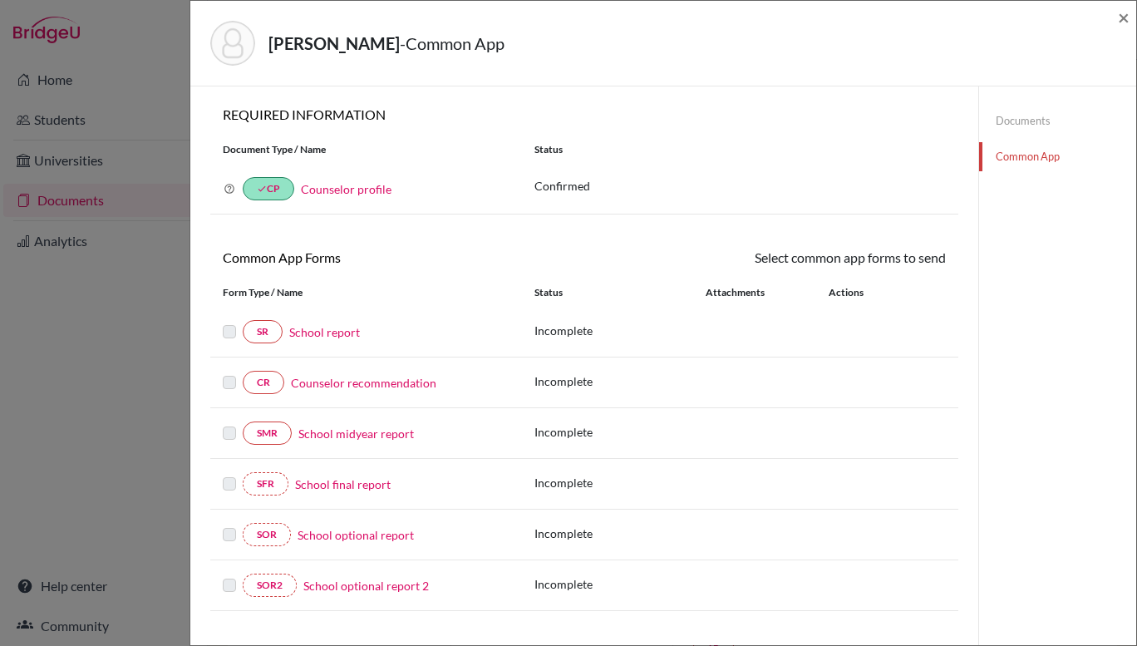
click at [228, 322] on label at bounding box center [229, 322] width 13 height 0
click at [319, 334] on link "School report" at bounding box center [324, 331] width 71 height 17
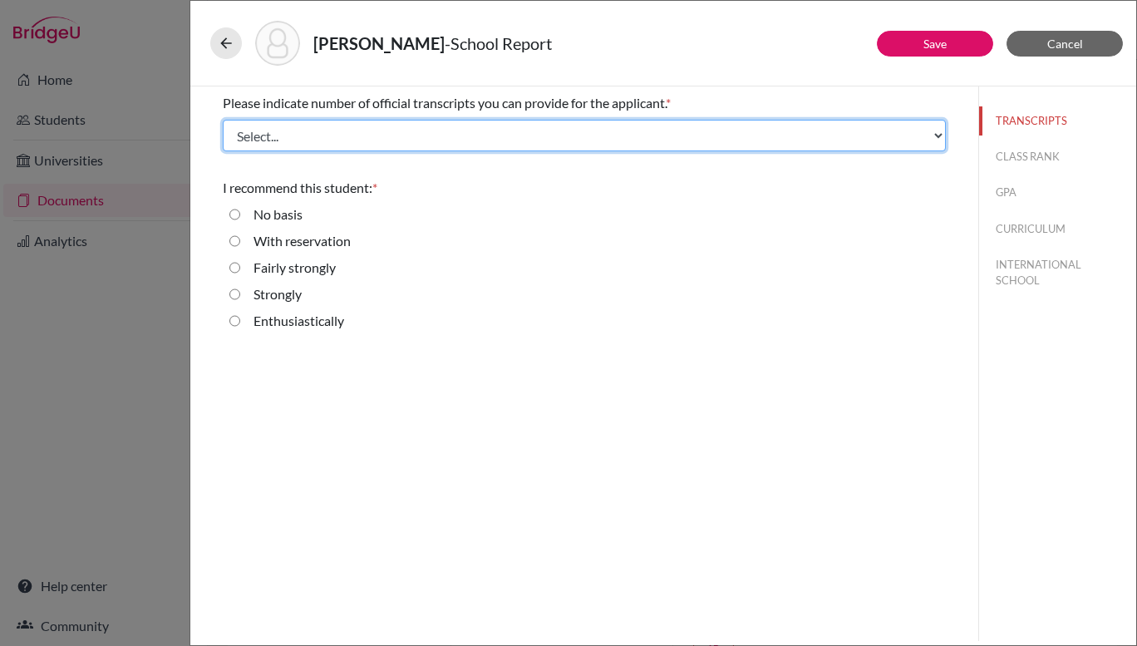
click at [280, 136] on select "Select... 1 2 3 4" at bounding box center [584, 136] width 723 height 32
select select "3"
click at [223, 120] on select "Select... 1 2 3 4" at bounding box center [584, 136] width 723 height 32
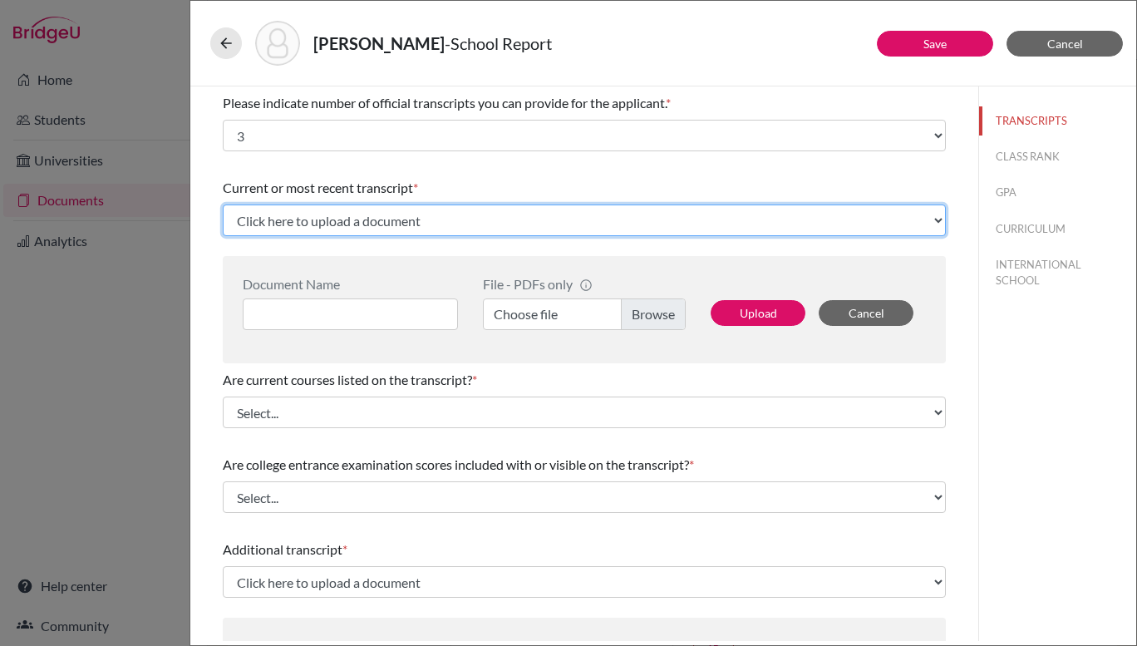
click at [427, 219] on select "Click here to upload a document Upload New File" at bounding box center [584, 221] width 723 height 32
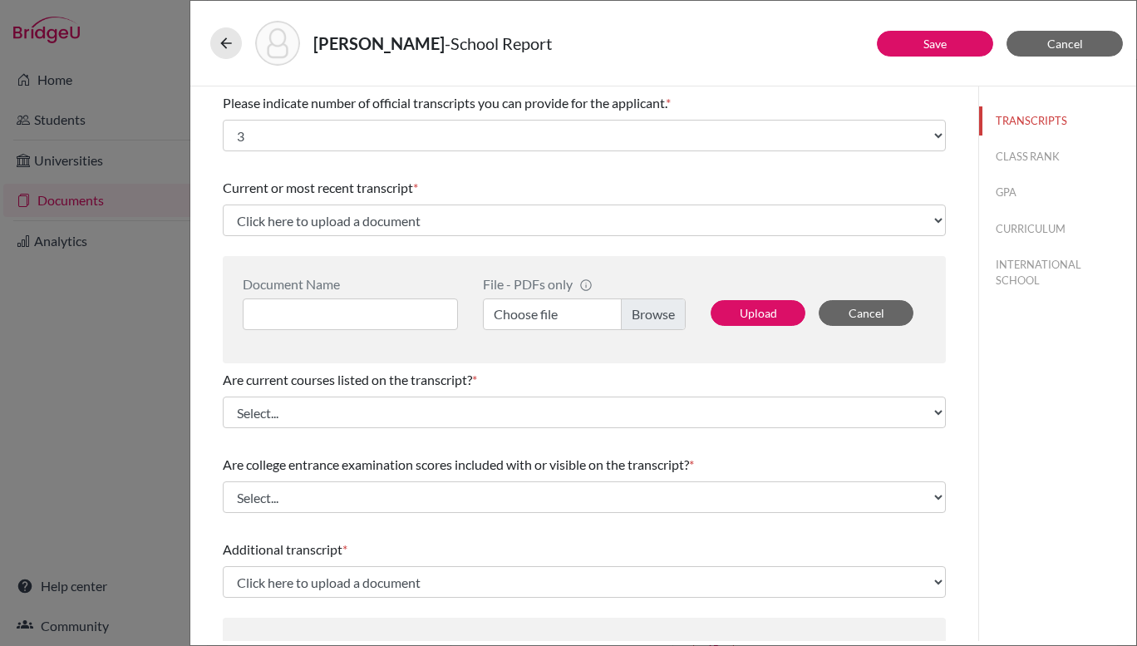
click at [572, 347] on div "Document Name File - PDFs only info CommonApp has file size limit of 2MB per fi…" at bounding box center [584, 309] width 723 height 107
click at [658, 318] on label "Choose file" at bounding box center [584, 314] width 203 height 32
click at [658, 318] on input "Choose file" at bounding box center [584, 314] width 203 height 32
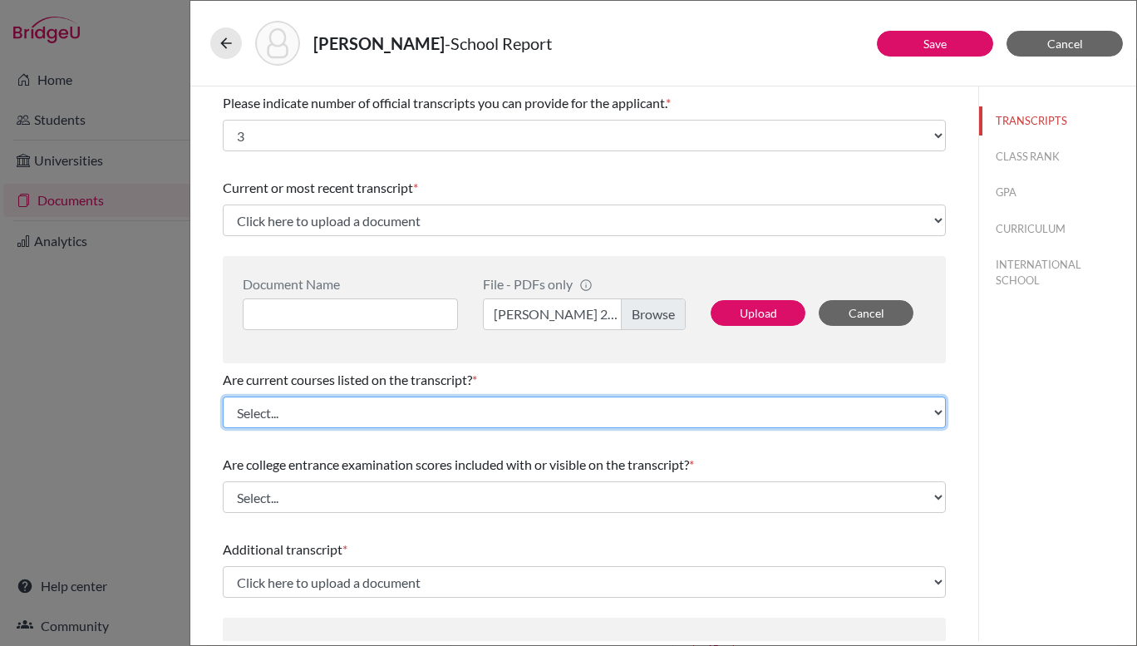
click at [366, 414] on select "Select... Yes No" at bounding box center [584, 413] width 723 height 32
select select "0"
click at [223, 397] on select "Select... Yes No" at bounding box center [584, 413] width 723 height 32
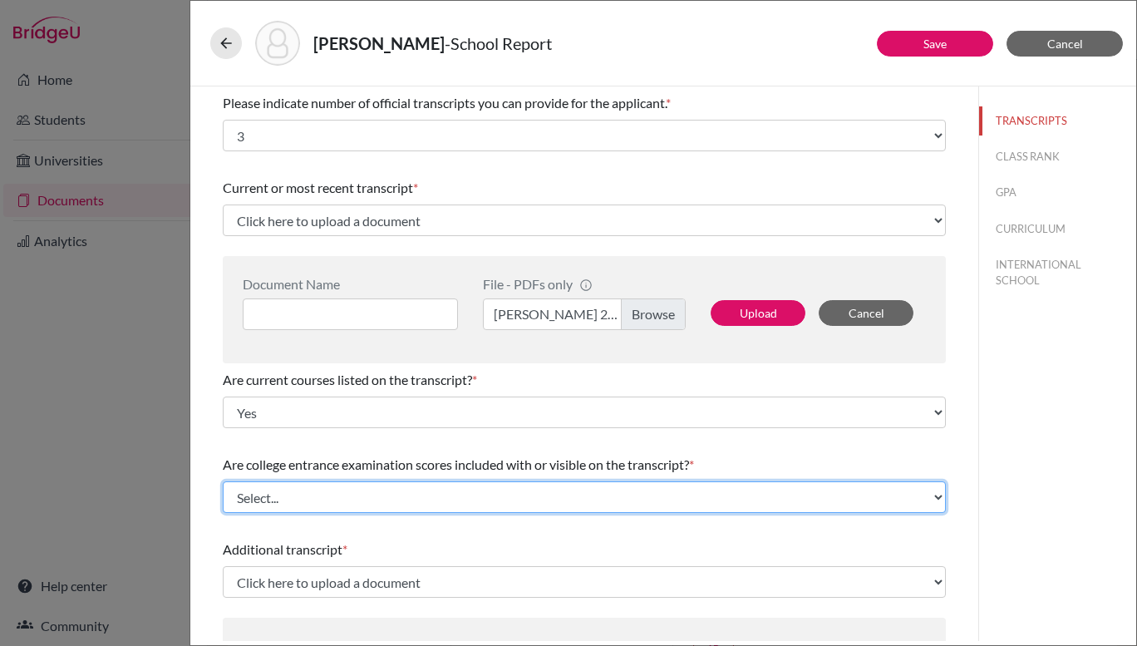
click at [358, 490] on select "Select... Yes No" at bounding box center [584, 497] width 723 height 32
select select "1"
click at [223, 481] on select "Select... Yes No" at bounding box center [584, 497] width 723 height 32
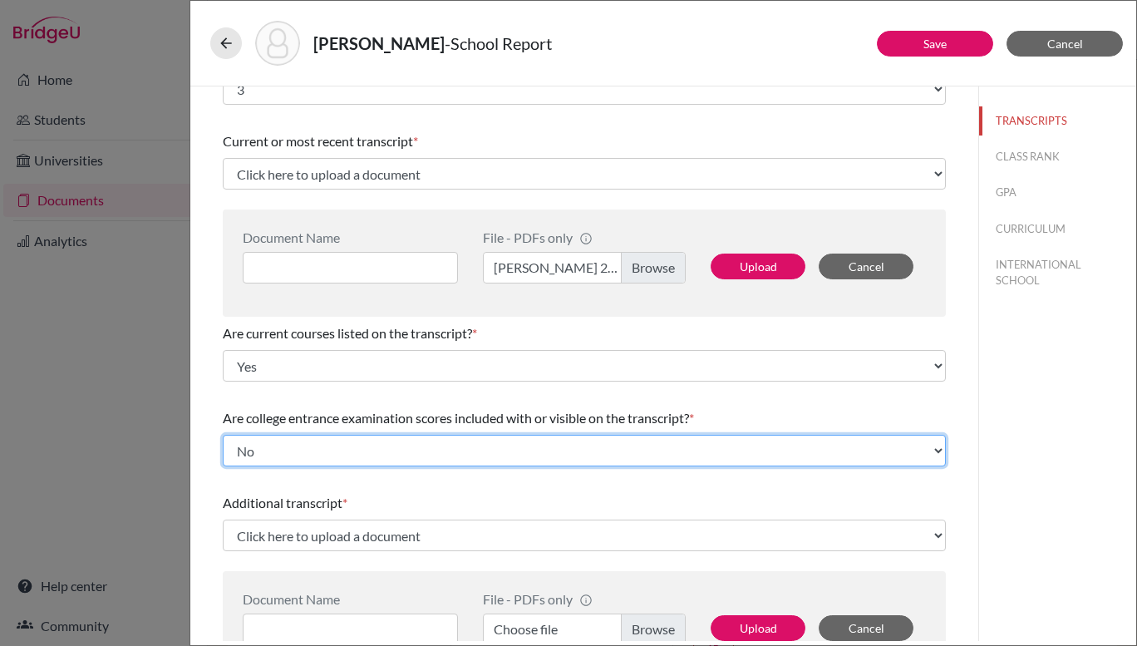
scroll to position [46, 0]
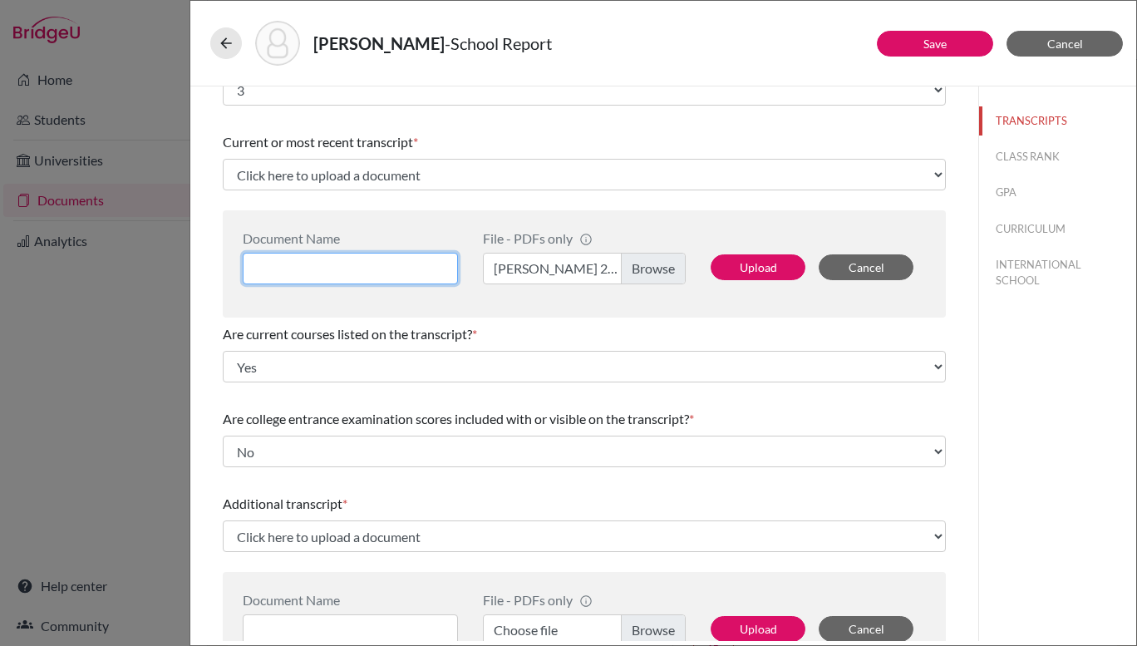
click at [313, 265] on input at bounding box center [350, 269] width 215 height 32
type input "Grade 11 Transcript"
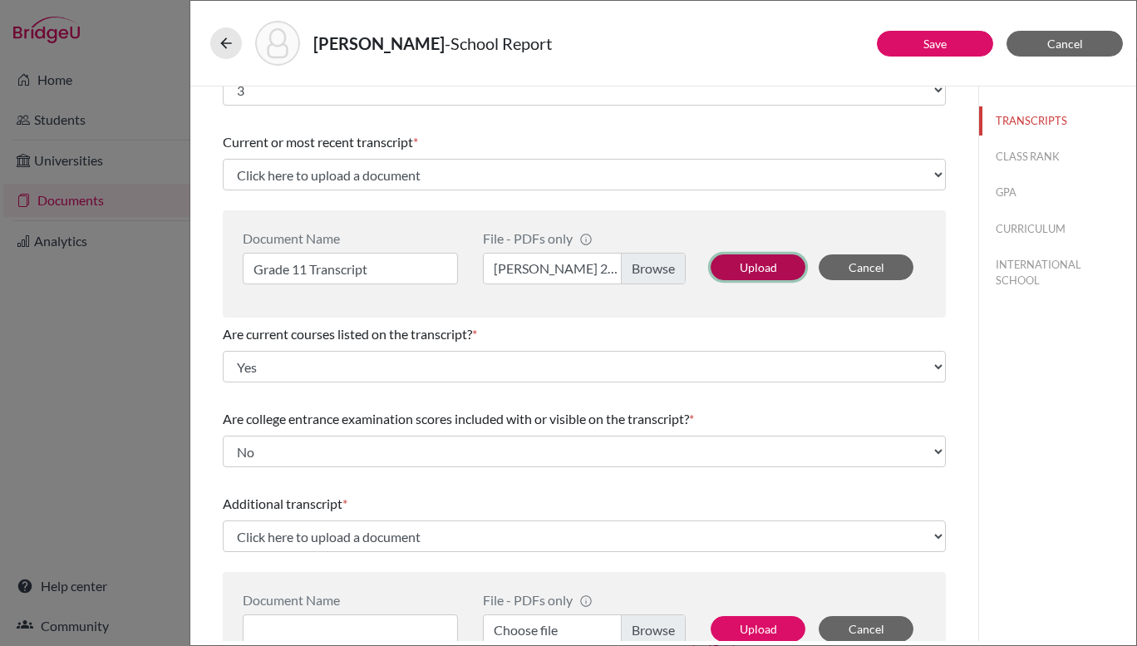
click at [750, 267] on button "Upload" at bounding box center [758, 267] width 95 height 26
select select "669999"
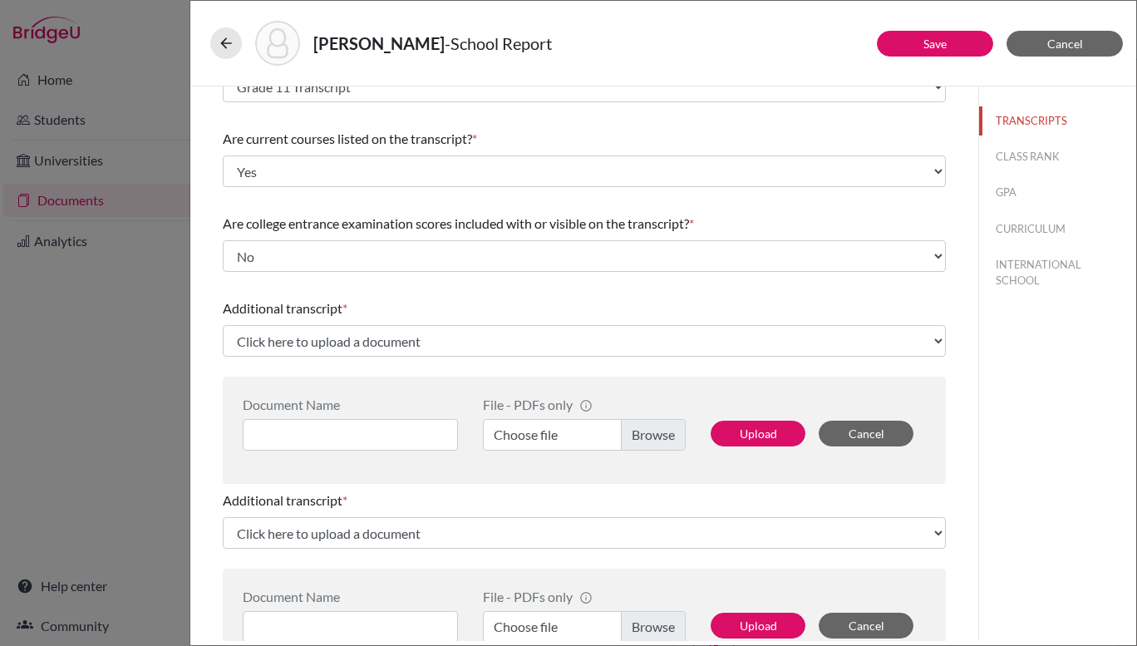
scroll to position [136, 0]
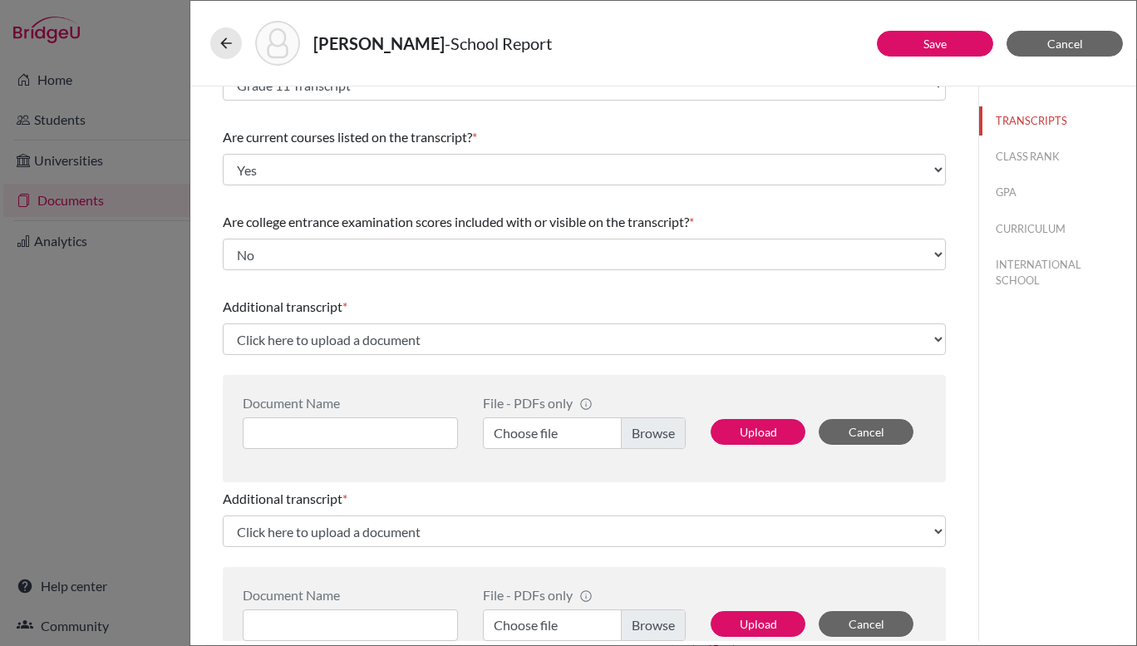
click at [644, 431] on label "Choose file" at bounding box center [584, 433] width 203 height 32
click at [644, 431] on input "Choose file" at bounding box center [584, 433] width 203 height 32
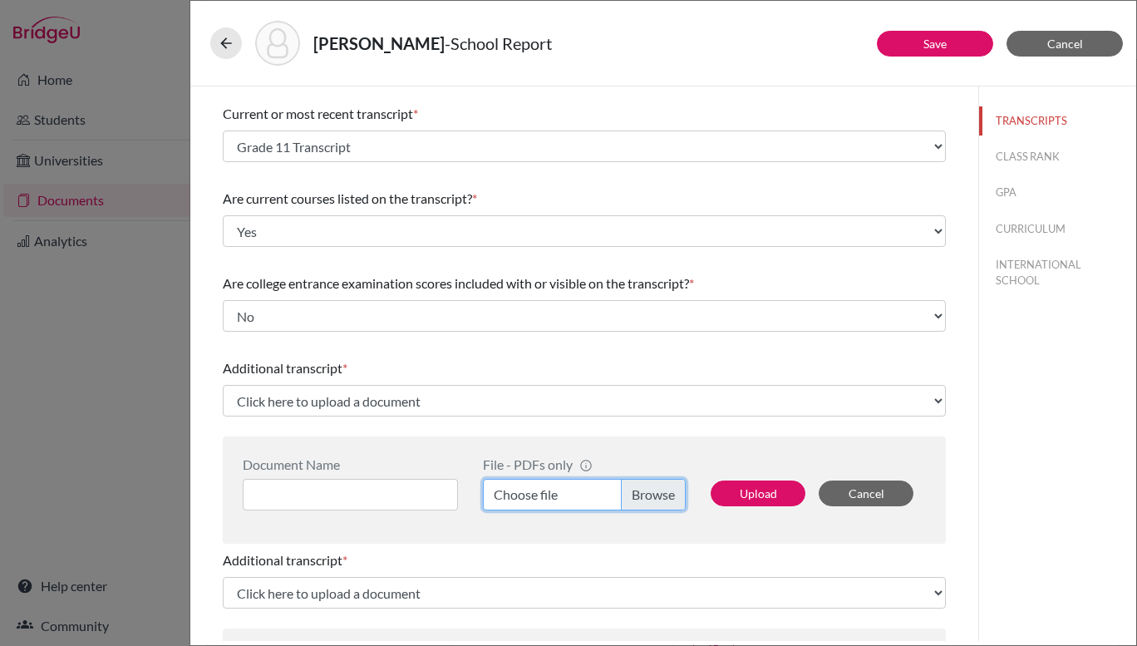
scroll to position [72, 0]
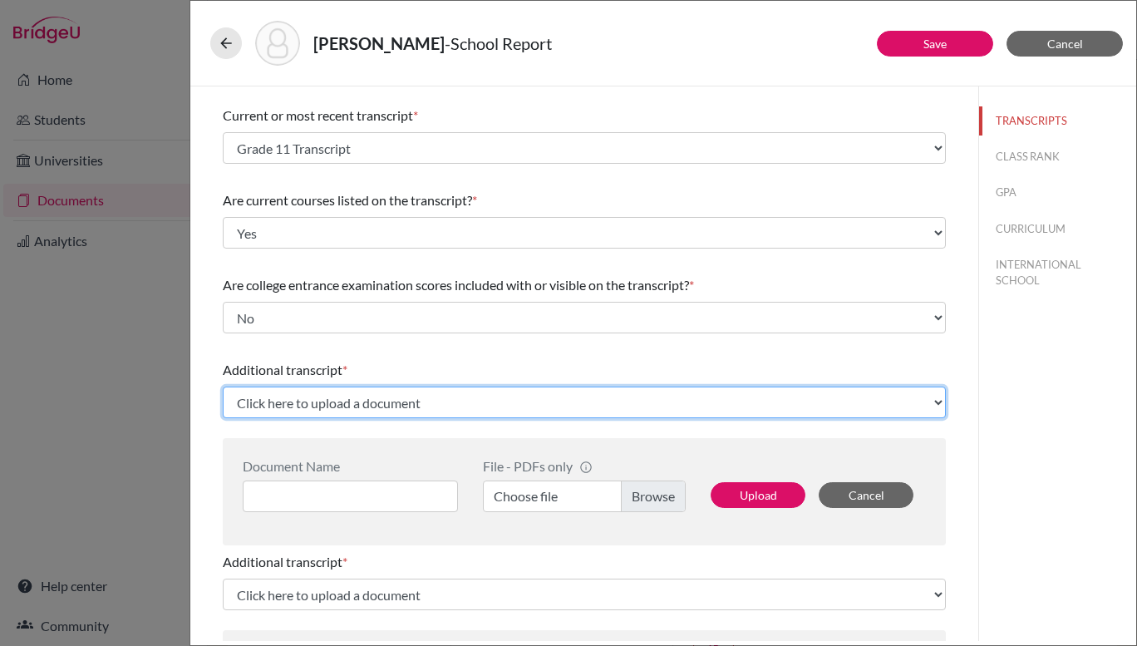
click at [459, 401] on select "Click here to upload a document Upload New File" at bounding box center [584, 403] width 723 height 32
select select "Upload New File"
click at [223, 387] on select "Click here to upload a document Upload New File" at bounding box center [584, 403] width 723 height 32
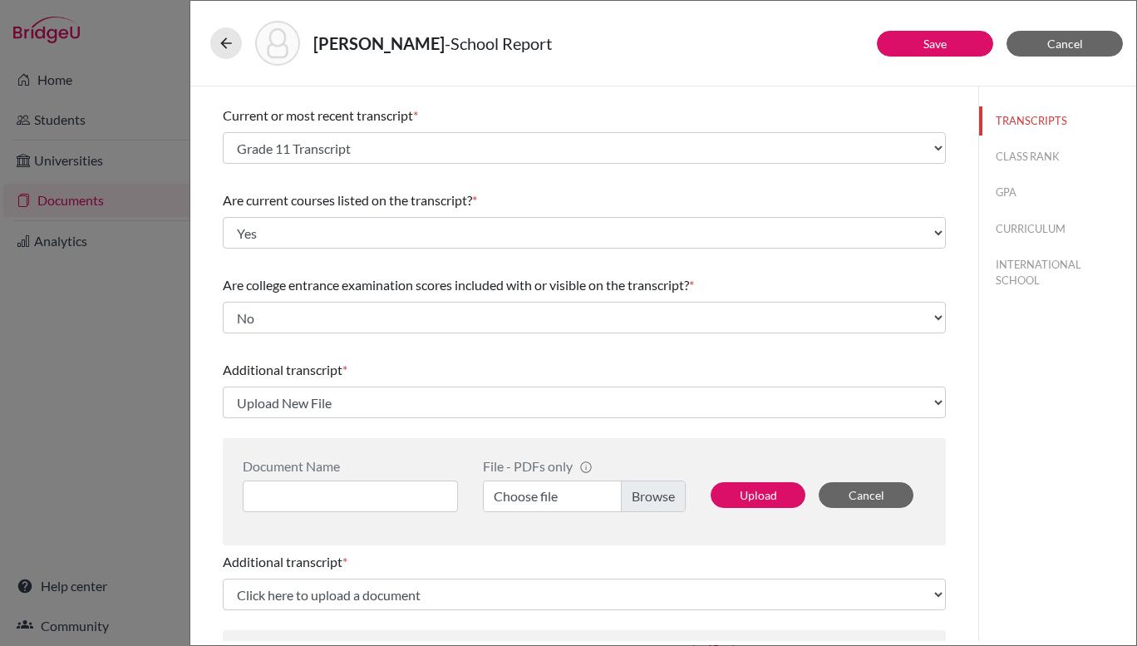
click at [632, 506] on label "Choose file" at bounding box center [584, 497] width 203 height 32
click at [632, 506] on input "Choose file" at bounding box center [584, 497] width 203 height 32
click at [356, 495] on input at bounding box center [350, 497] width 215 height 32
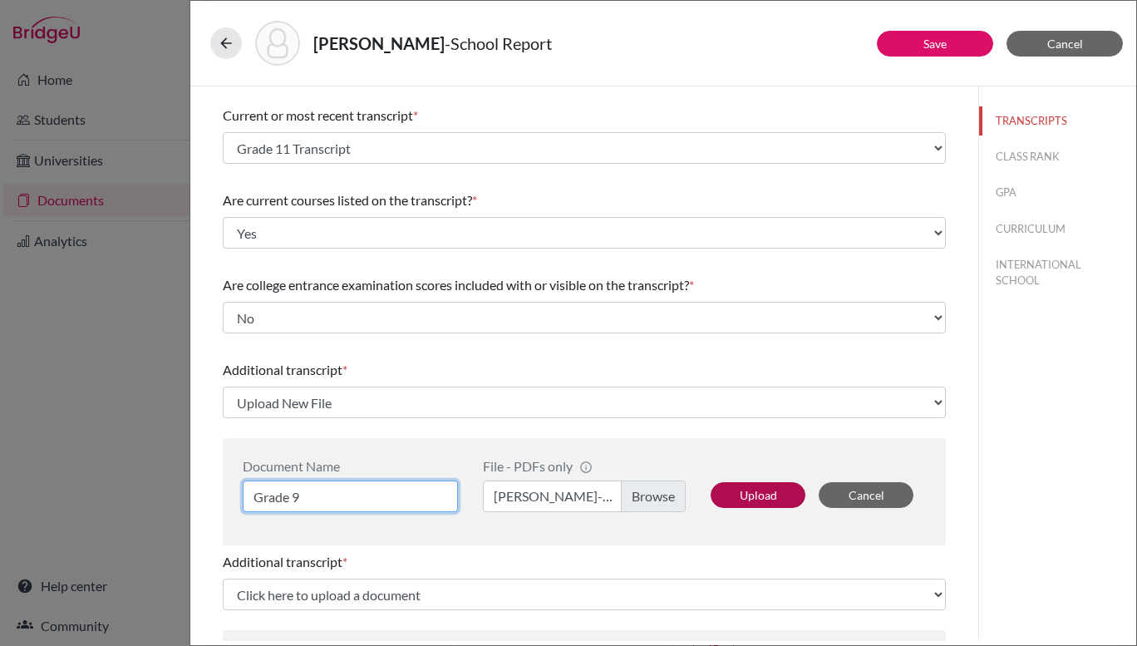
type input "Grade 9"
click at [762, 495] on button "Upload" at bounding box center [758, 495] width 95 height 26
select select "670003"
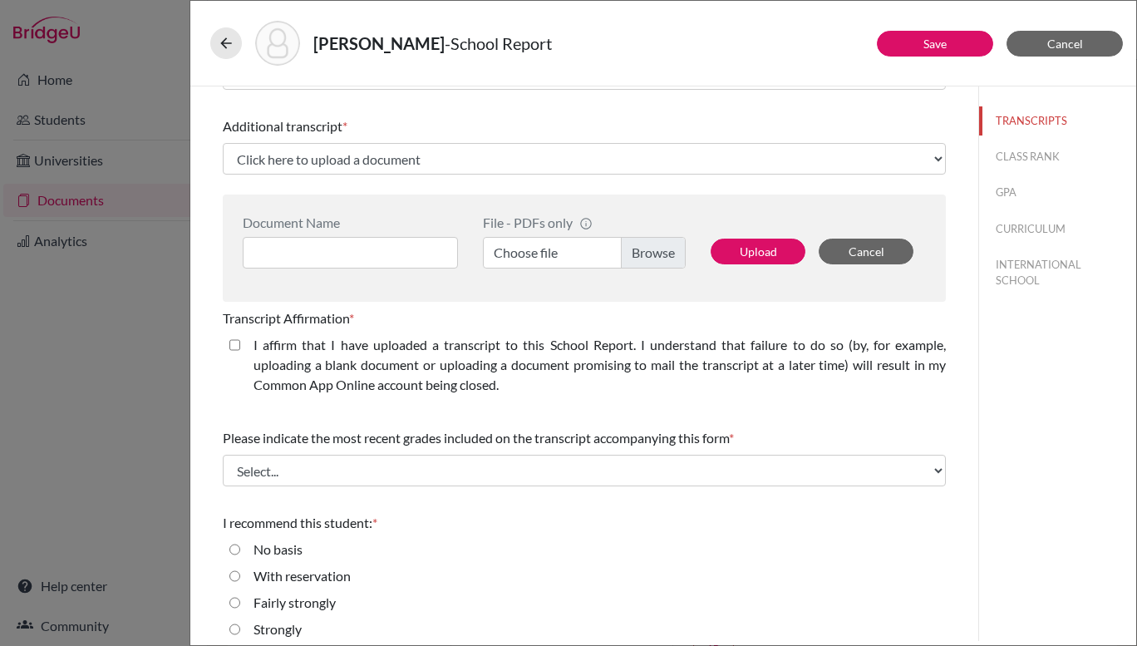
scroll to position [439, 0]
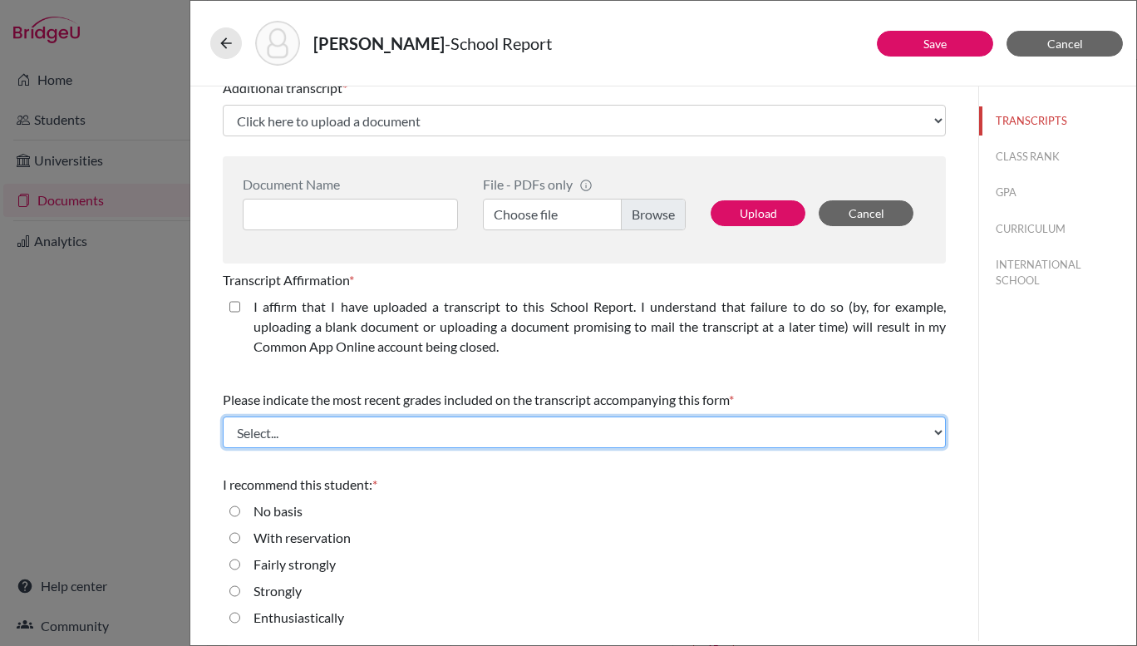
click at [757, 428] on select "Select... Final junior year grades 1st Quarter senior year grades 2nd Quarter/1…" at bounding box center [584, 433] width 723 height 32
select select "0"
click at [223, 417] on select "Select... Final junior year grades 1st Quarter senior year grades 2nd Quarter/1…" at bounding box center [584, 433] width 723 height 32
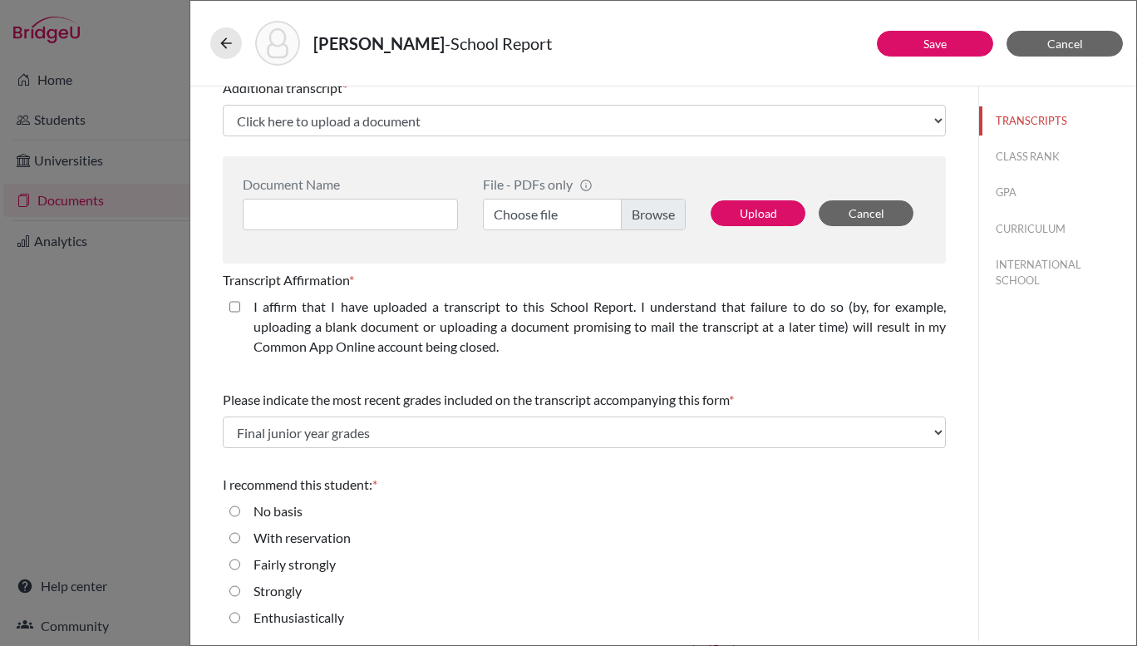
click at [234, 619] on input "Enthusiastically" at bounding box center [234, 618] width 11 height 20
radio input "true"
click at [579, 579] on div "Fairly strongly" at bounding box center [584, 568] width 723 height 27
click at [912, 52] on button "Save" at bounding box center [935, 44] width 116 height 26
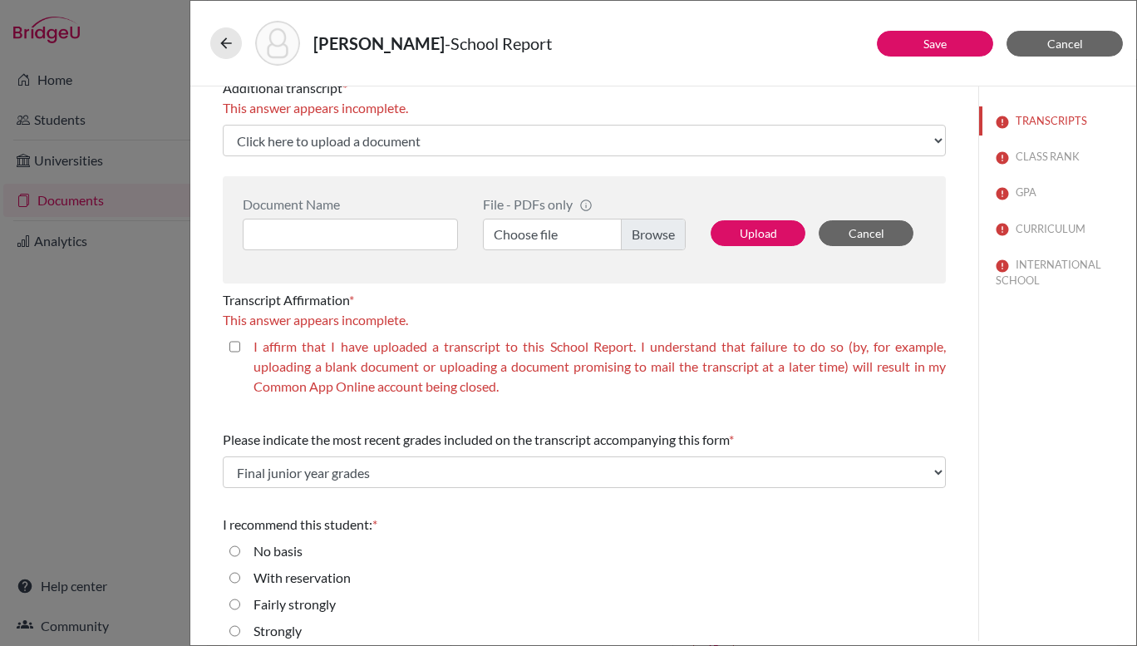
click at [233, 343] on closed\ "I affirm that I have uploaded a transcript to this School Report. I understand …" at bounding box center [234, 347] width 11 height 20
checkbox closed\ "true"
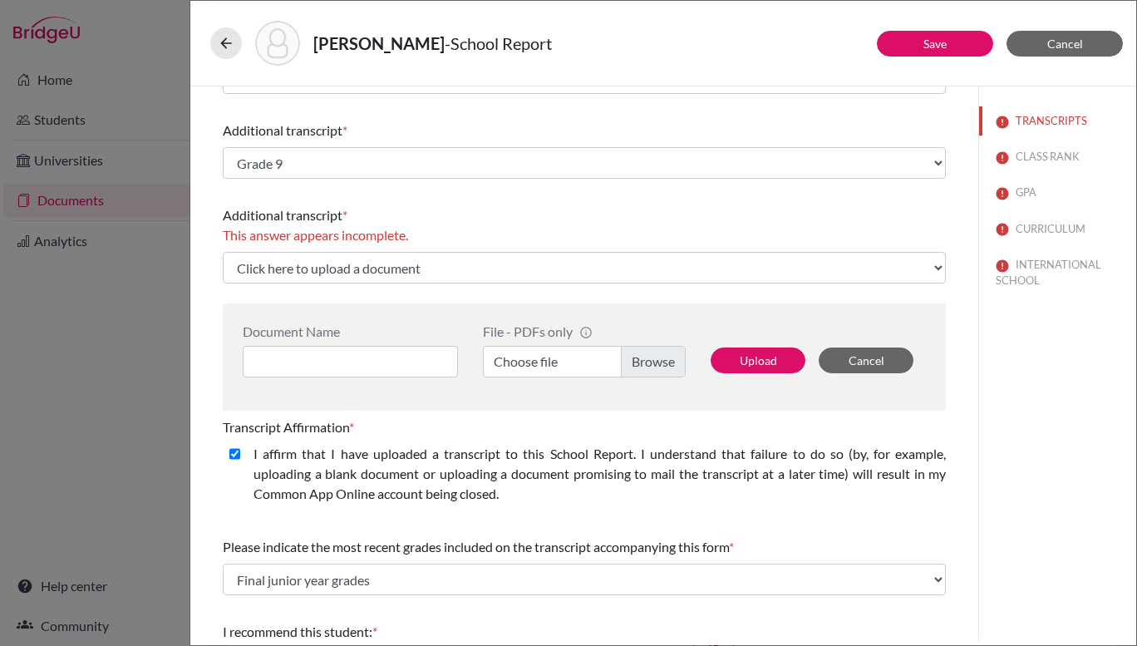
scroll to position [309, 0]
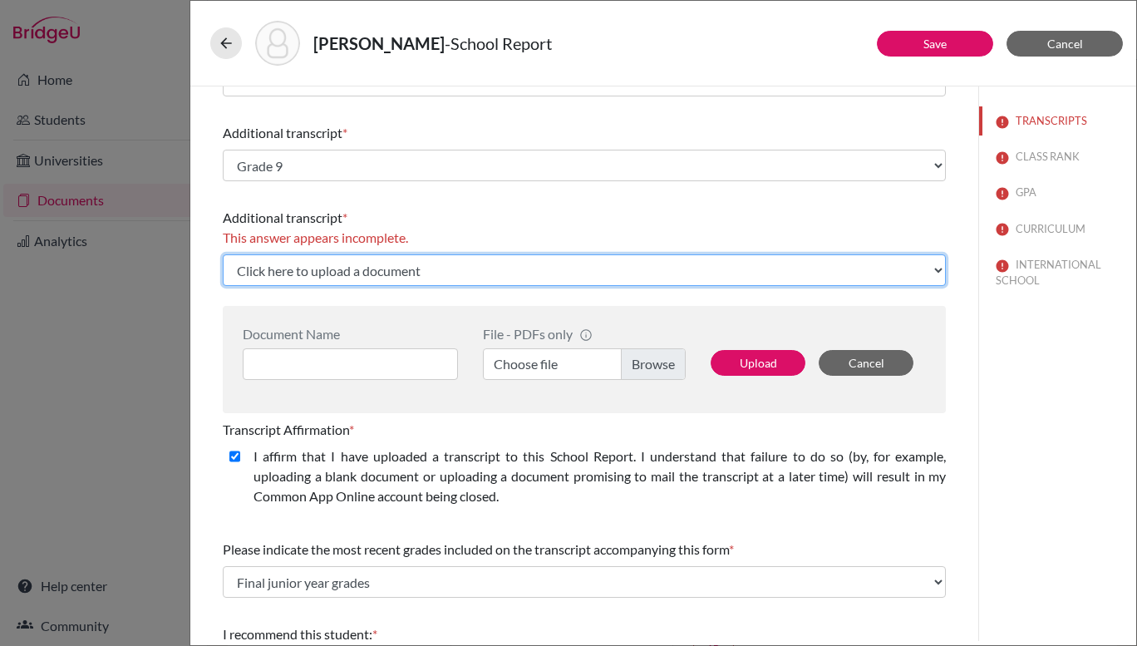
click at [501, 276] on select "Click here to upload a document Upload New File" at bounding box center [584, 270] width 723 height 32
select select "Upload New File"
click at [223, 254] on select "Click here to upload a document Upload New File" at bounding box center [584, 270] width 723 height 32
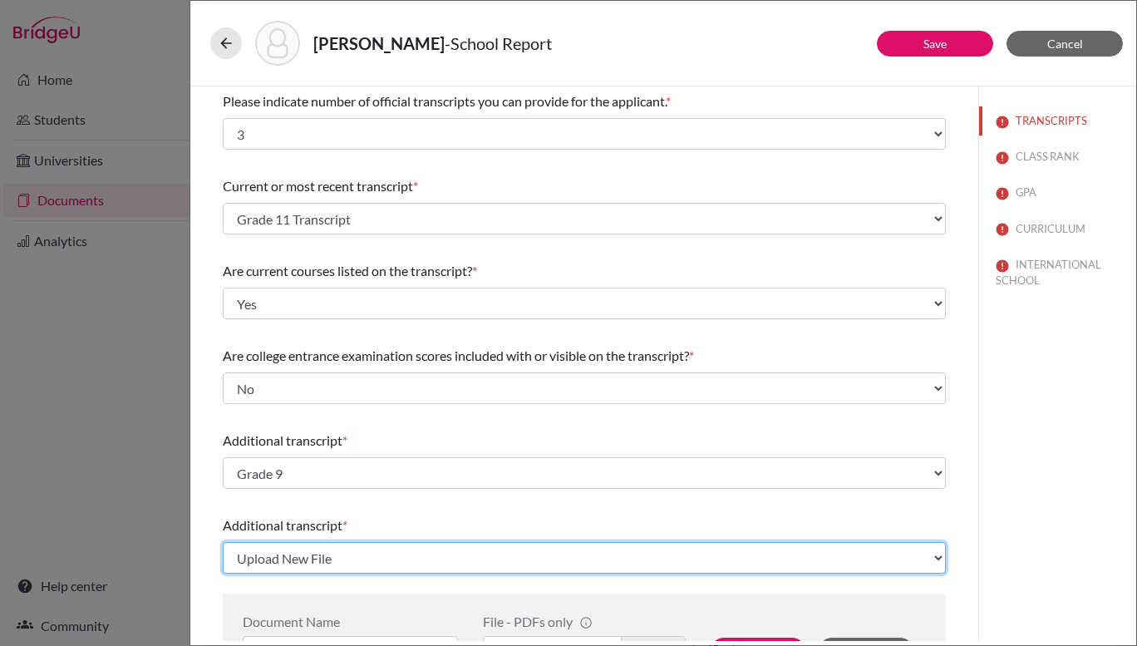
scroll to position [0, 0]
